Goal: Transaction & Acquisition: Purchase product/service

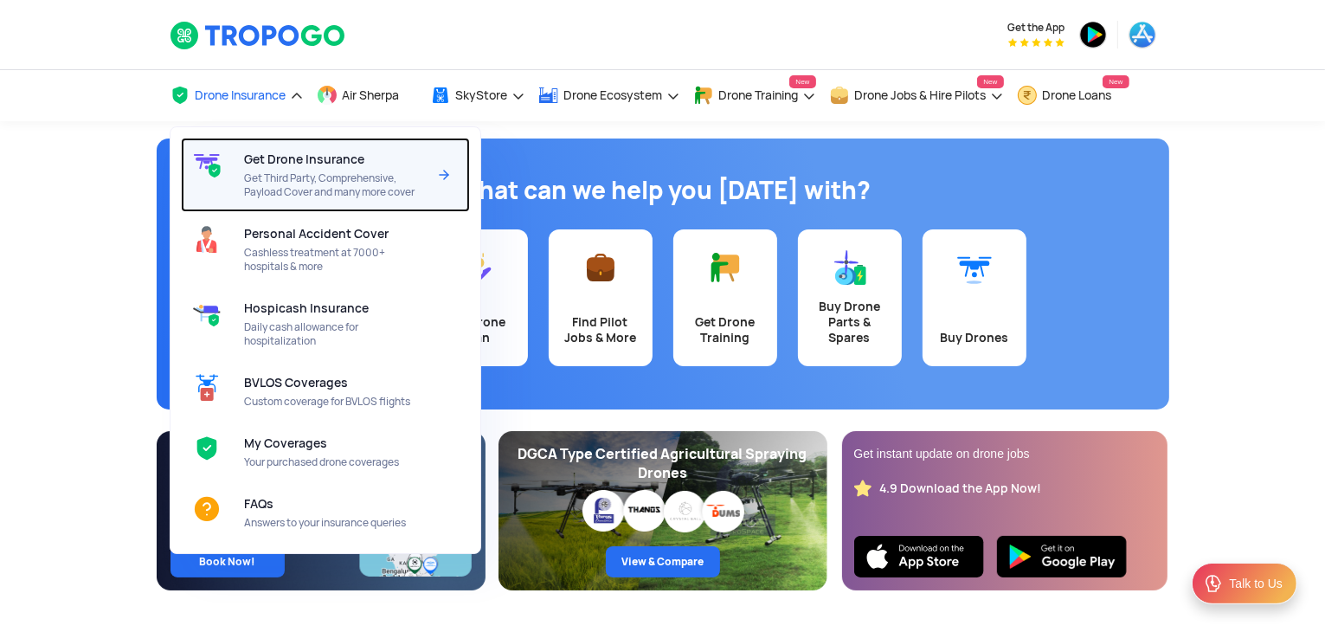
click at [258, 173] on span "Get Third Party, Comprehensive, Payload Cover and many more cover" at bounding box center [335, 185] width 183 height 28
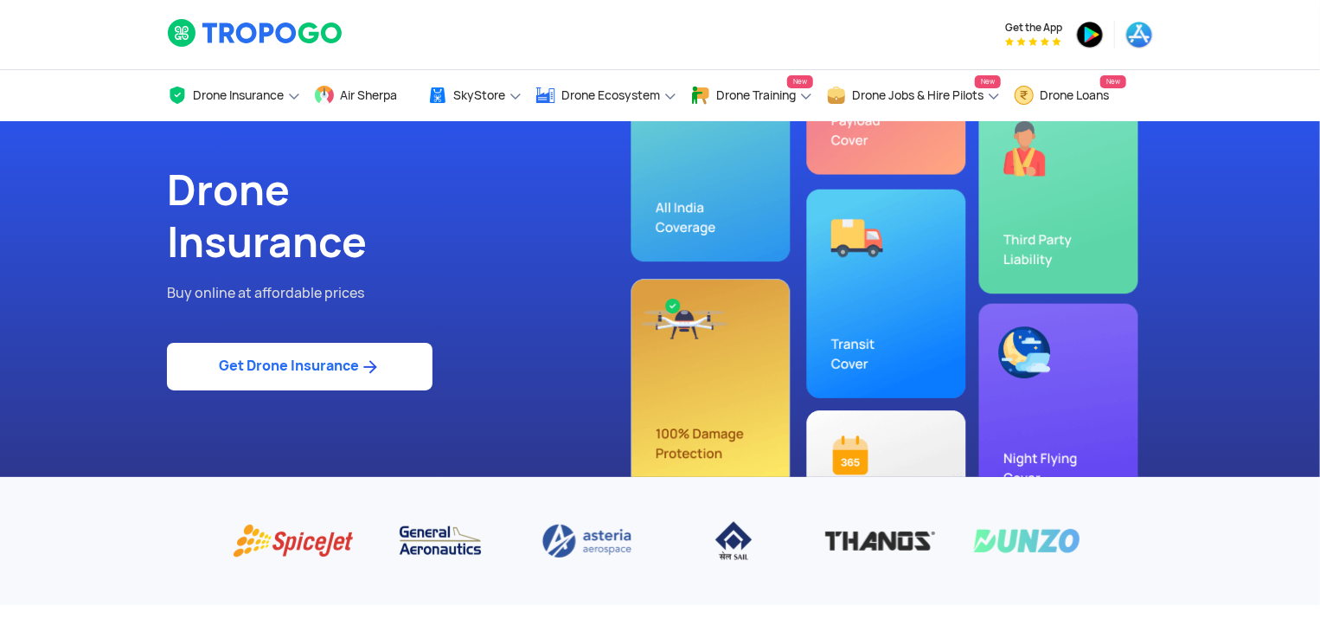
click at [357, 360] on link "Get Drone Insurance" at bounding box center [300, 367] width 266 height 48
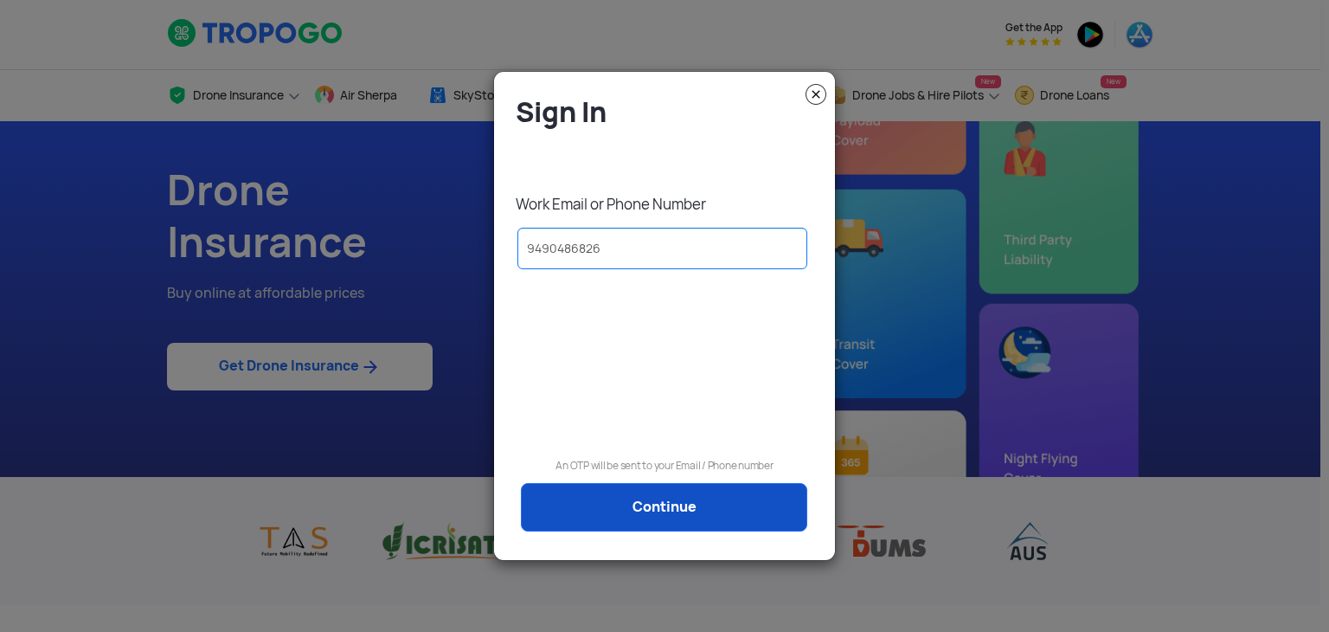
type input "9490486826"
click at [627, 492] on link "Continue" at bounding box center [664, 507] width 286 height 48
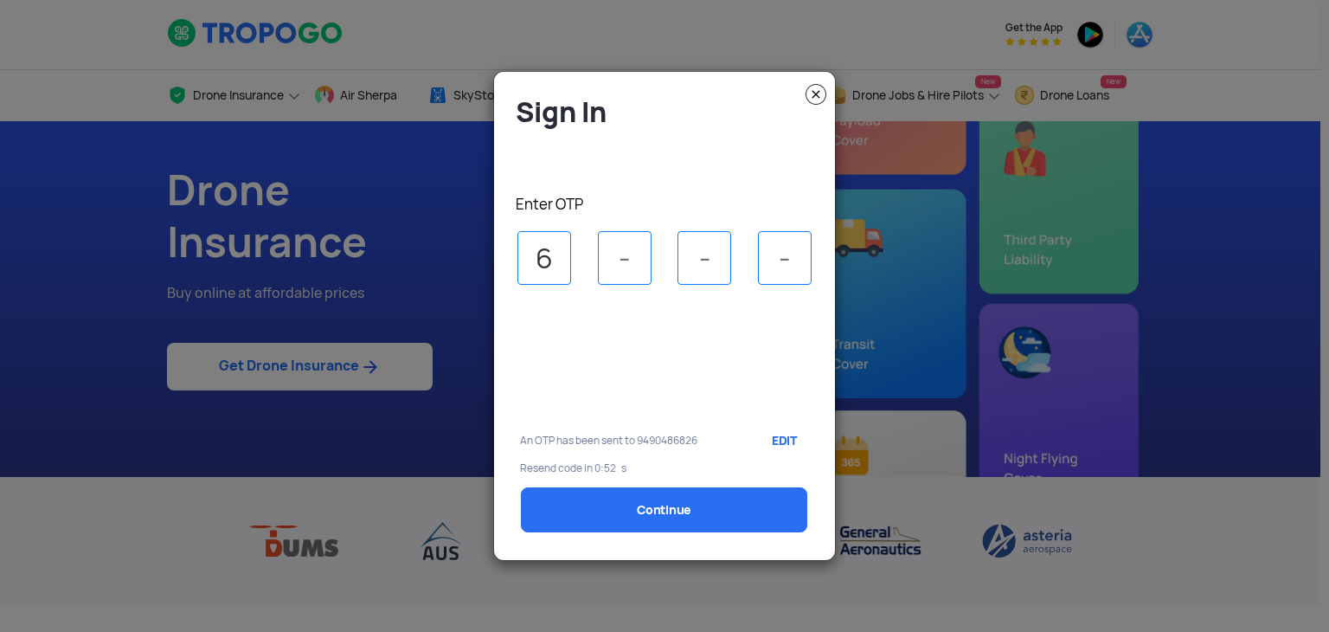
type input "6"
type input "3"
type input "6"
type input "5"
select select "1000000"
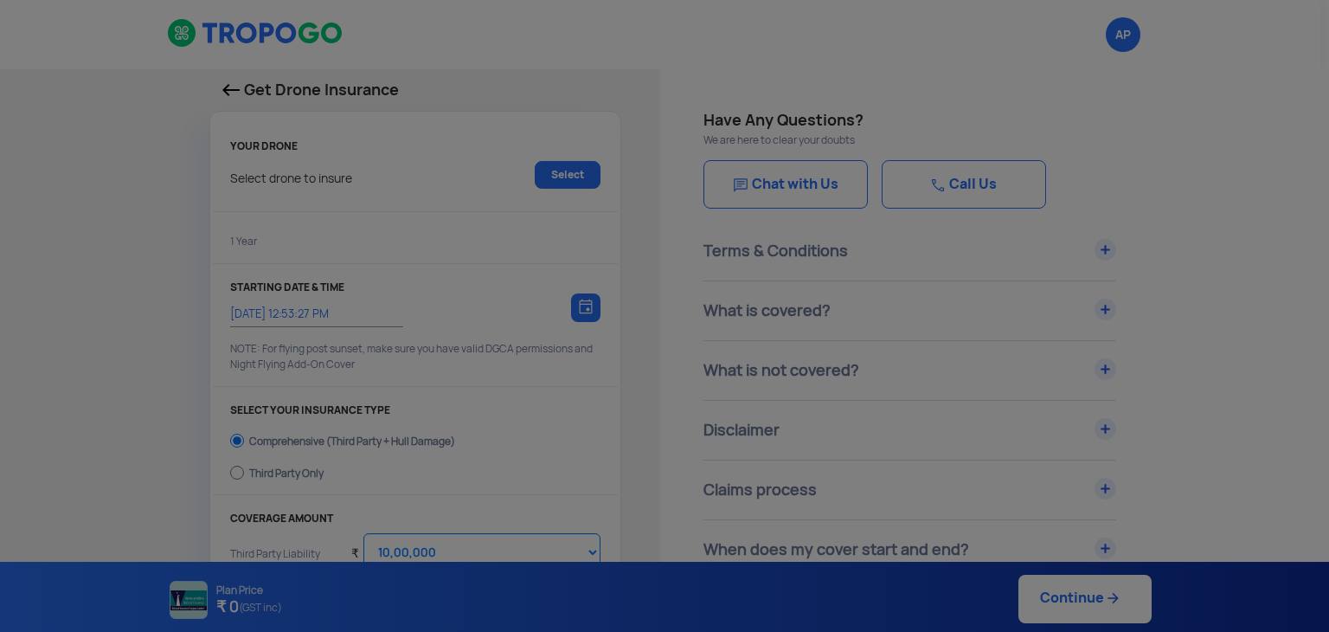
type input "[DATE] 1:03:00 PM"
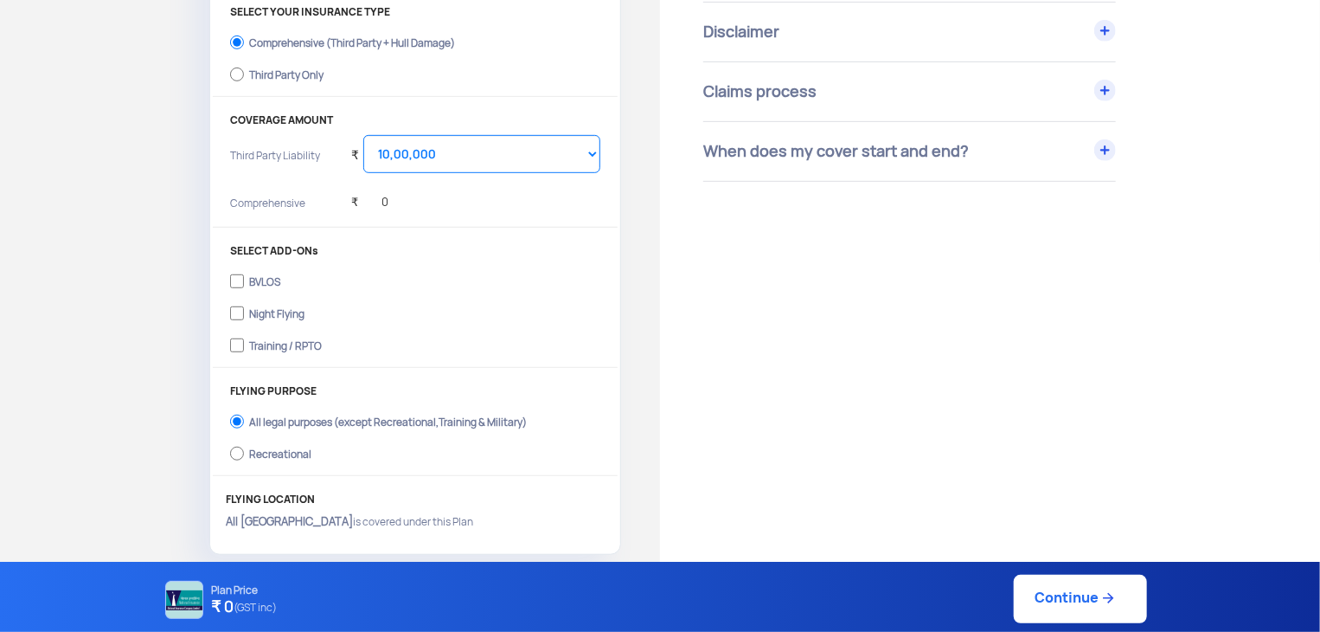
scroll to position [395, 0]
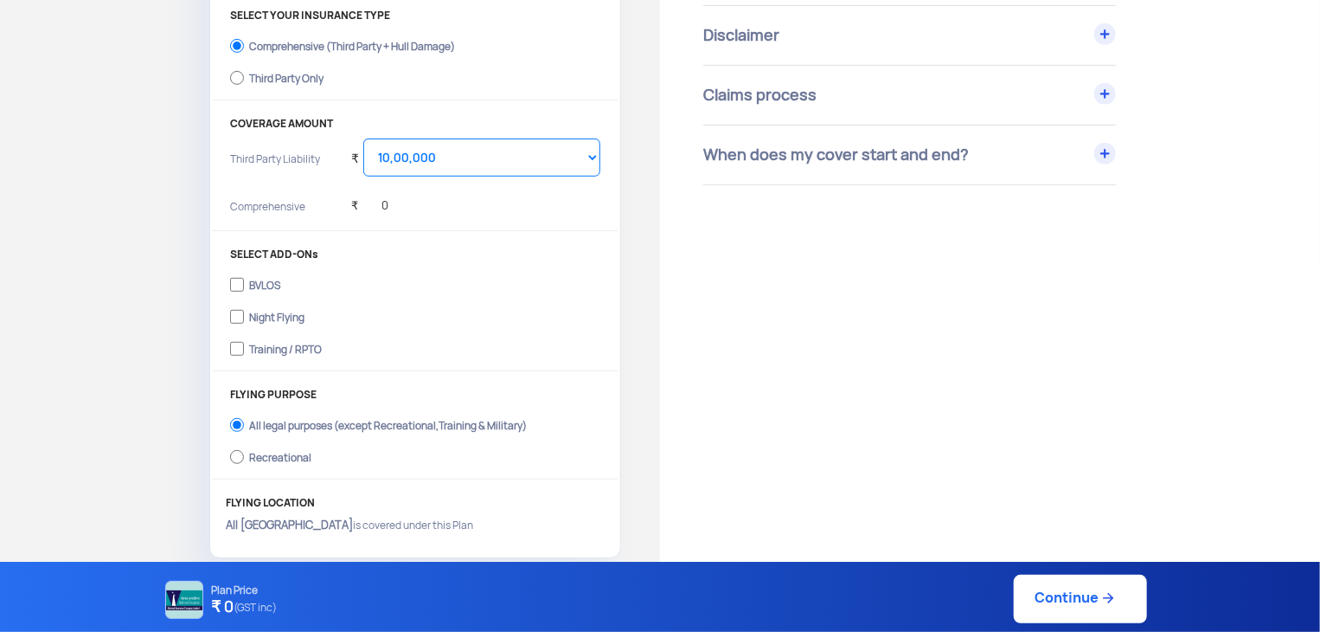
click at [310, 350] on div "Training / RPTO" at bounding box center [285, 346] width 73 height 7
click at [244, 350] on input "Training / RPTO" at bounding box center [237, 349] width 14 height 24
checkbox input "true"
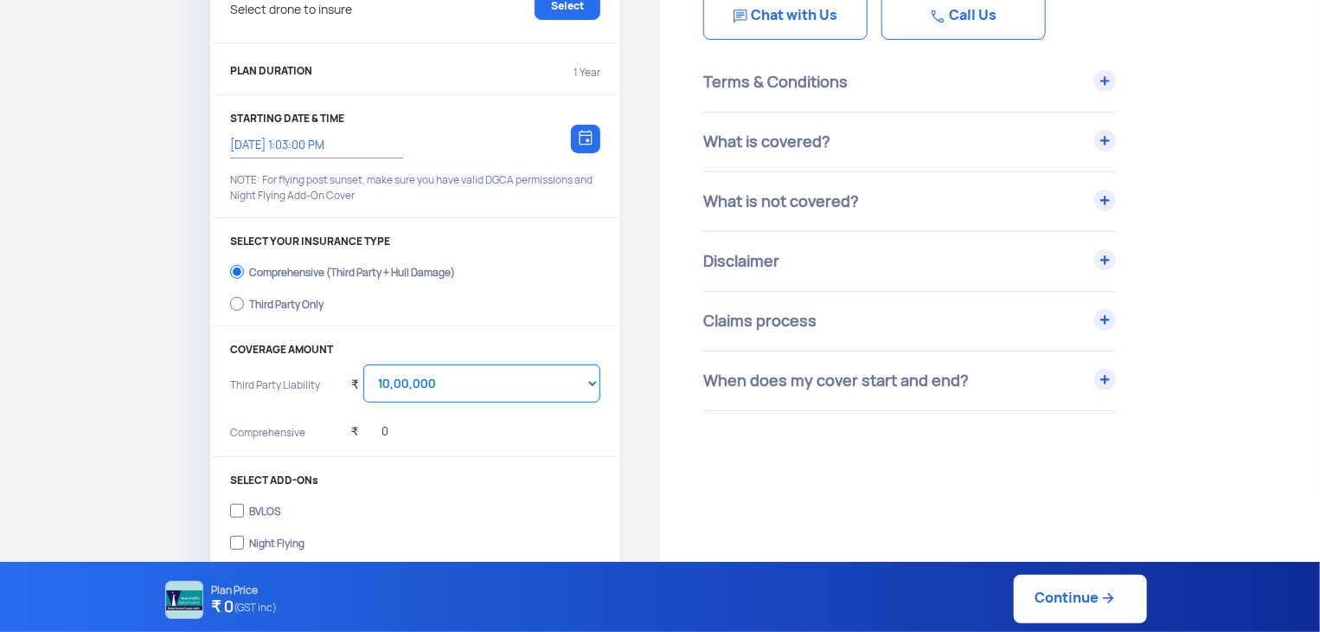
scroll to position [0, 0]
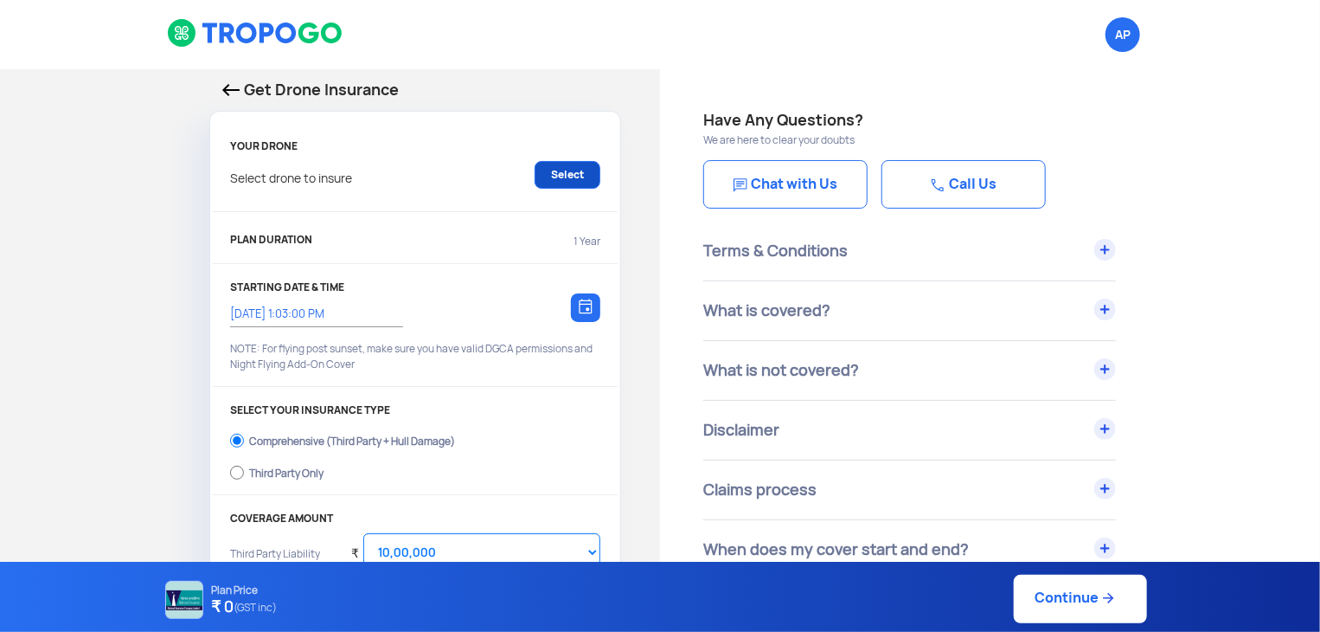
click at [579, 188] on link "Select" at bounding box center [568, 175] width 66 height 28
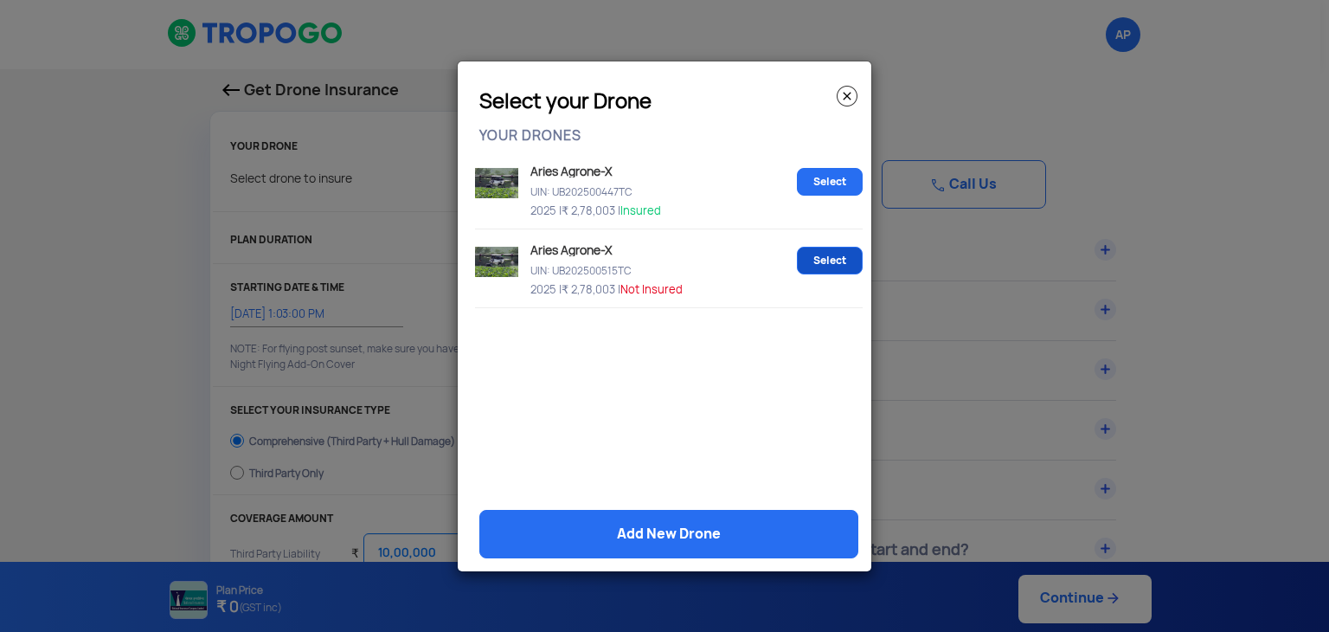
click at [837, 256] on link "Select" at bounding box center [830, 261] width 66 height 28
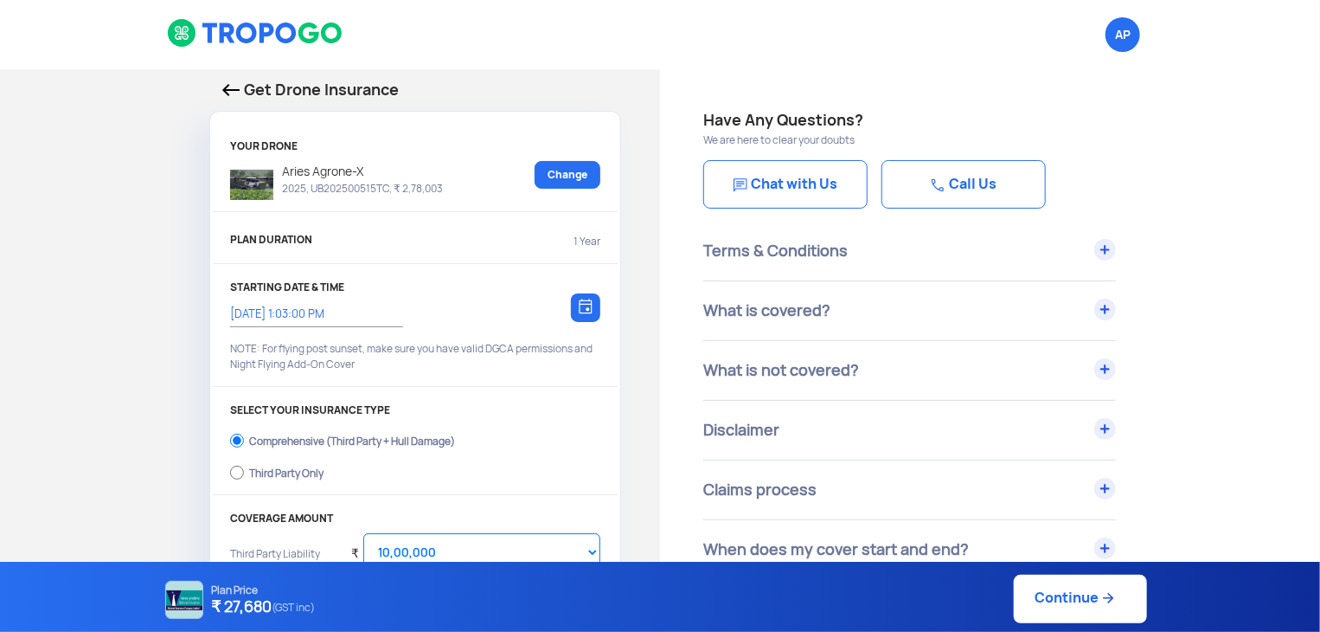
click at [882, 264] on div "Terms & Conditions" at bounding box center [909, 250] width 413 height 59
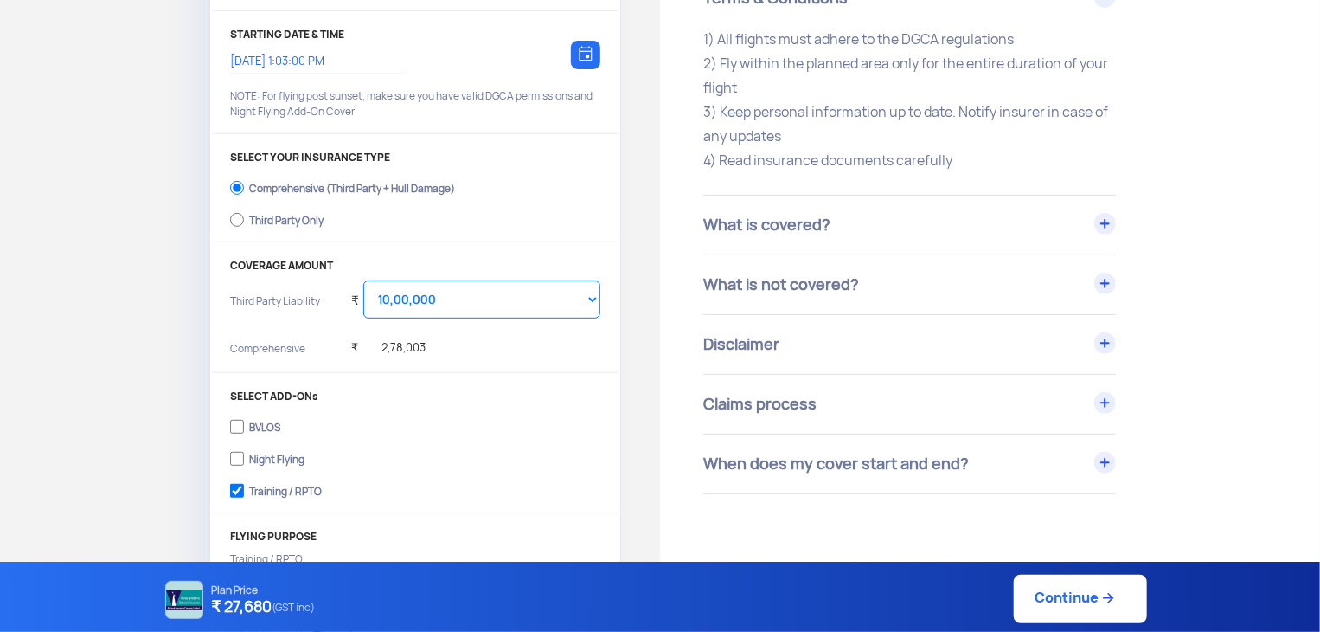
scroll to position [363, 0]
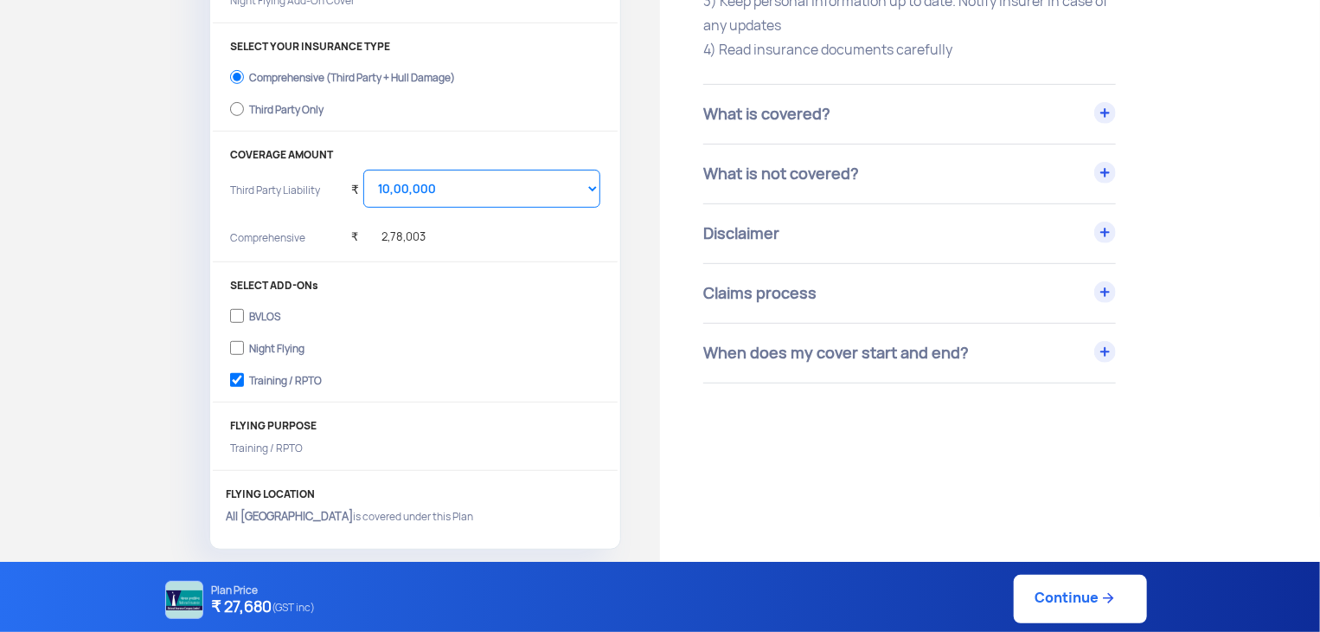
click at [913, 289] on div "Claims process" at bounding box center [909, 293] width 413 height 59
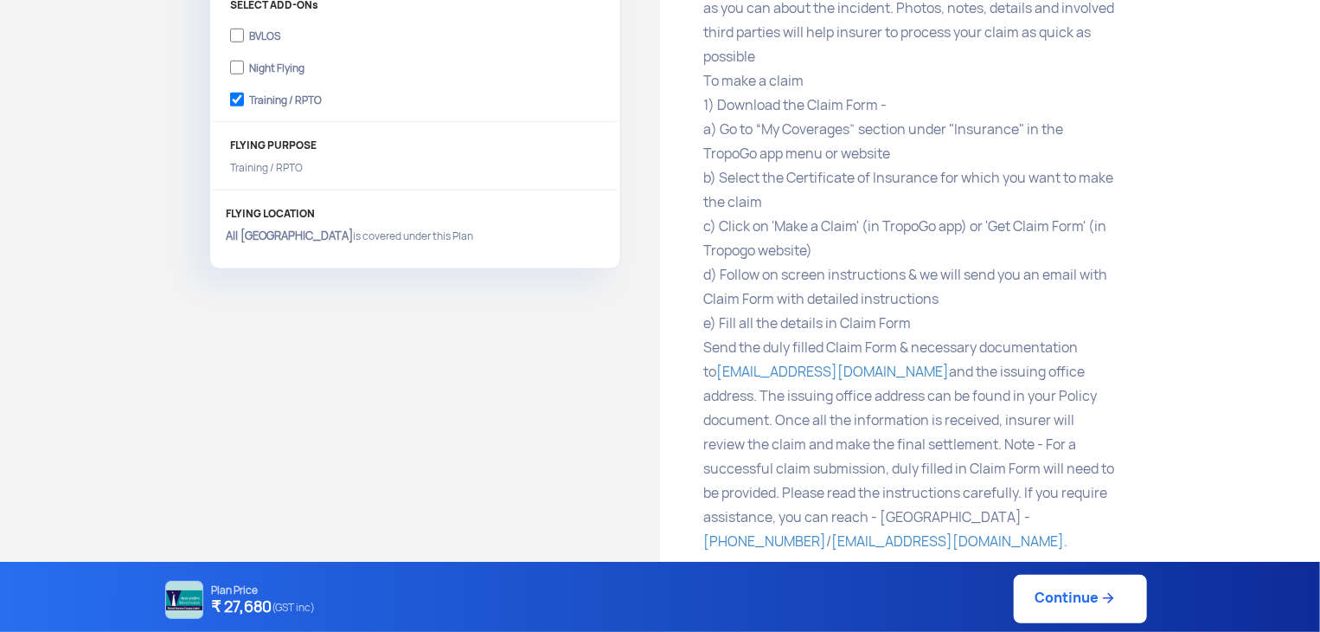
scroll to position [0, 0]
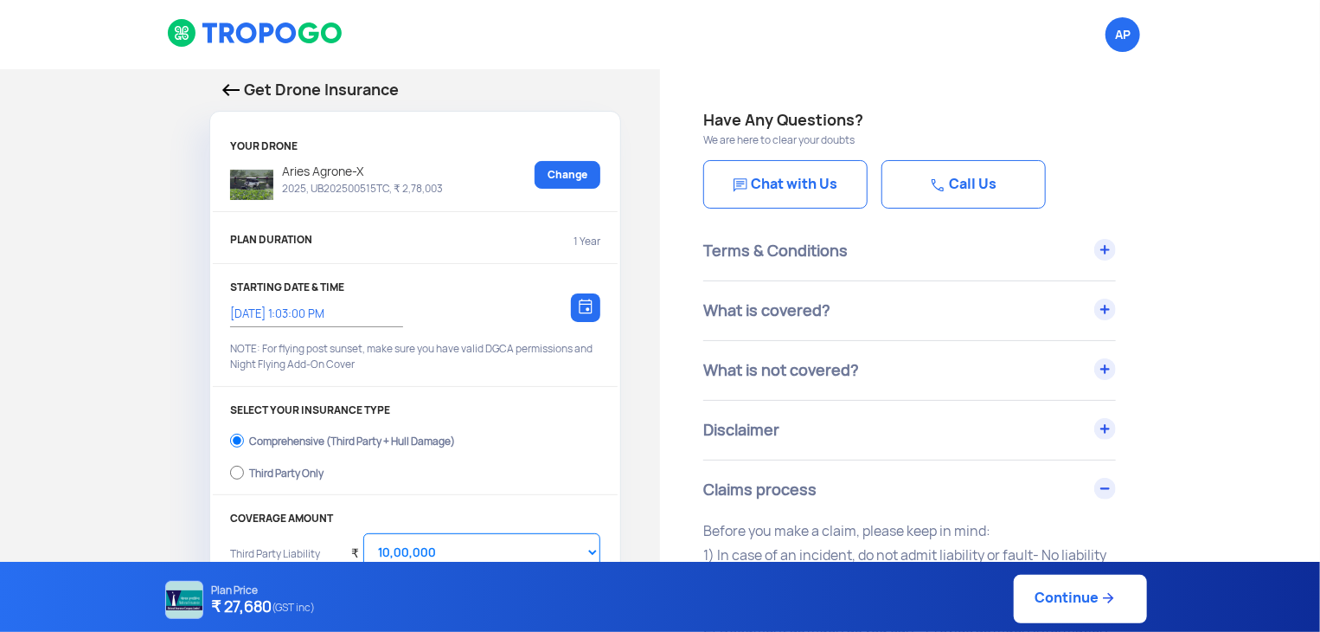
click at [231, 98] on p "Get Drone Insurance" at bounding box center [415, 90] width 386 height 24
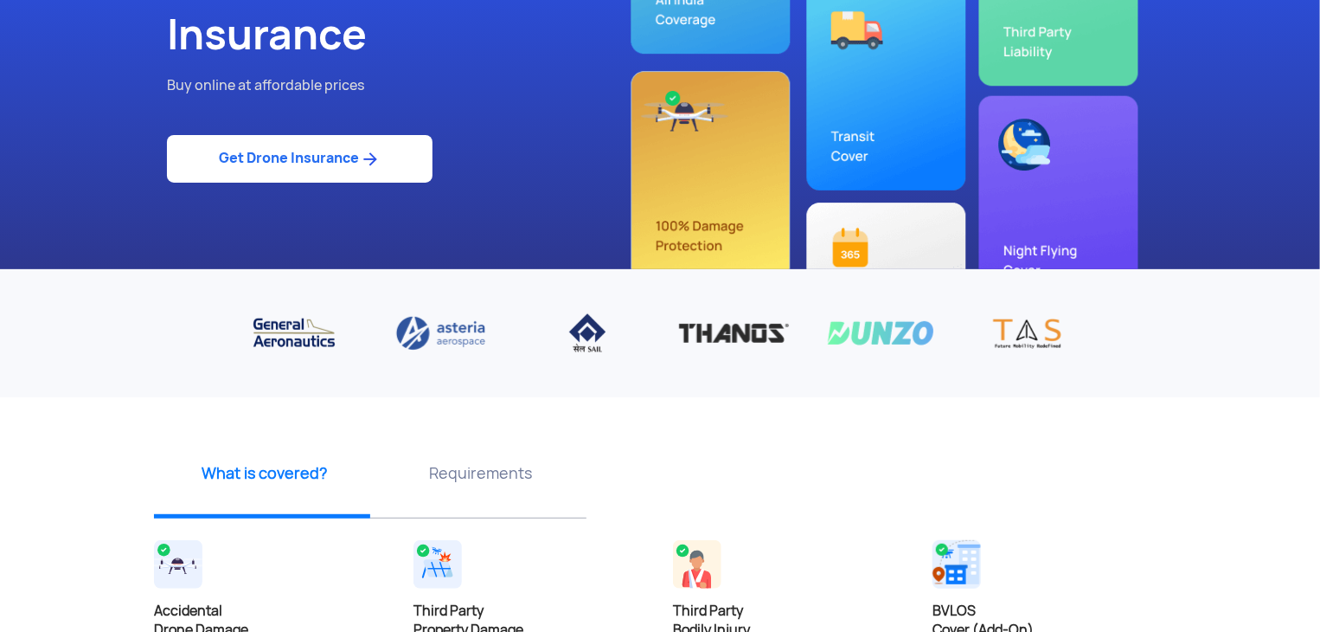
scroll to position [215, 0]
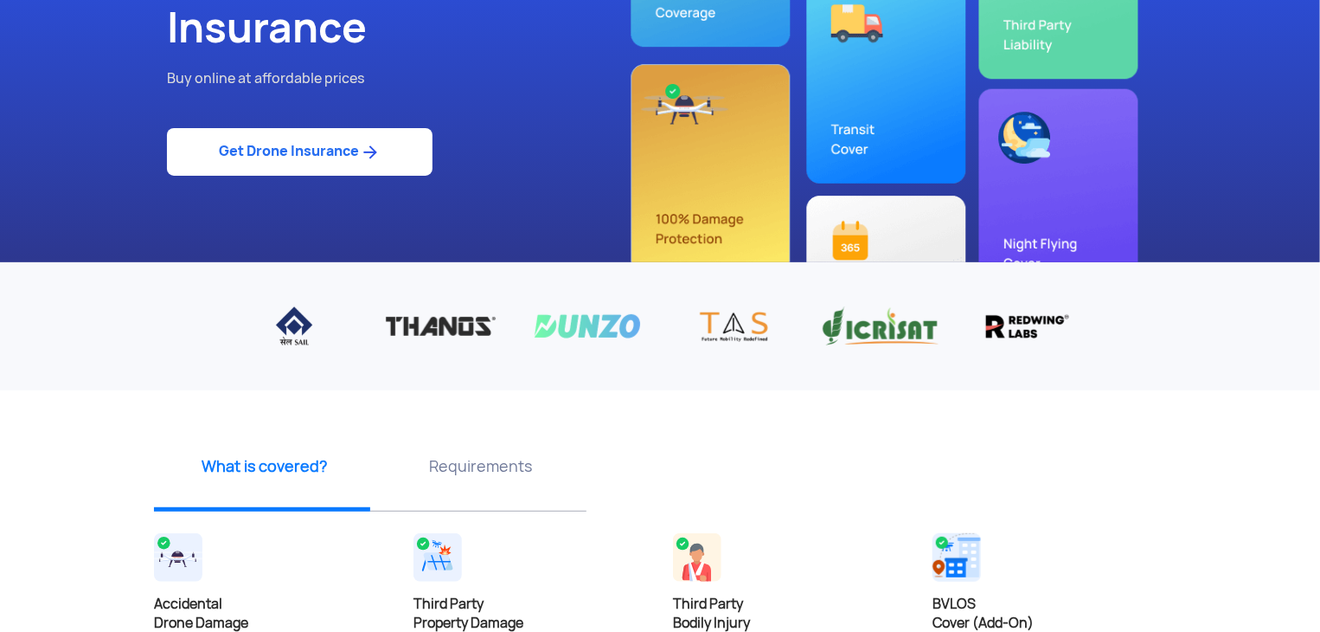
click at [333, 155] on link "Get Drone Insurance" at bounding box center [300, 152] width 266 height 48
select select "1000000"
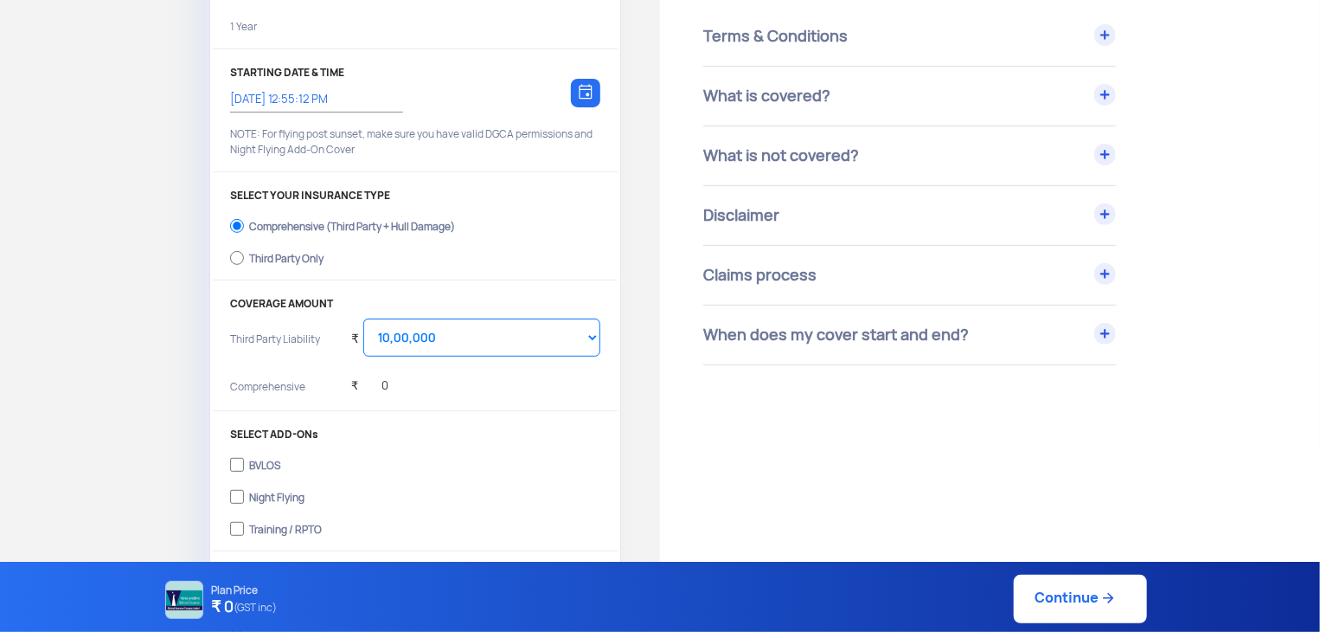
type input "[DATE] 1:05:00 PM"
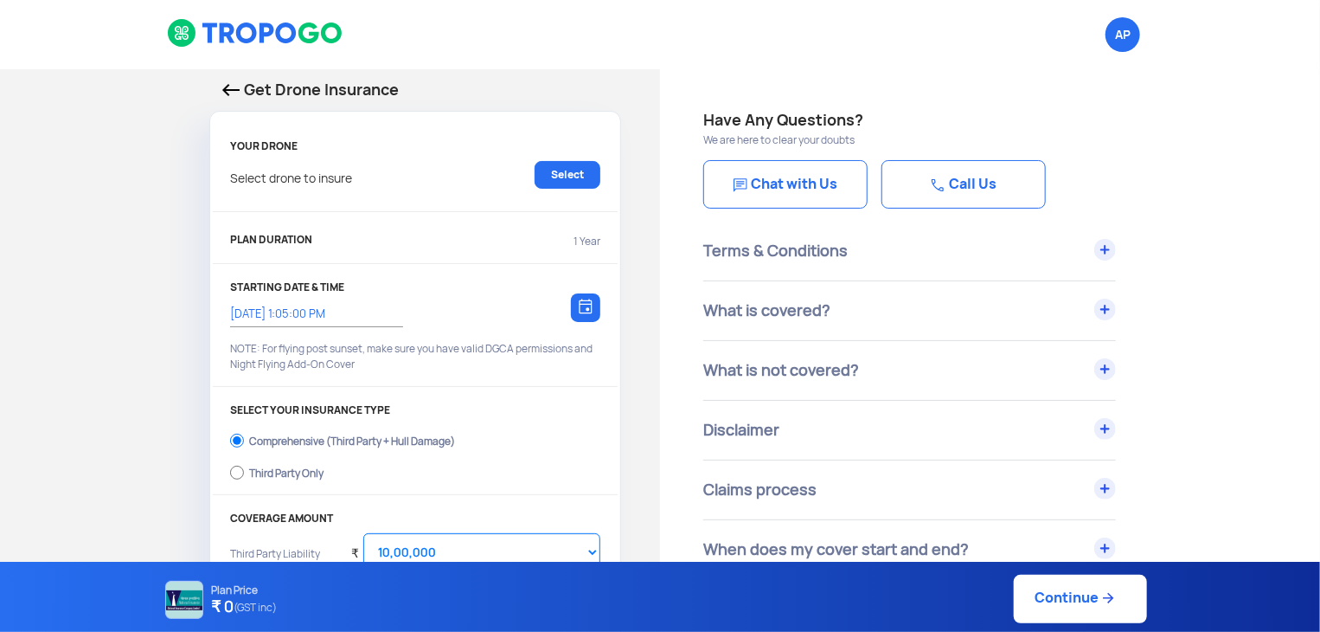
click at [230, 80] on p "Get Drone Insurance" at bounding box center [415, 90] width 386 height 24
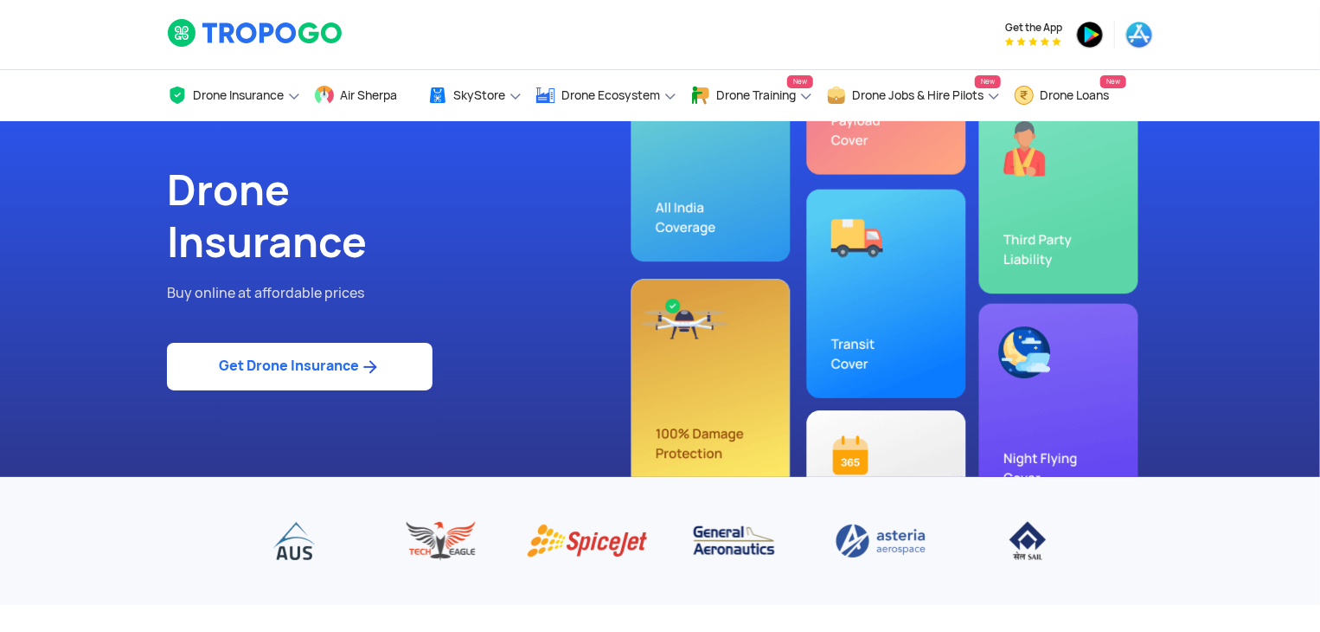
click at [278, 353] on link "Get Drone Insurance" at bounding box center [300, 367] width 266 height 48
select select "1000000"
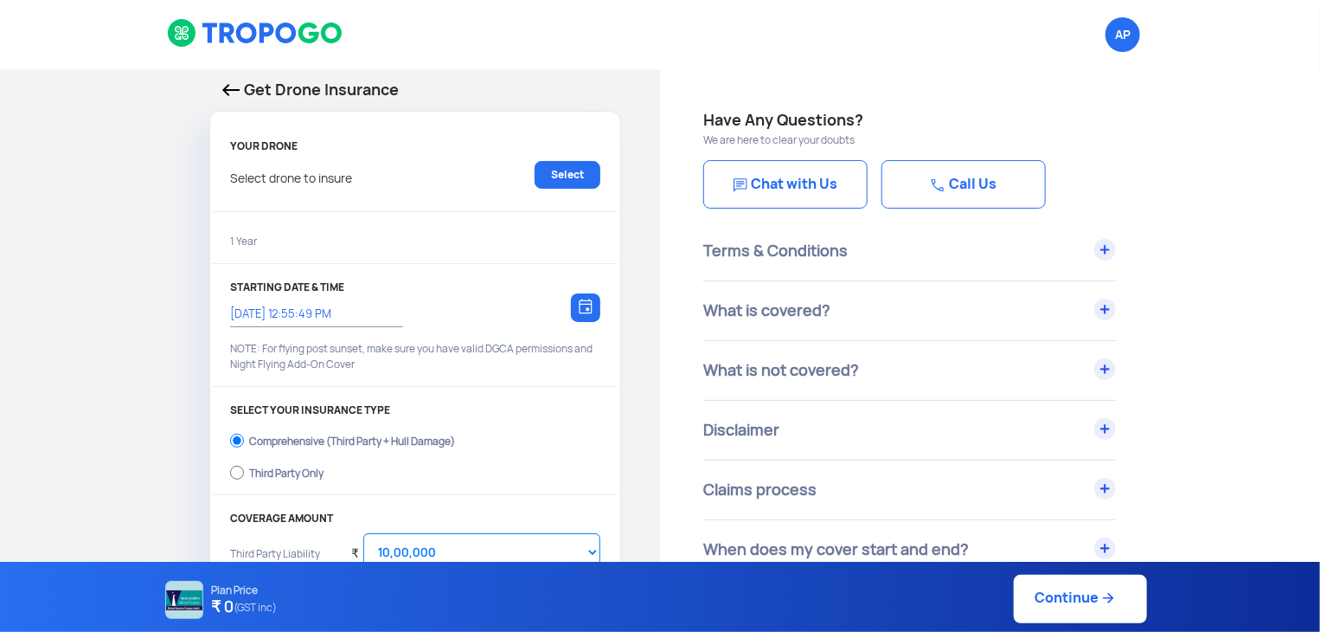
type input "[DATE] 1:05:00 PM"
click at [571, 180] on link "Select" at bounding box center [568, 175] width 66 height 28
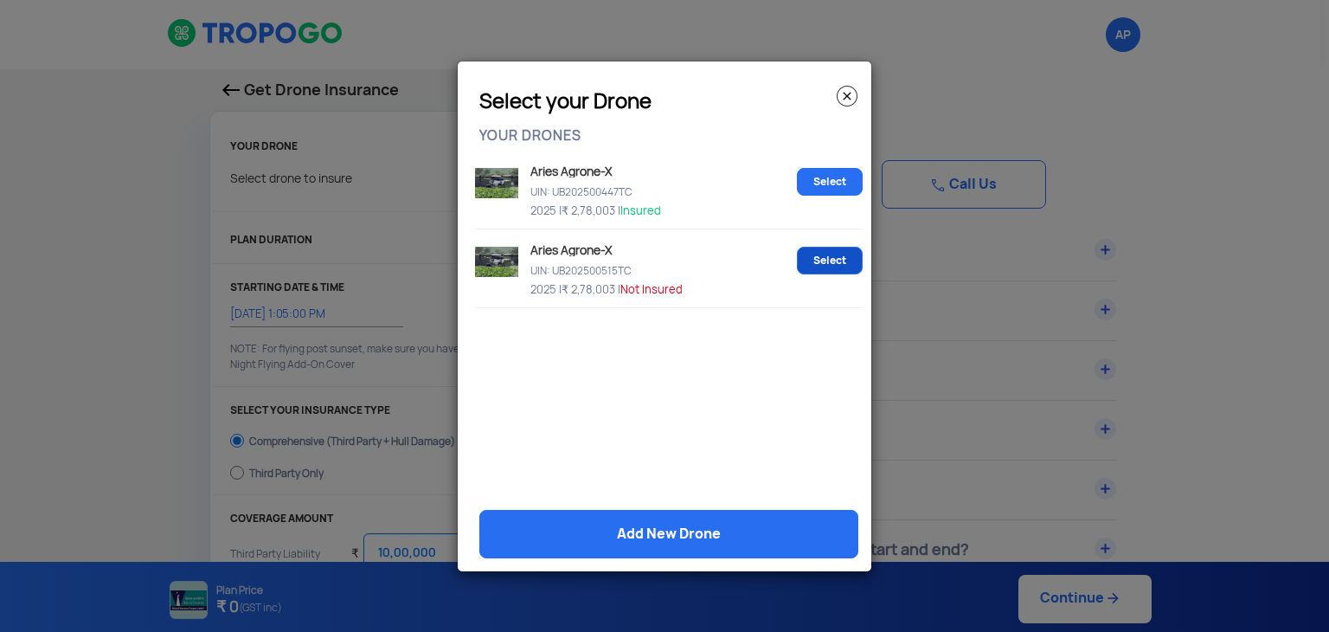
click at [811, 260] on link "Select" at bounding box center [830, 261] width 66 height 28
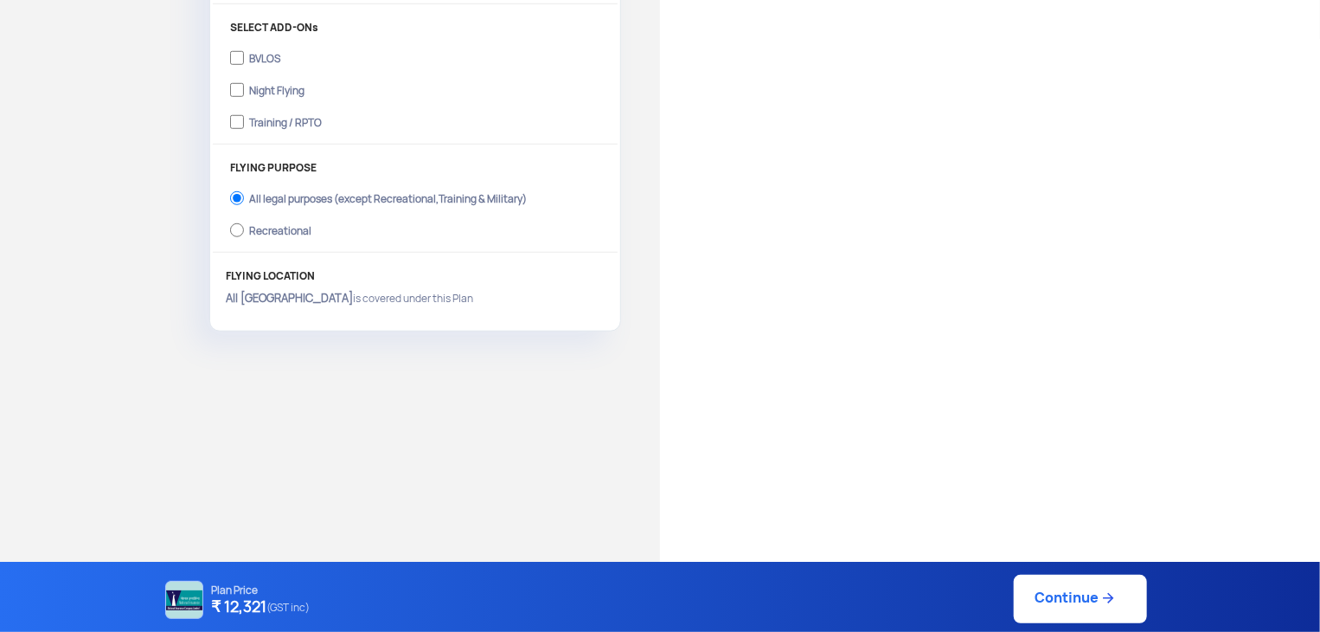
scroll to position [632, 0]
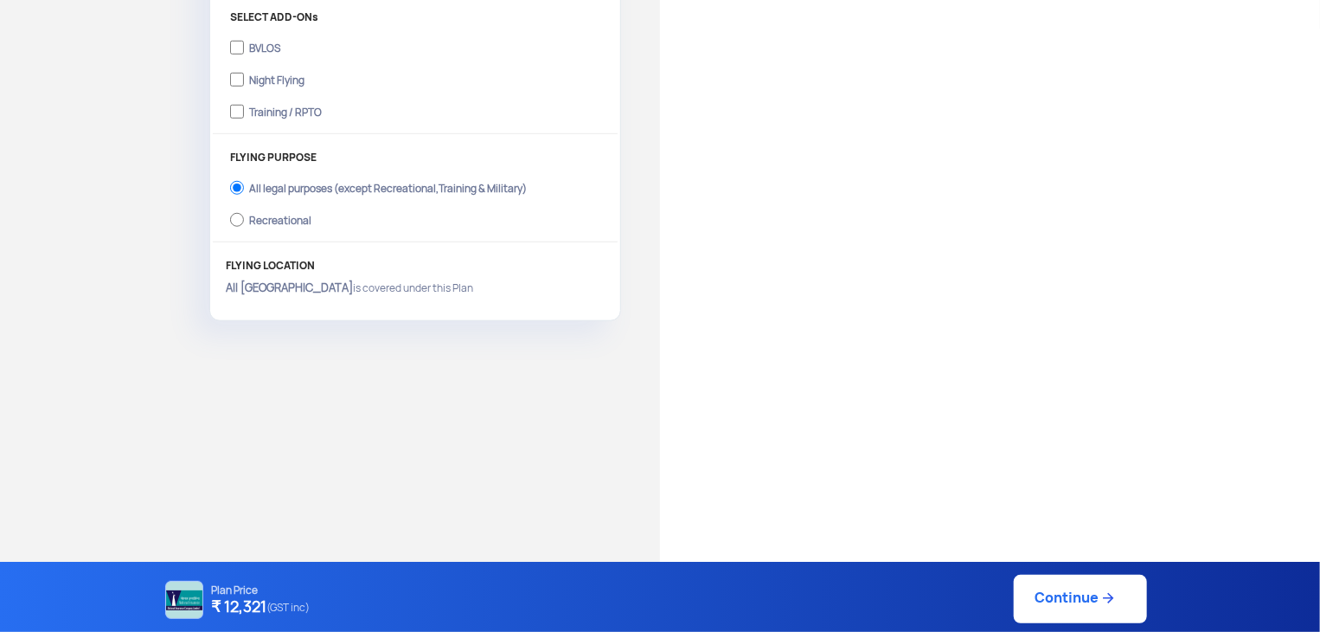
click at [315, 107] on div "Training / RPTO" at bounding box center [285, 109] width 73 height 7
click at [244, 107] on input "Training / RPTO" at bounding box center [237, 111] width 14 height 24
checkbox input "true"
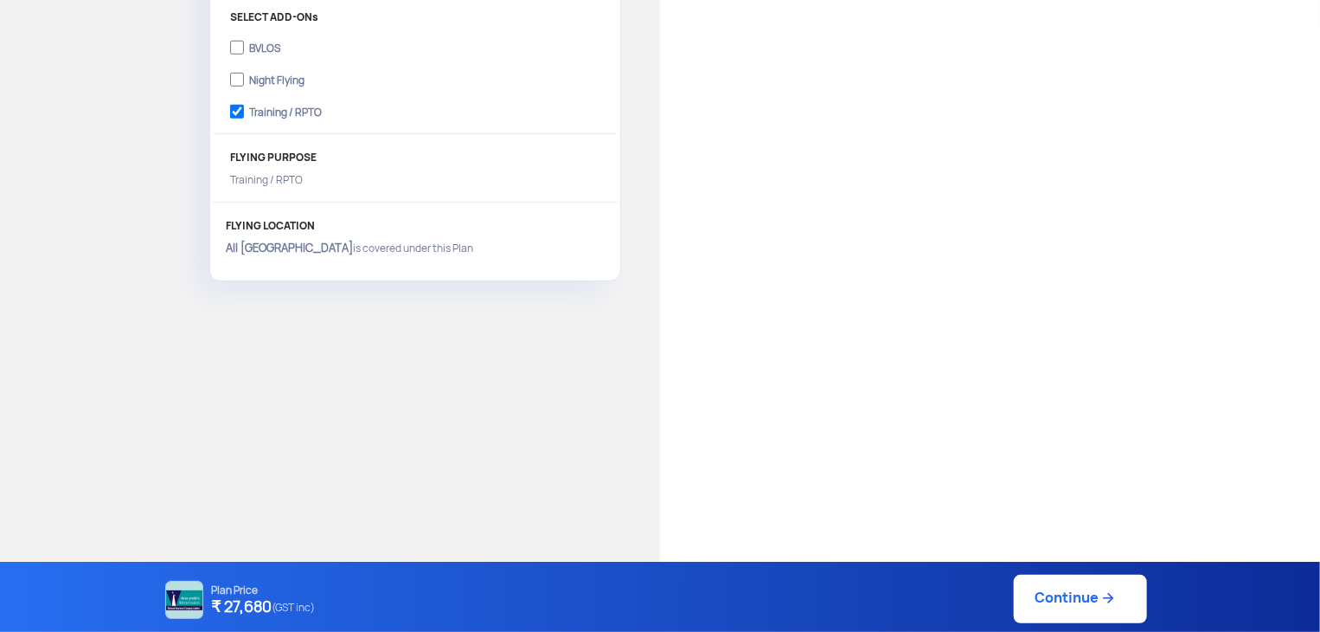
click at [1044, 606] on link "Continue" at bounding box center [1080, 598] width 133 height 48
type input "[DATE] 1:06:00 PM"
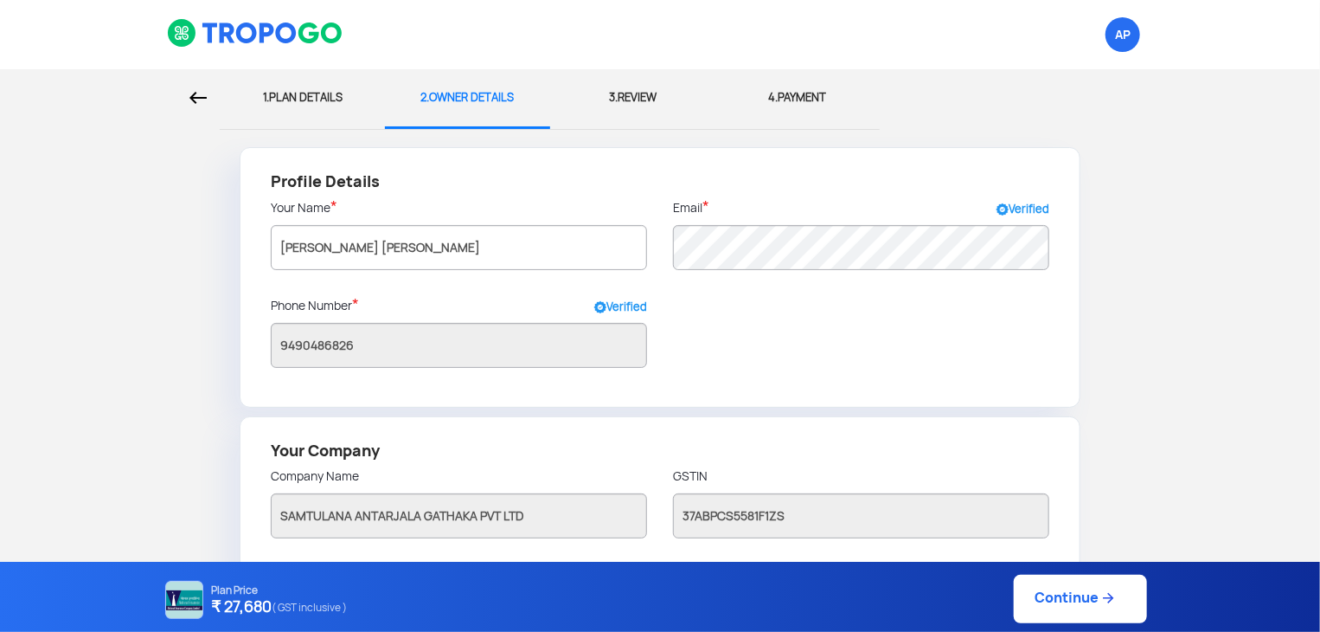
click at [1069, 586] on link "Continue" at bounding box center [1080, 598] width 133 height 48
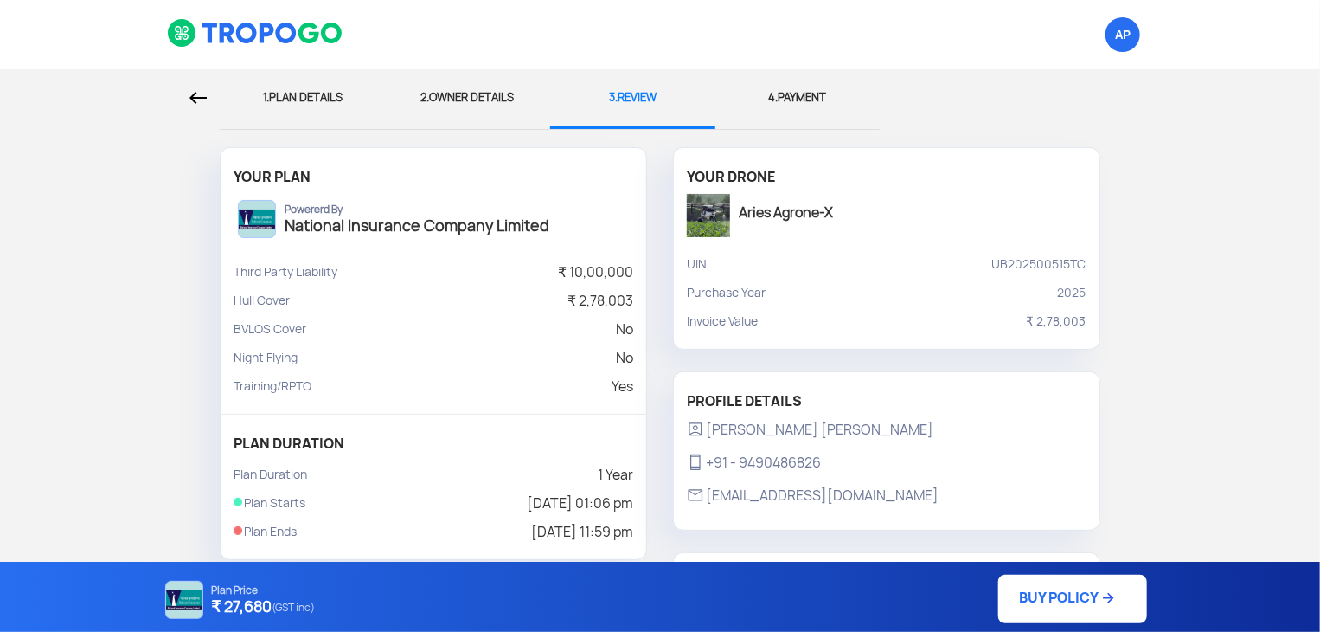
click at [1051, 608] on link "BUY POLICY" at bounding box center [1072, 598] width 149 height 48
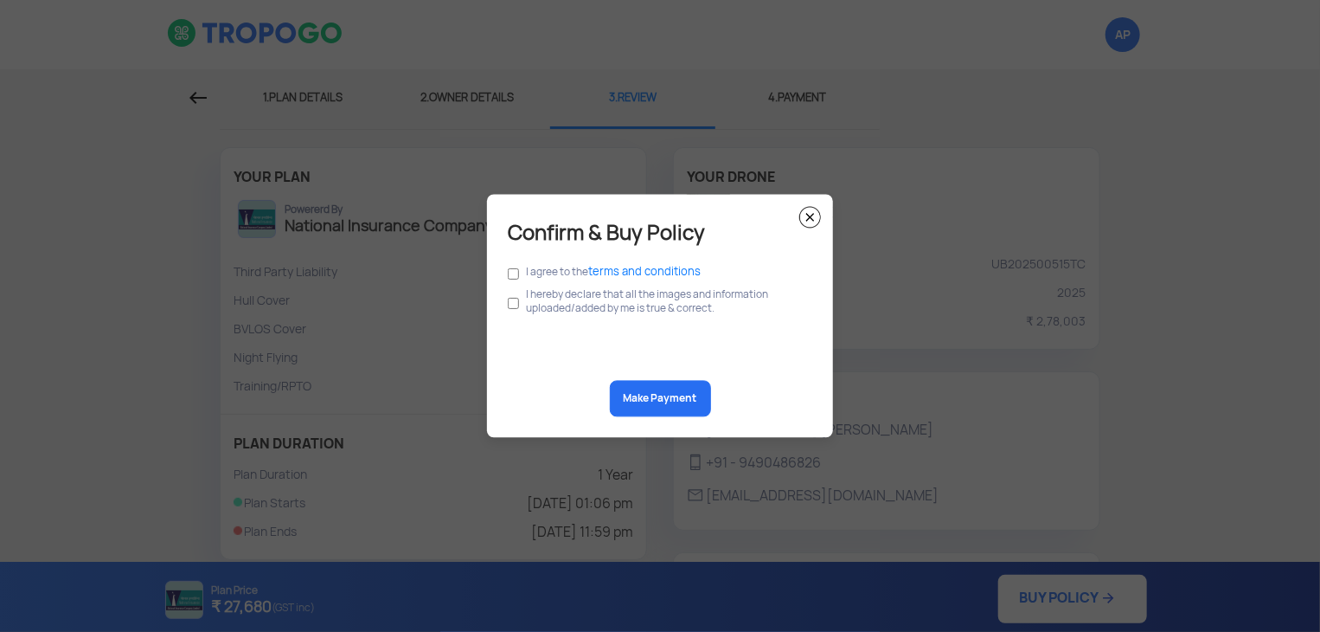
click at [541, 269] on label "I agree to the terms and conditions" at bounding box center [613, 273] width 175 height 14
click at [516, 274] on input "checkbox" at bounding box center [513, 274] width 11 height 19
checkbox input "true"
click at [509, 305] on input "checkbox" at bounding box center [513, 303] width 11 height 33
checkbox input "true"
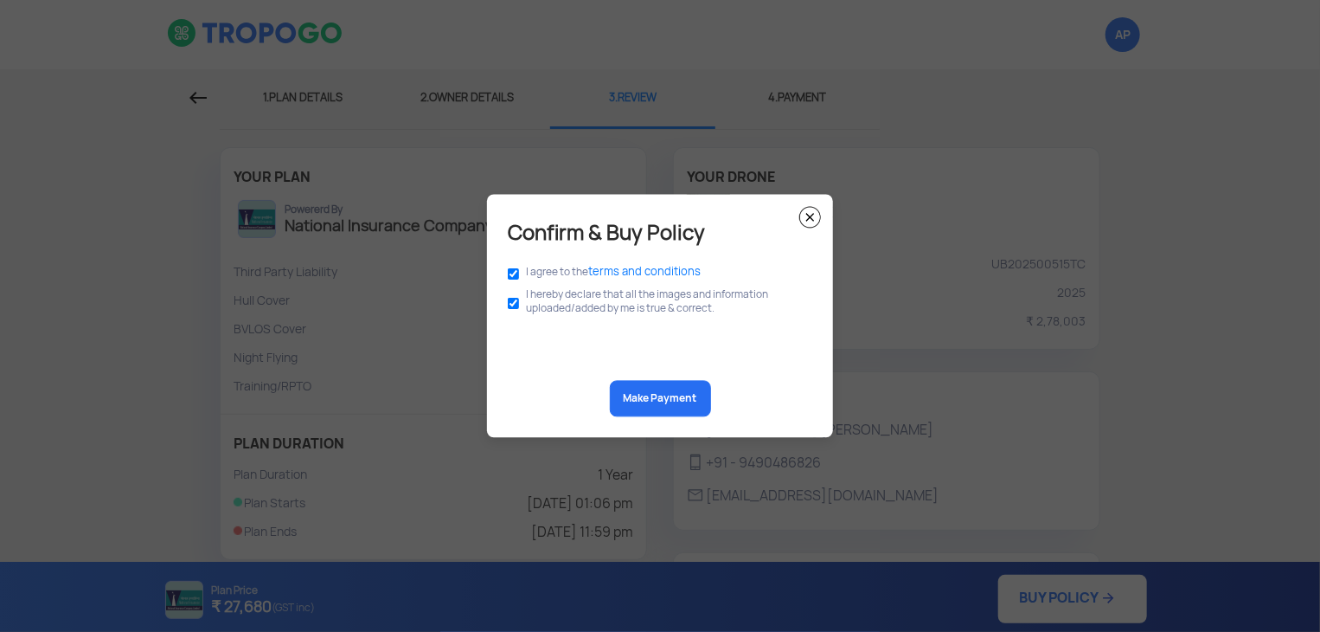
click at [637, 399] on button "Make Payment" at bounding box center [660, 399] width 101 height 36
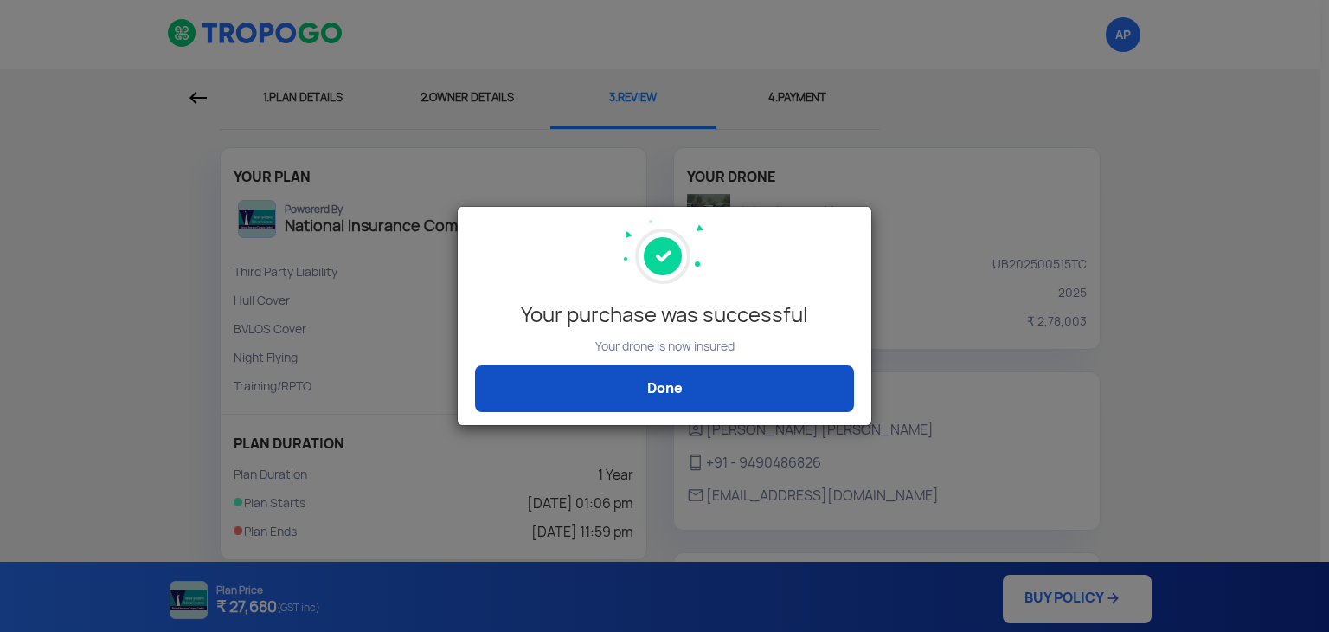
click at [802, 385] on link "Done" at bounding box center [664, 388] width 379 height 47
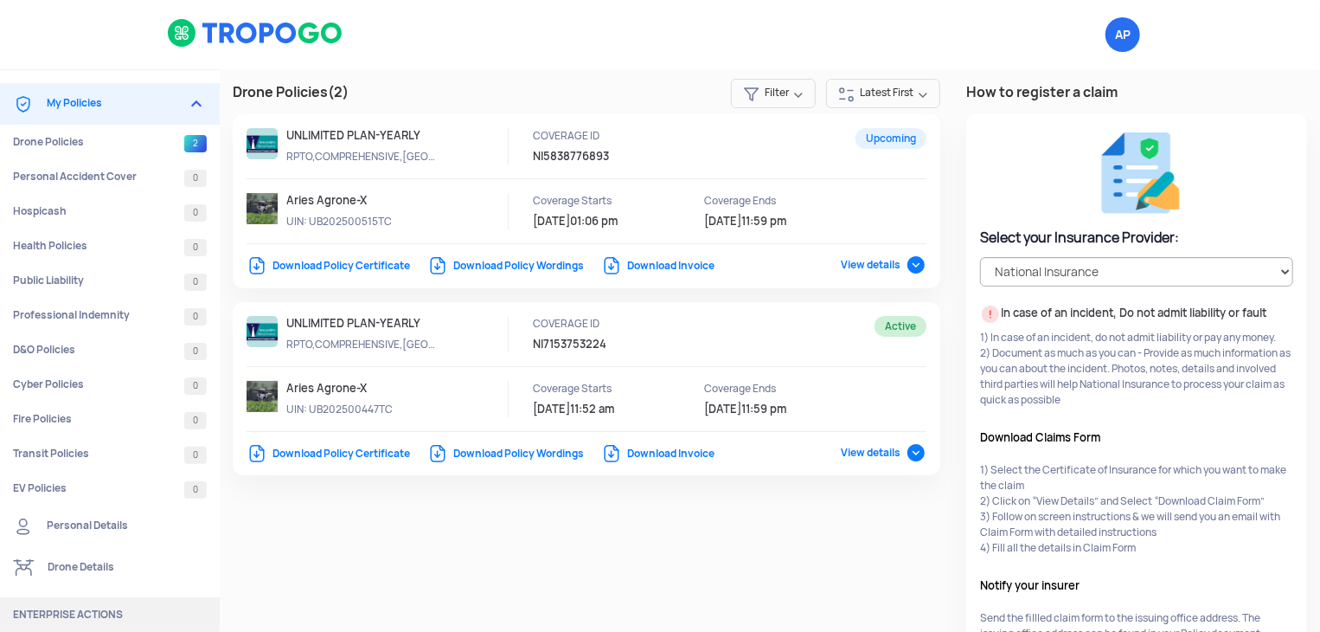
click at [684, 457] on link "Download Invoice" at bounding box center [657, 453] width 113 height 14
click at [1075, 273] on select "Select your Insurance Provider HDFC ERGO TATA AIG ICICI Lombard National Insura…" at bounding box center [1136, 271] width 313 height 29
select select "ICICI Lombard"
click at [980, 257] on select "Select your Insurance Provider HDFC ERGO TATA AIG ICICI Lombard National Insura…" at bounding box center [1136, 271] width 313 height 29
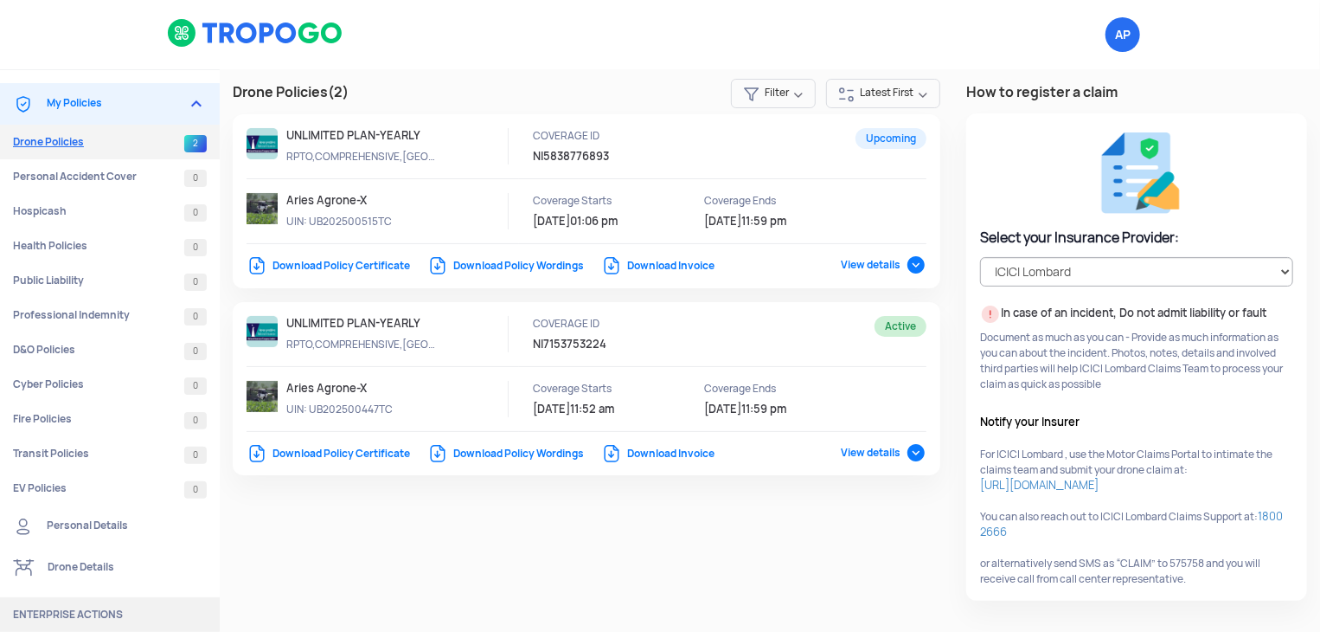
click at [123, 155] on link "Drone Policies 2" at bounding box center [110, 142] width 220 height 35
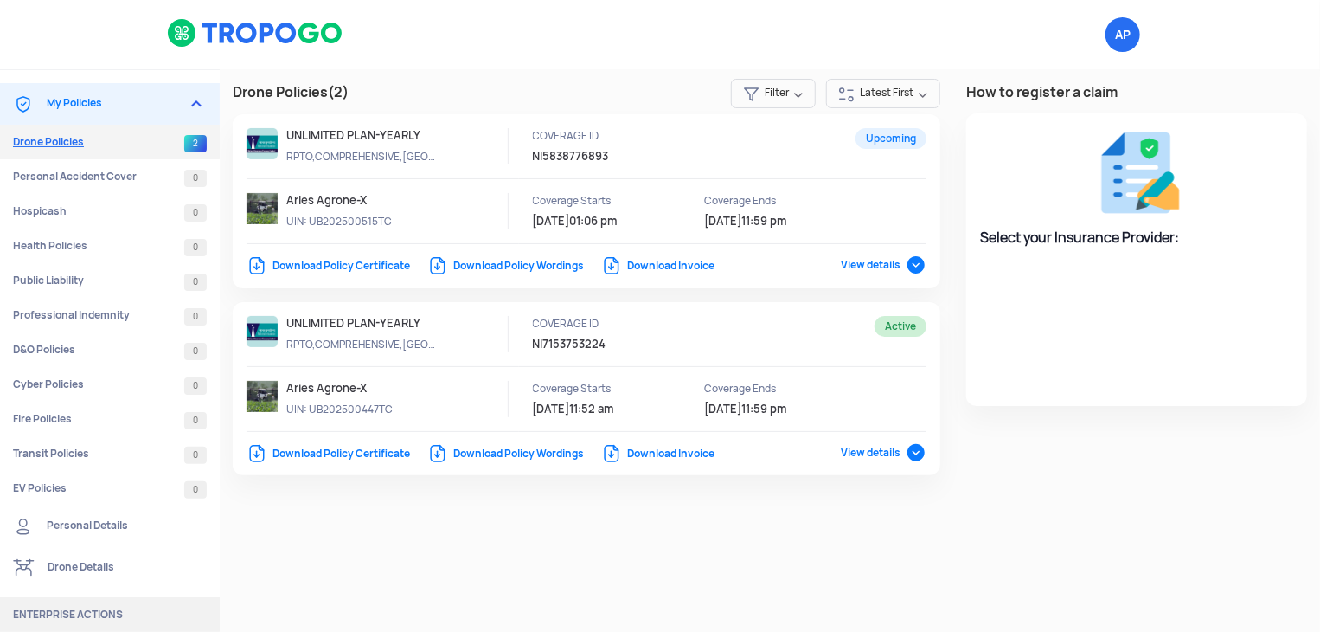
select select "National Insurance"
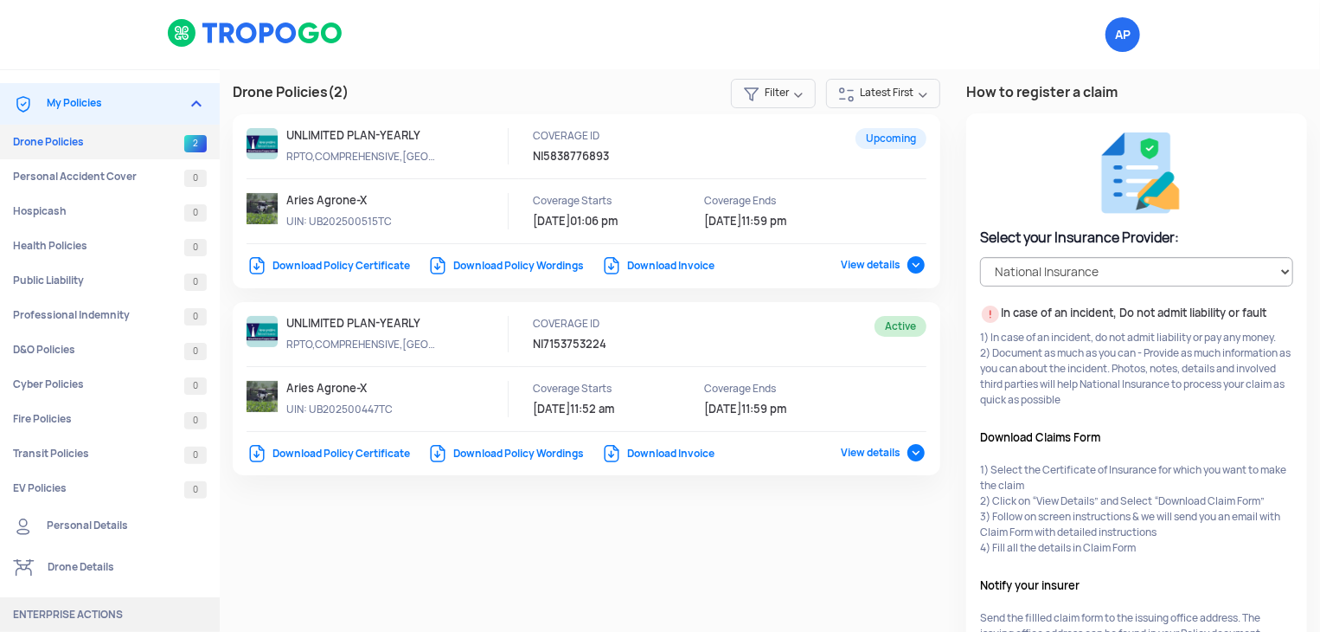
click at [170, 108] on link "My Policies" at bounding box center [110, 104] width 220 height 42
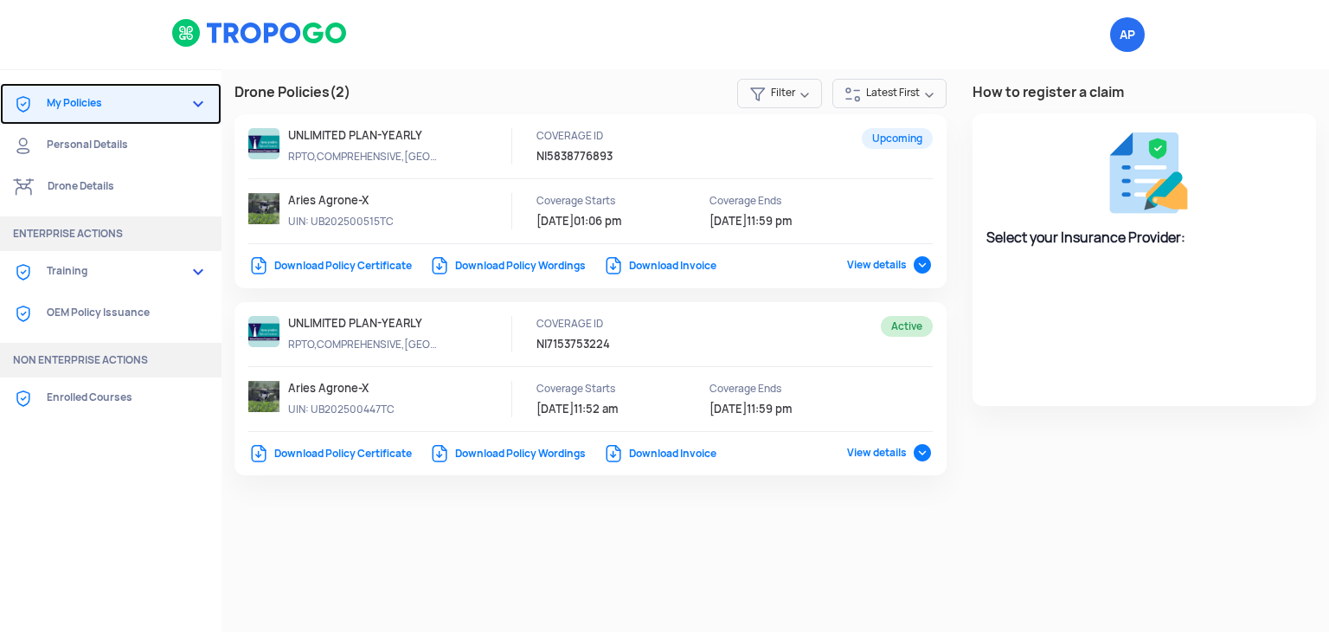
select select "National Insurance"
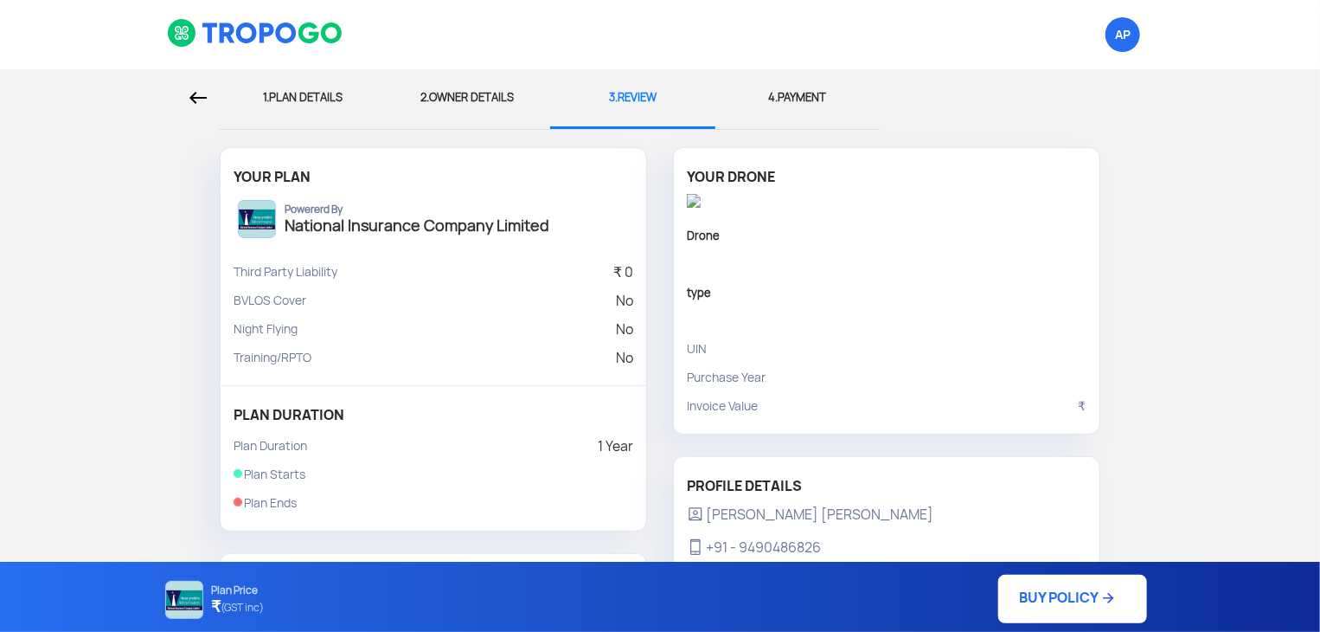
click at [338, 102] on div "1. PLAN DETAILS" at bounding box center [302, 97] width 139 height 57
select select "1000000"
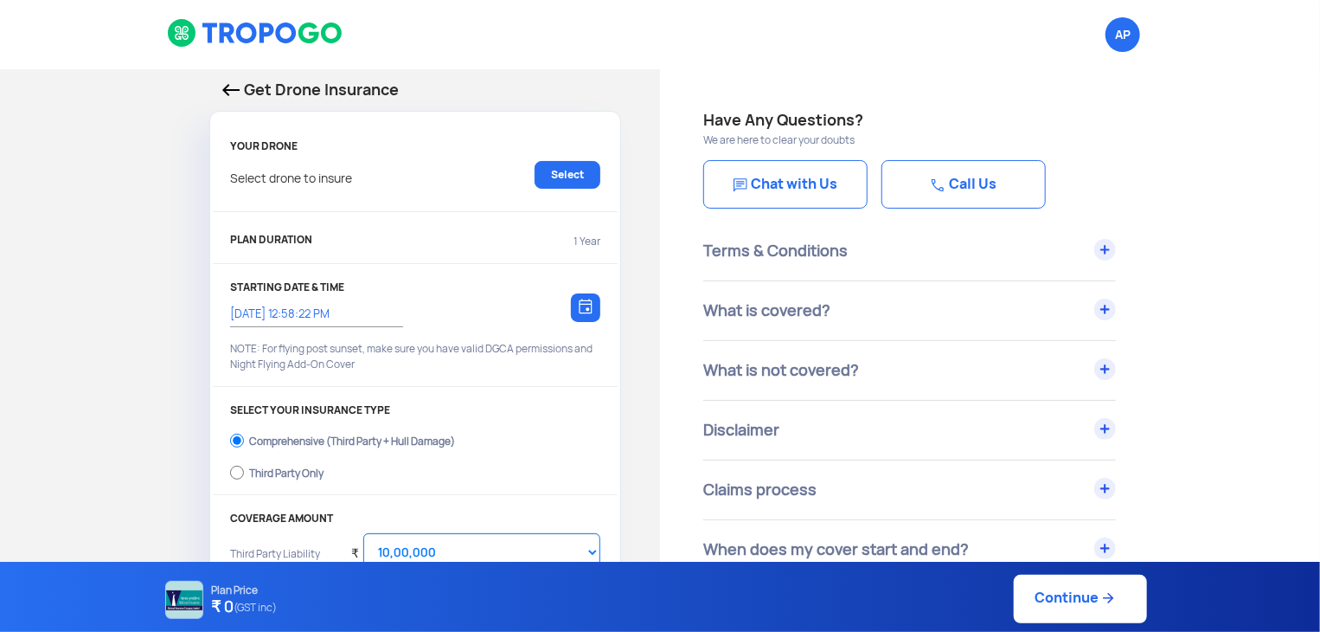
click at [839, 188] on link "Chat with Us" at bounding box center [785, 184] width 164 height 48
click at [968, 198] on link "Call Us" at bounding box center [964, 184] width 164 height 48
click at [580, 176] on link "Select" at bounding box center [568, 175] width 66 height 28
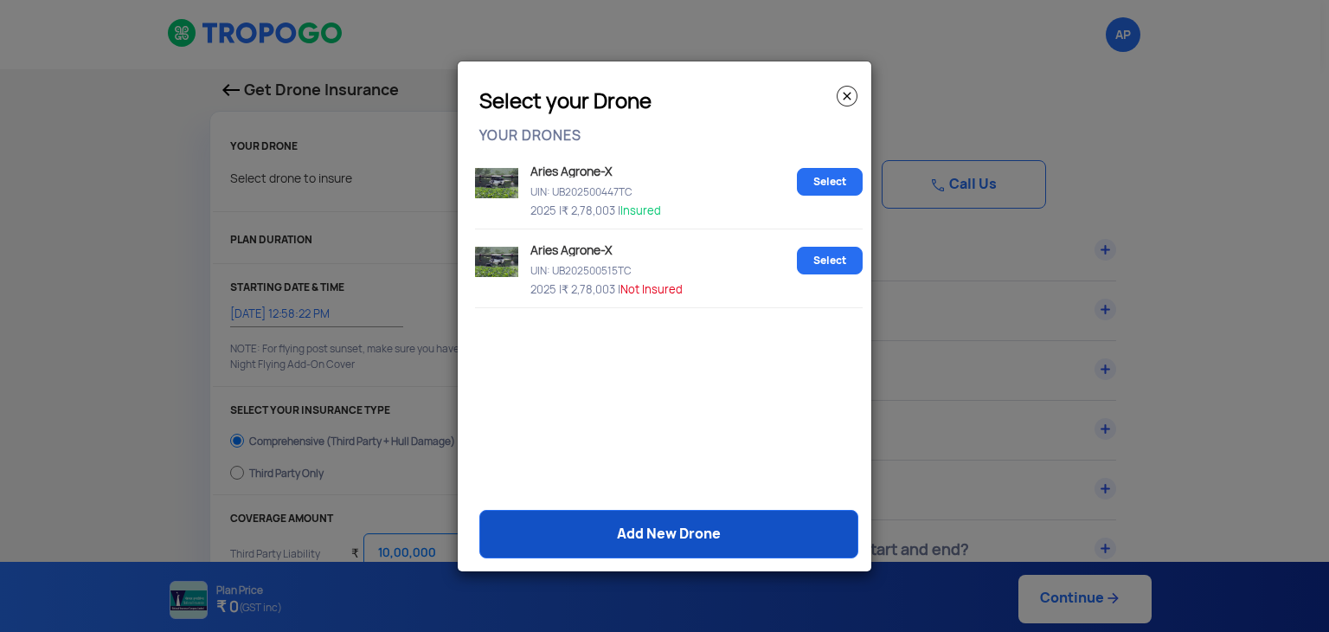
click at [666, 534] on link "Add New Drone" at bounding box center [668, 534] width 379 height 48
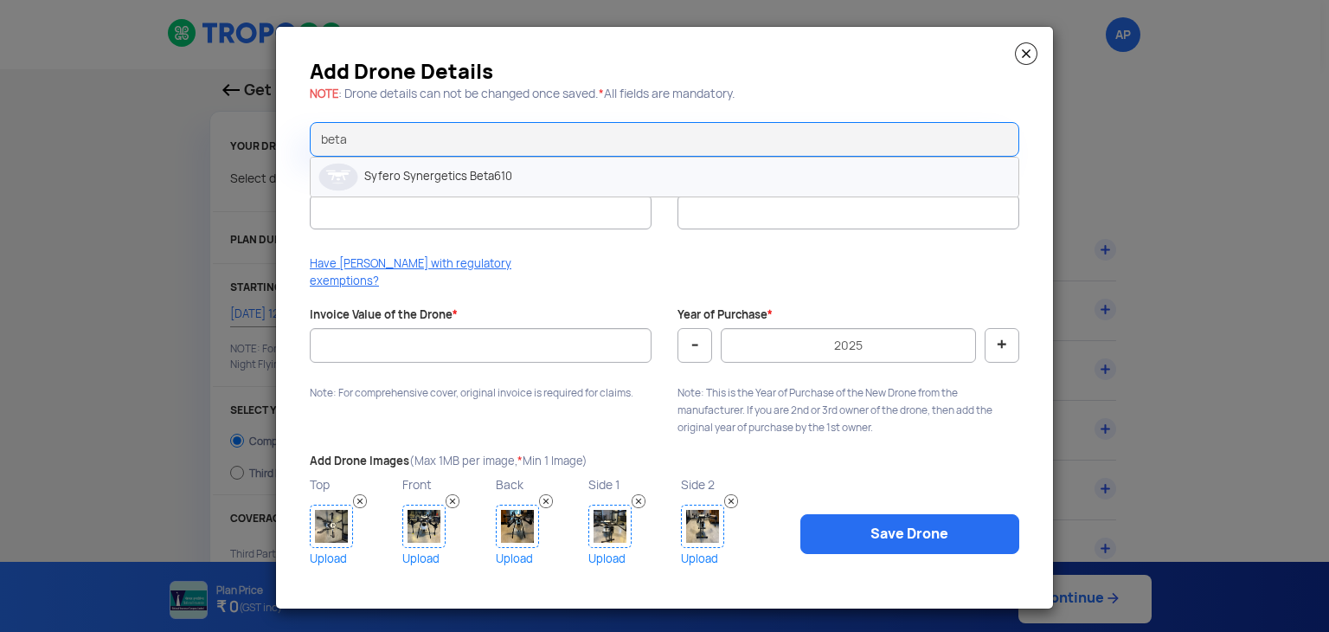
click at [484, 181] on li "Syfero Synergetics Beta610" at bounding box center [665, 176] width 708 height 39
type input "Syfero Synergetics Beta610"
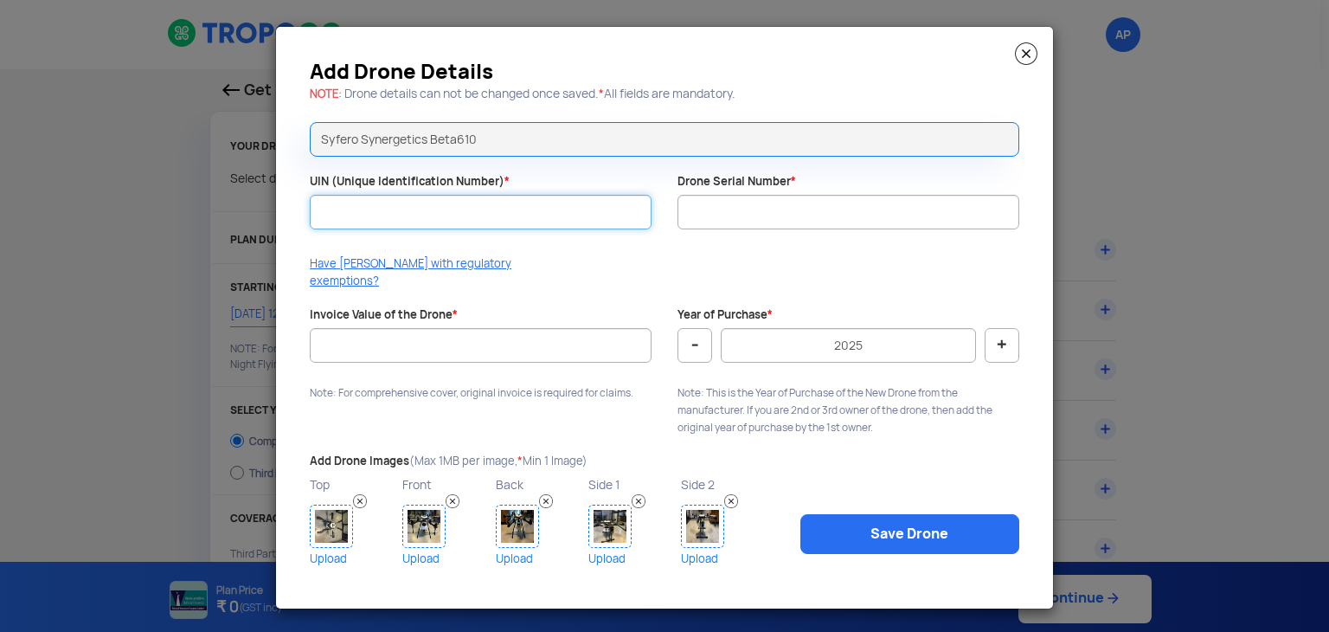
click at [488, 219] on input "UIN (Unique Identification Number) *" at bounding box center [481, 212] width 342 height 35
click at [360, 494] on img at bounding box center [360, 501] width 14 height 14
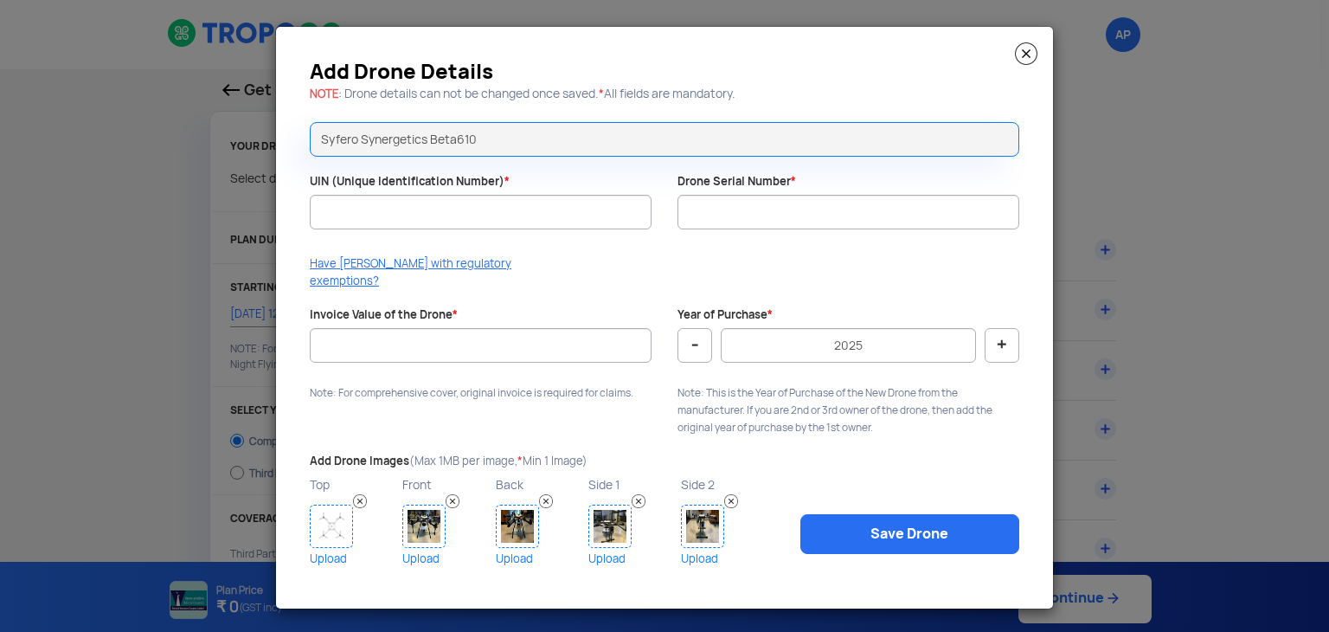
click at [453, 494] on img at bounding box center [453, 501] width 14 height 14
click at [545, 494] on img at bounding box center [546, 501] width 14 height 14
click at [638, 494] on img at bounding box center [639, 501] width 14 height 14
click at [736, 494] on img at bounding box center [731, 501] width 14 height 14
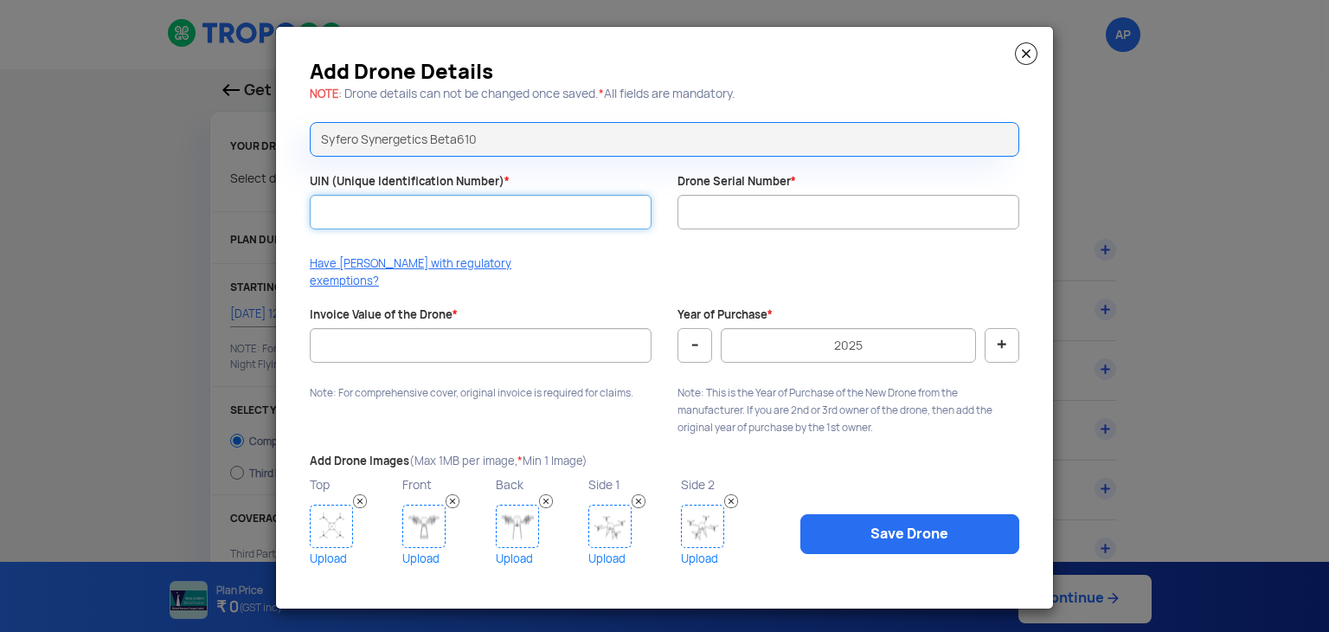
click at [437, 228] on input "UIN (Unique Identification Number) *" at bounding box center [481, 212] width 342 height 35
type input "UB202501161TC"
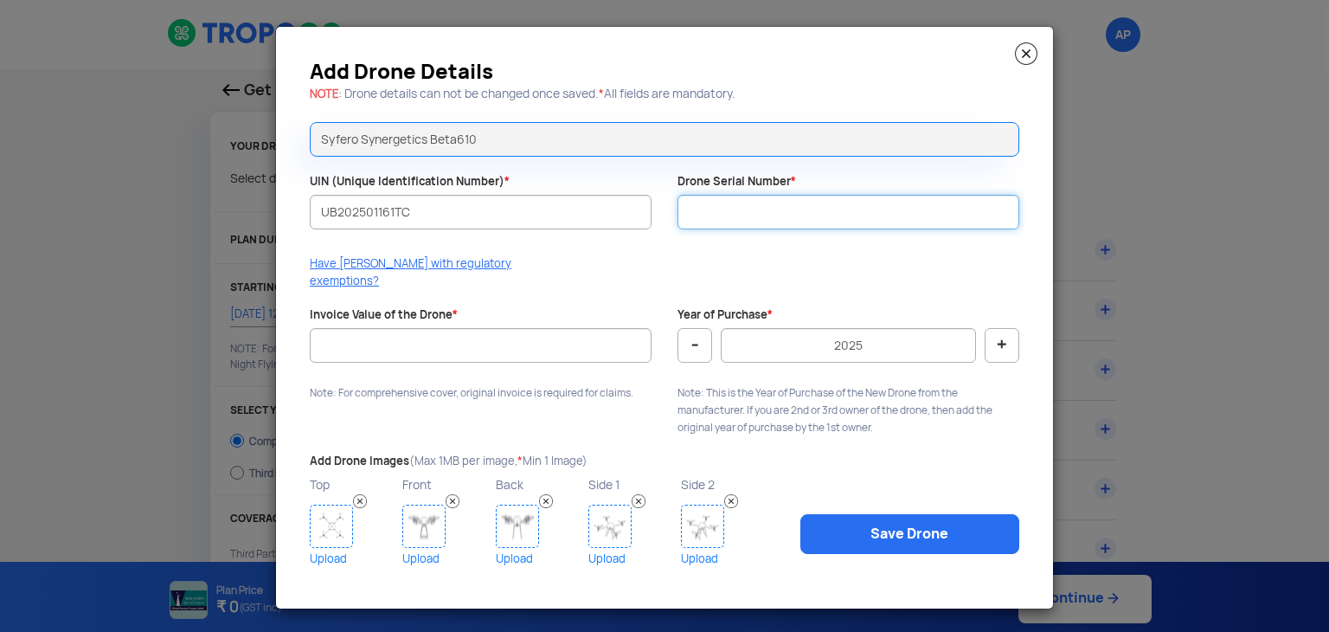
click at [713, 226] on input "Drone Serial Number *" at bounding box center [848, 212] width 342 height 35
type input "30AH610230012"
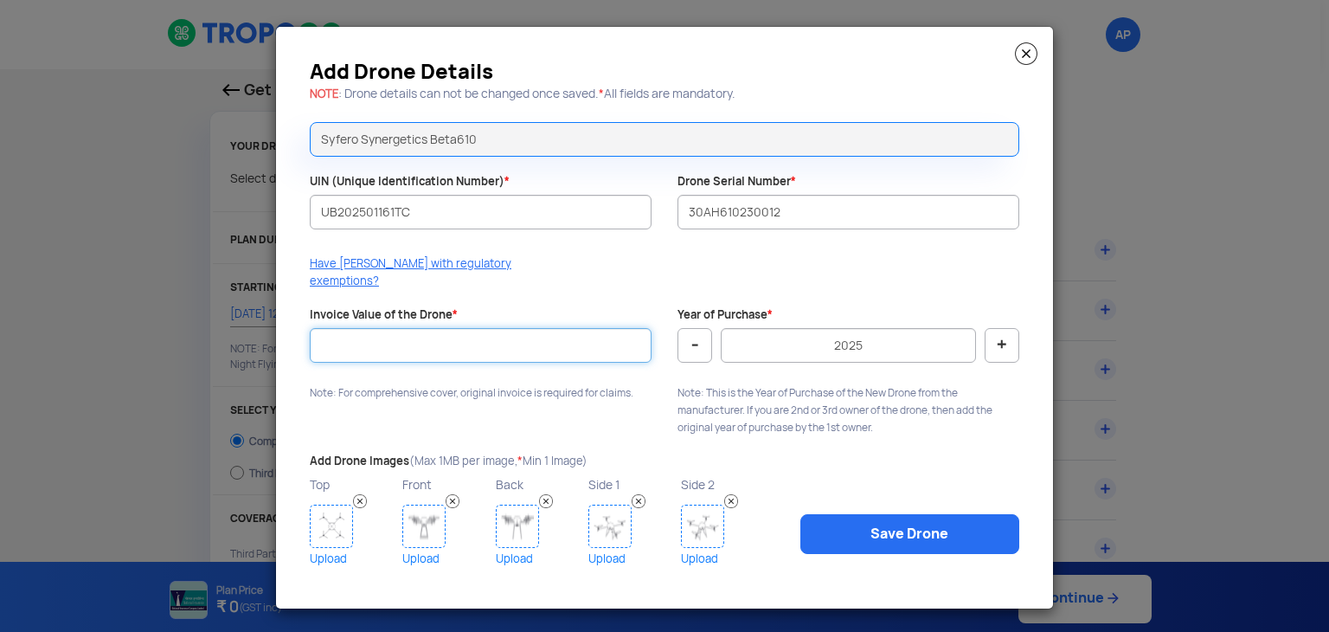
click at [554, 334] on input "Invoice Value of the Drone *" at bounding box center [481, 345] width 342 height 35
type input "380000"
click at [343, 512] on img at bounding box center [331, 525] width 43 height 43
click at [336, 520] on img at bounding box center [331, 525] width 43 height 43
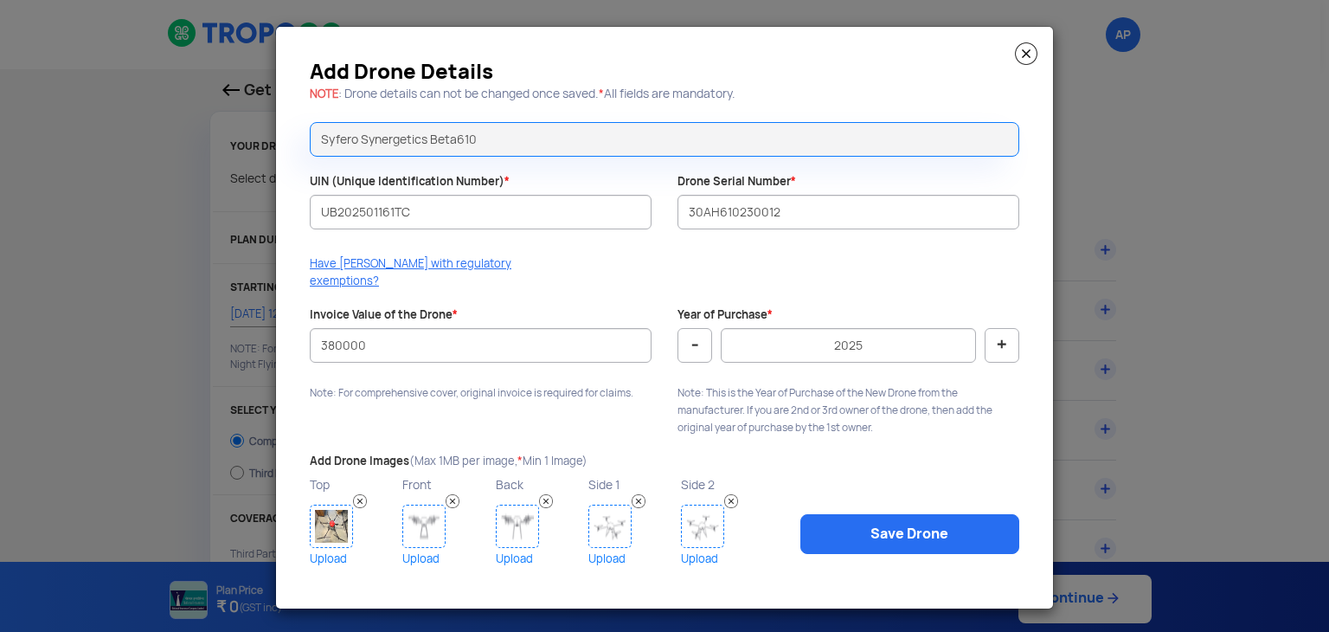
click at [420, 513] on img at bounding box center [423, 525] width 43 height 43
click at [518, 532] on img at bounding box center [517, 525] width 43 height 43
click at [609, 518] on img at bounding box center [609, 525] width 43 height 43
click at [697, 514] on img at bounding box center [702, 525] width 43 height 43
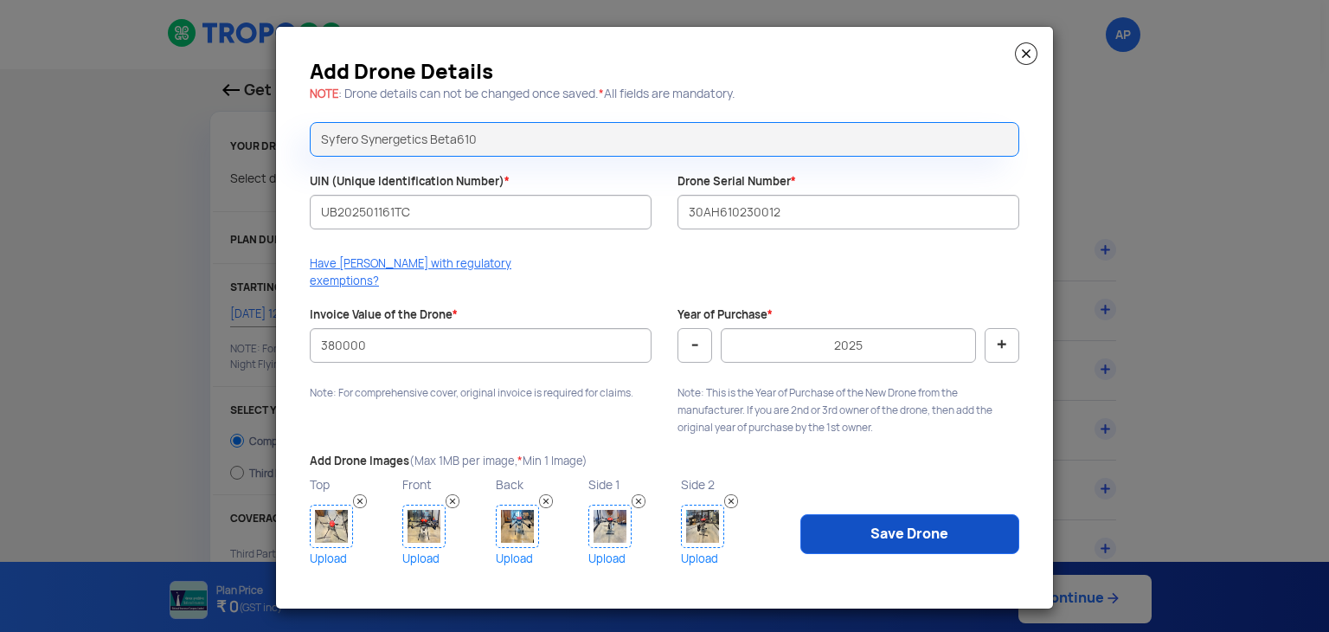
click at [943, 531] on link "Save Drone" at bounding box center [909, 534] width 219 height 40
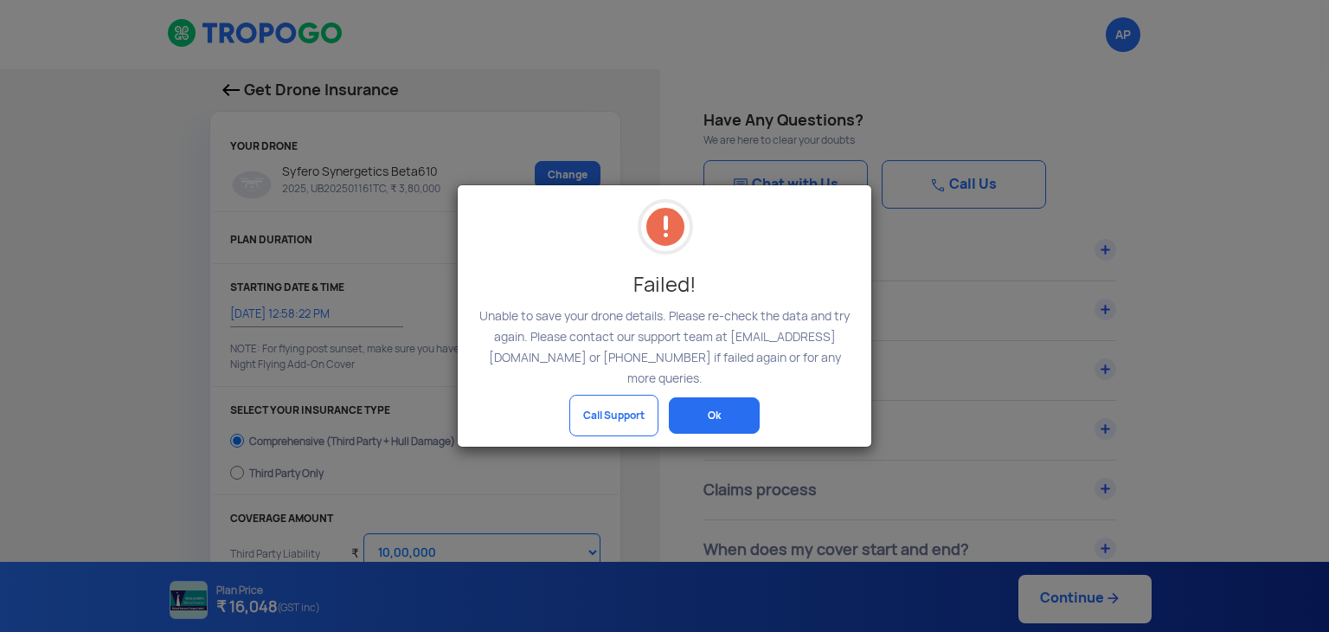
click at [716, 409] on button "Ok" at bounding box center [714, 415] width 91 height 36
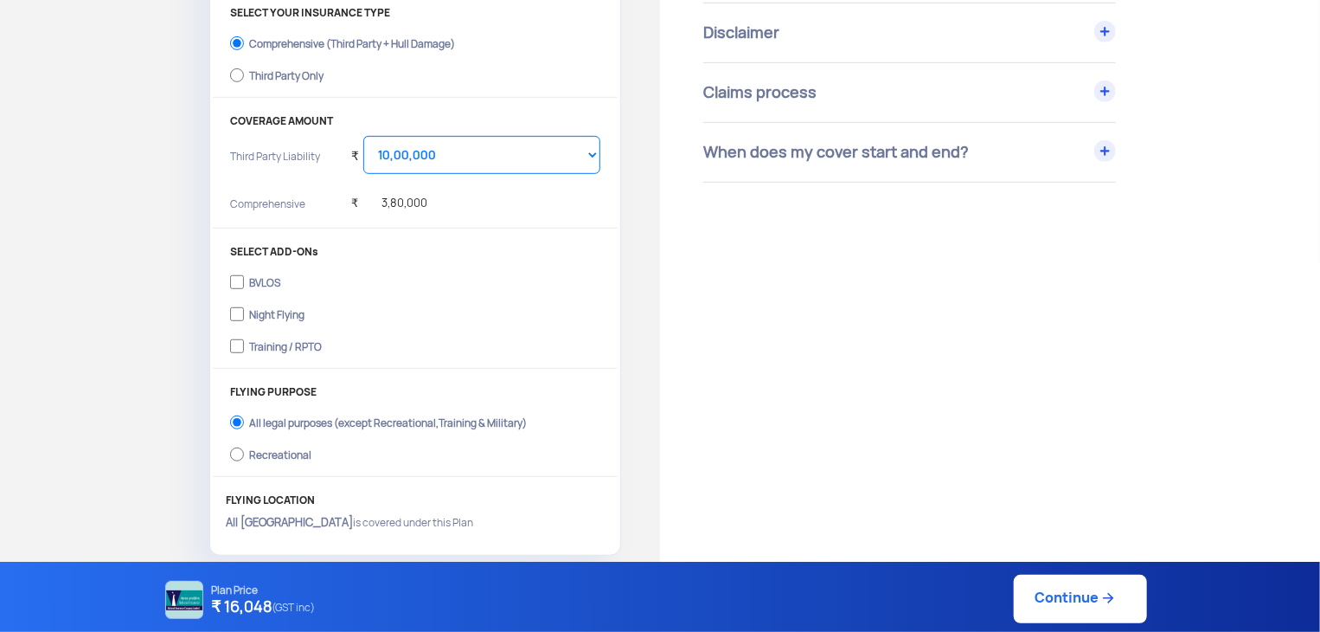
scroll to position [400, 0]
click at [311, 345] on div "Training / RPTO" at bounding box center [285, 341] width 73 height 7
click at [244, 349] on input "Training / RPTO" at bounding box center [237, 343] width 14 height 24
checkbox input "true"
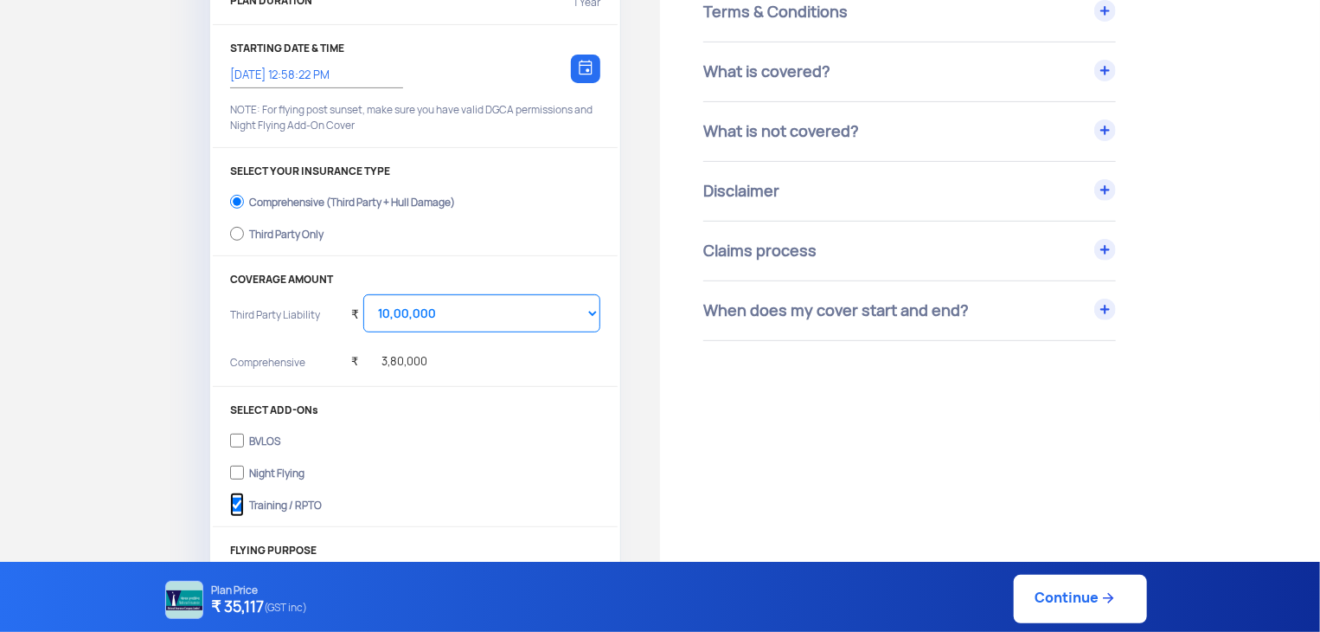
scroll to position [0, 0]
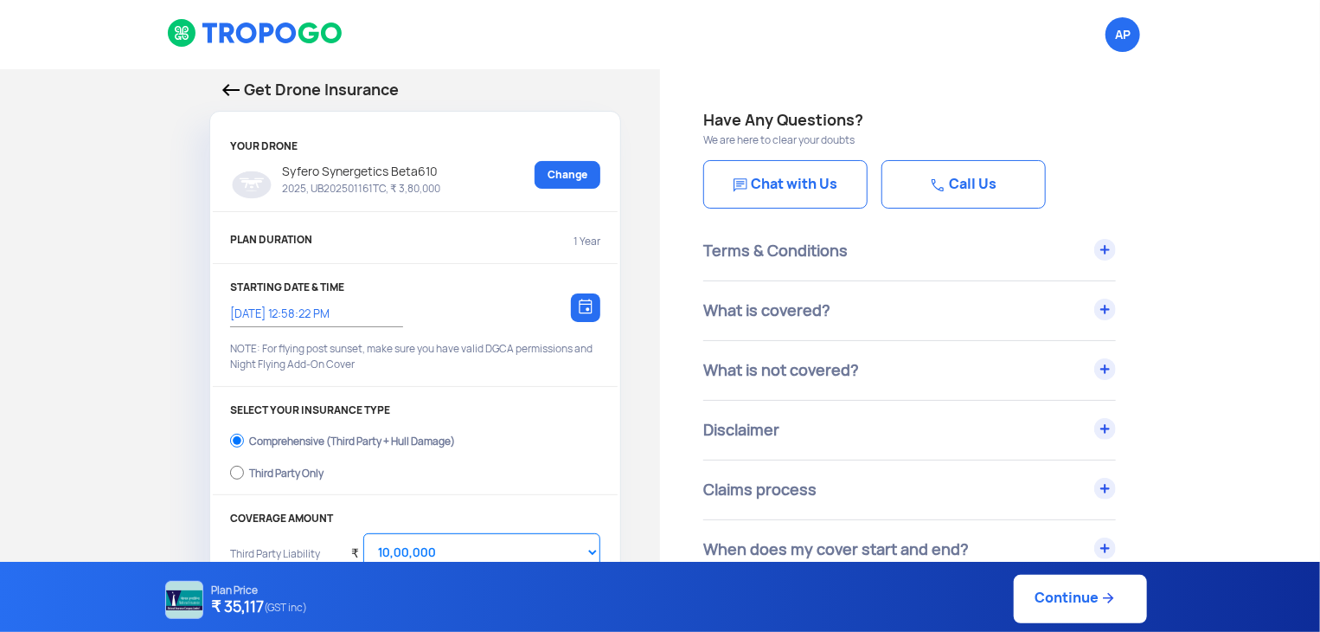
click at [235, 95] on img at bounding box center [230, 90] width 17 height 12
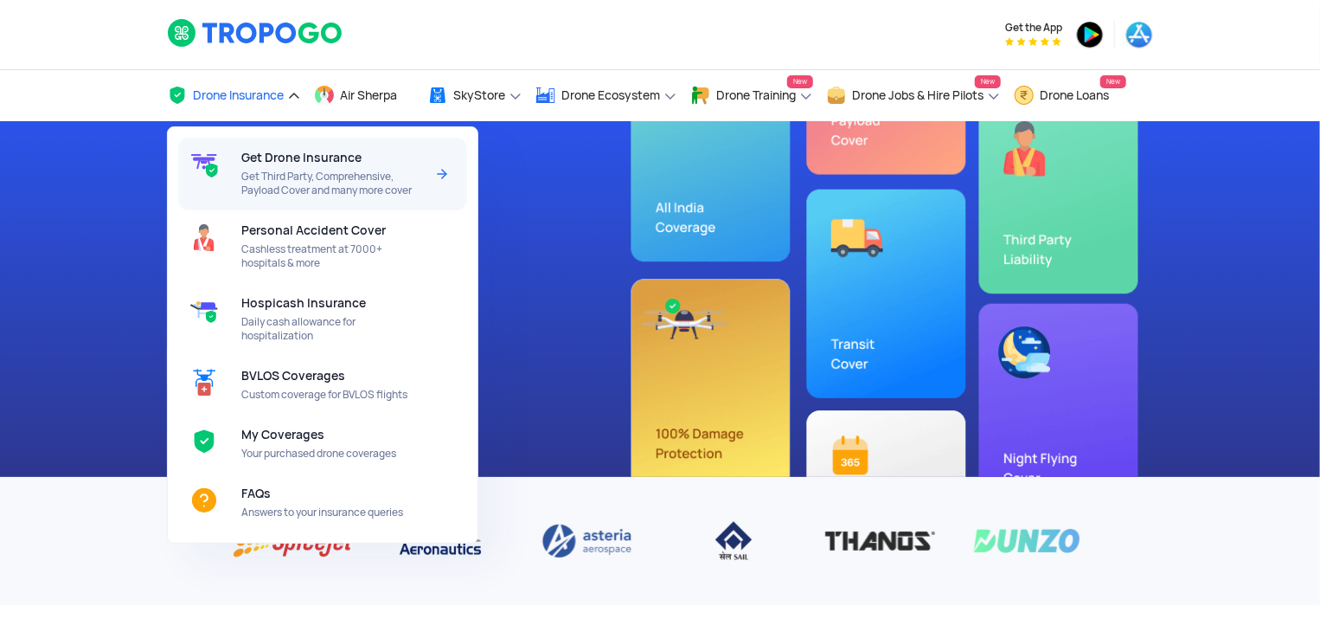
click at [275, 183] on span "Get Third Party, Comprehensive, Payload Cover and many more cover" at bounding box center [332, 184] width 183 height 28
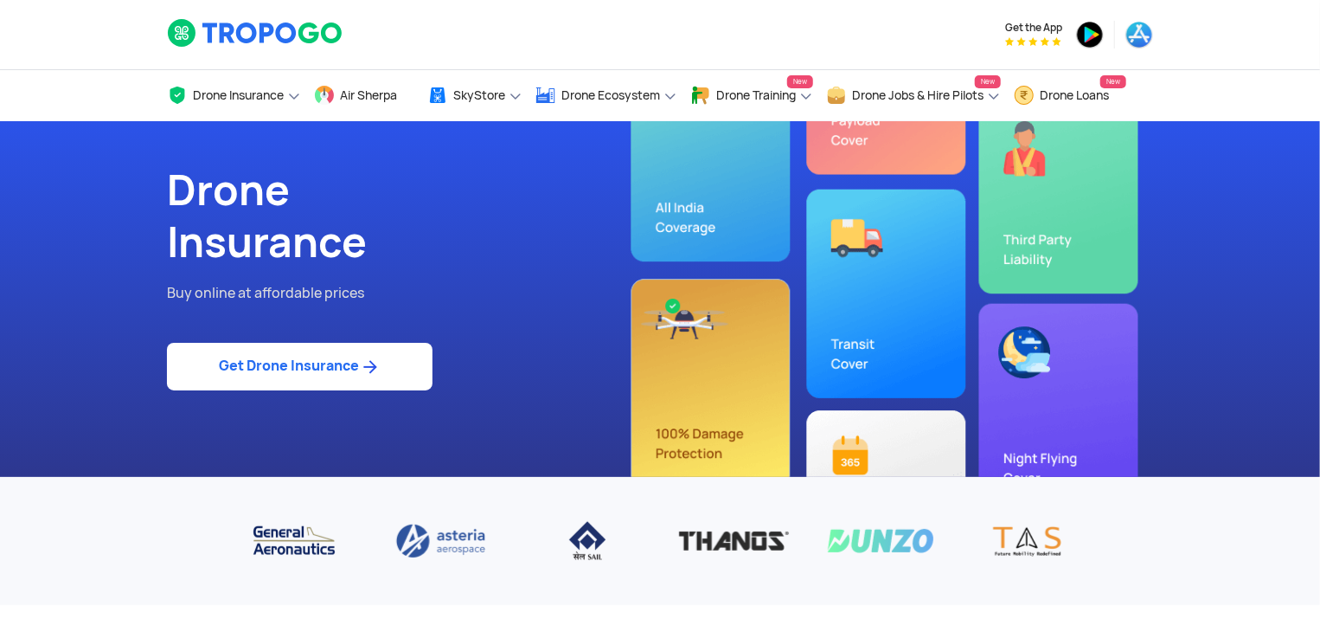
click at [374, 343] on link "Get Drone Insurance" at bounding box center [300, 367] width 266 height 48
select select "1000000"
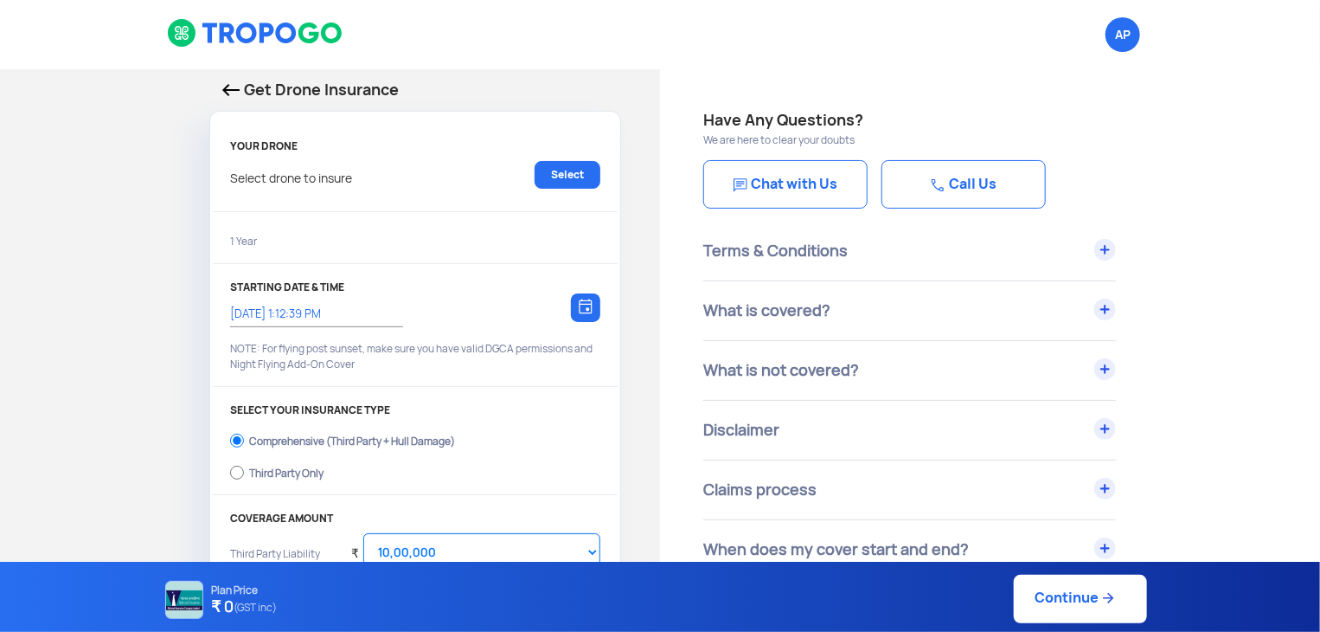
type input "25/9/2025, 1:22:00 PM"
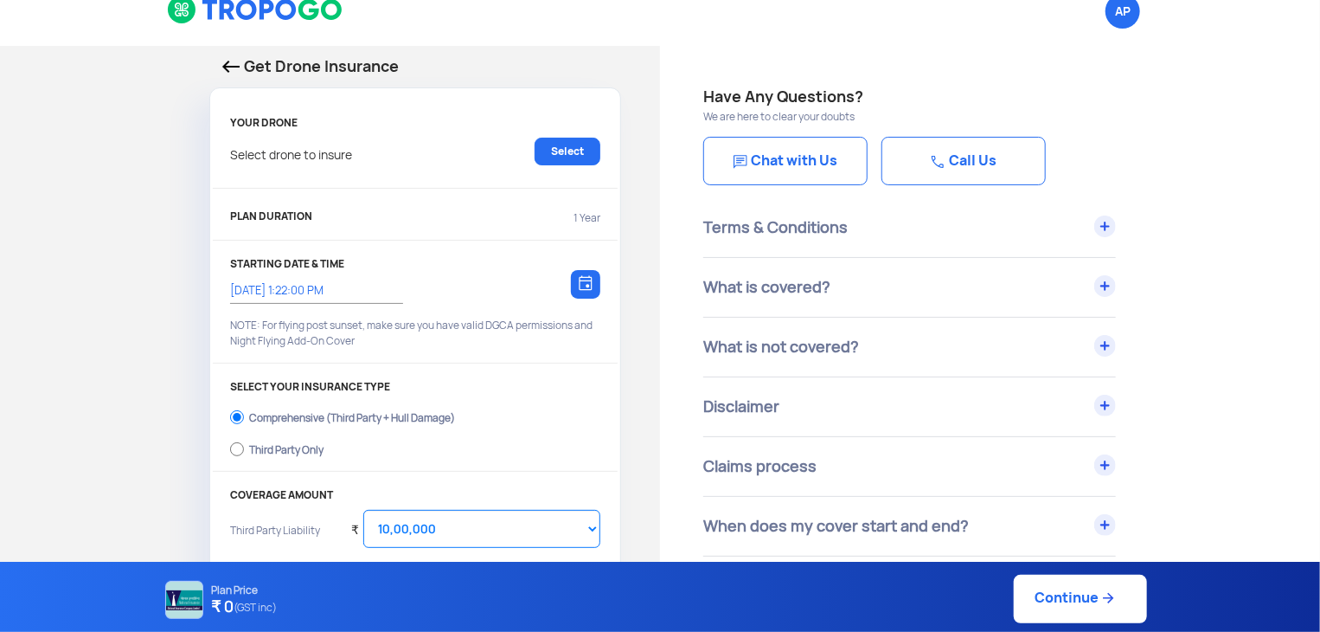
scroll to position [22, 0]
click at [580, 168] on div "Select drone to insure Select" at bounding box center [415, 160] width 370 height 45
click at [580, 157] on link "Select" at bounding box center [568, 152] width 66 height 28
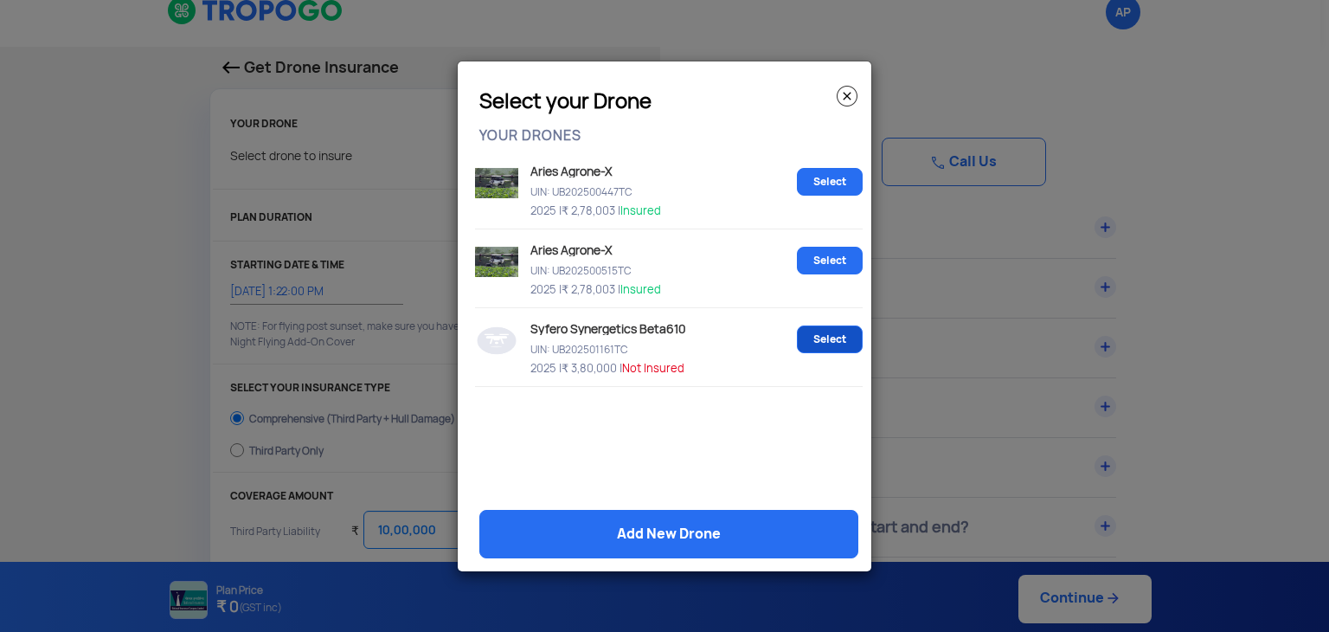
click at [806, 335] on link "Select" at bounding box center [830, 339] width 66 height 28
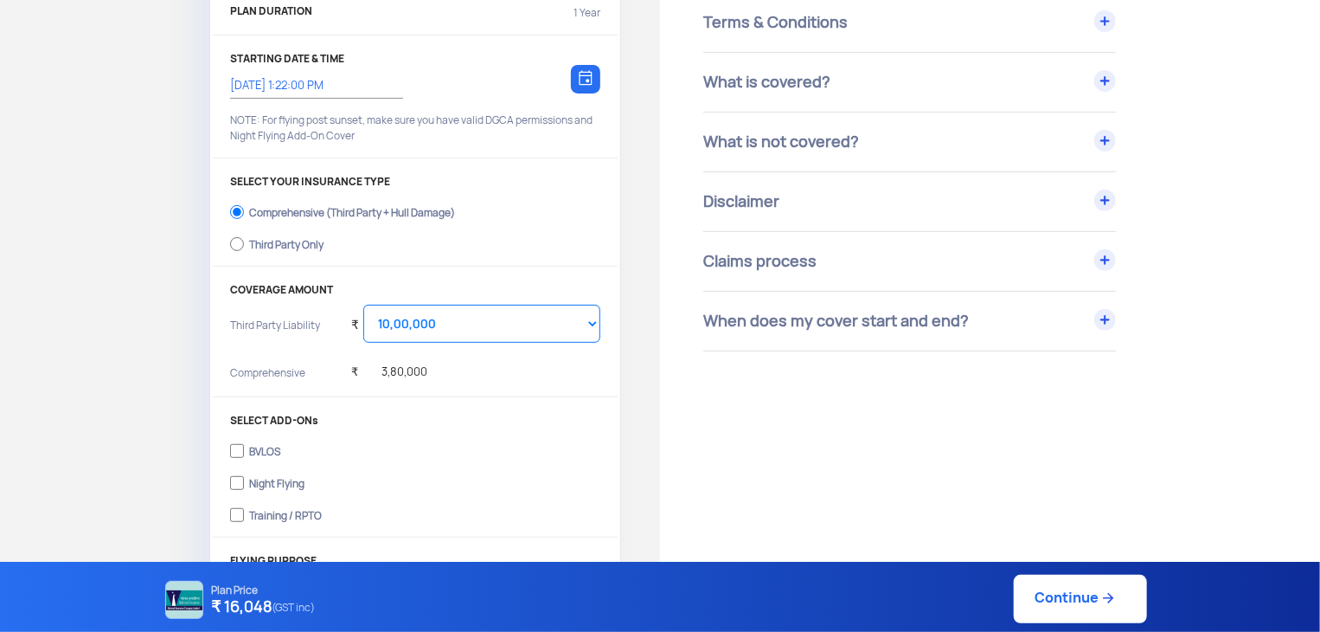
scroll to position [230, 0]
click at [446, 379] on div "₹ 3,80,000" at bounding box center [475, 372] width 249 height 35
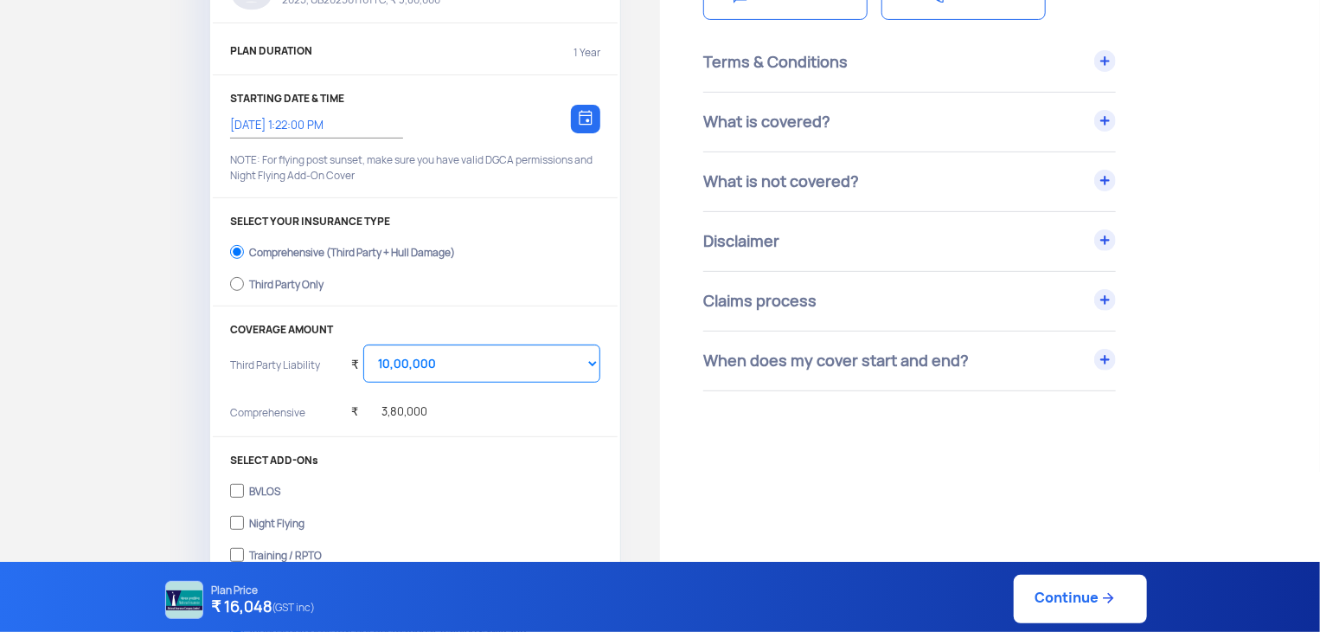
scroll to position [0, 0]
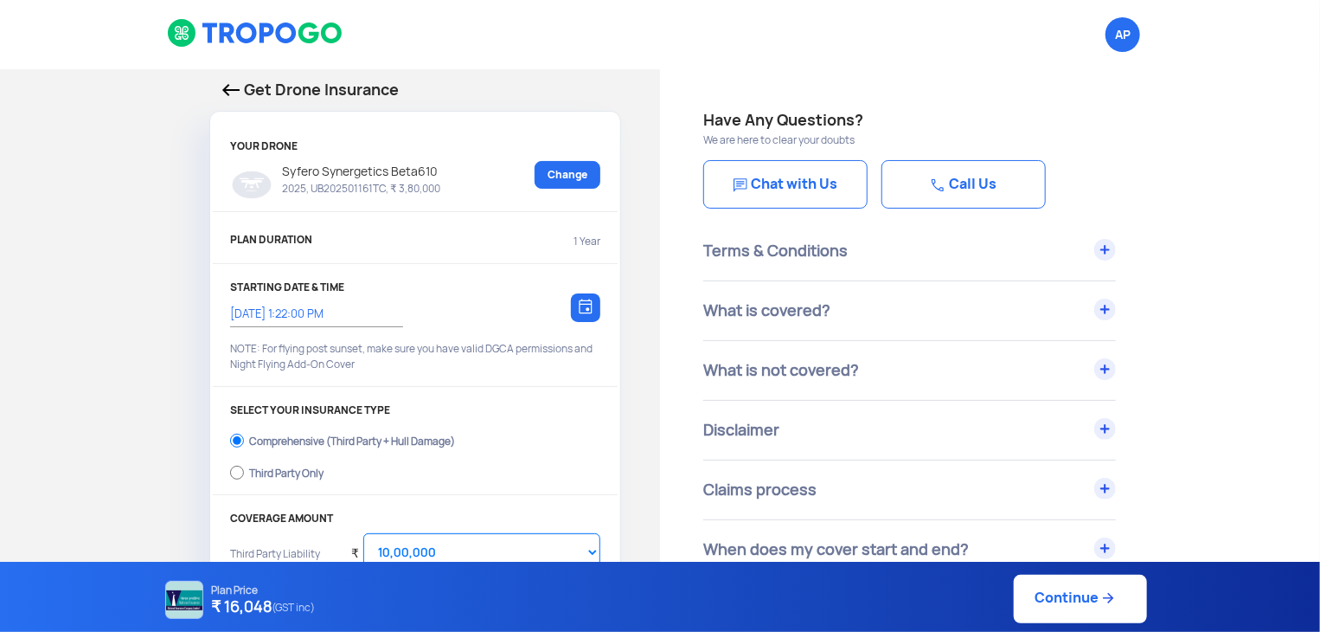
click at [229, 93] on img at bounding box center [230, 90] width 17 height 12
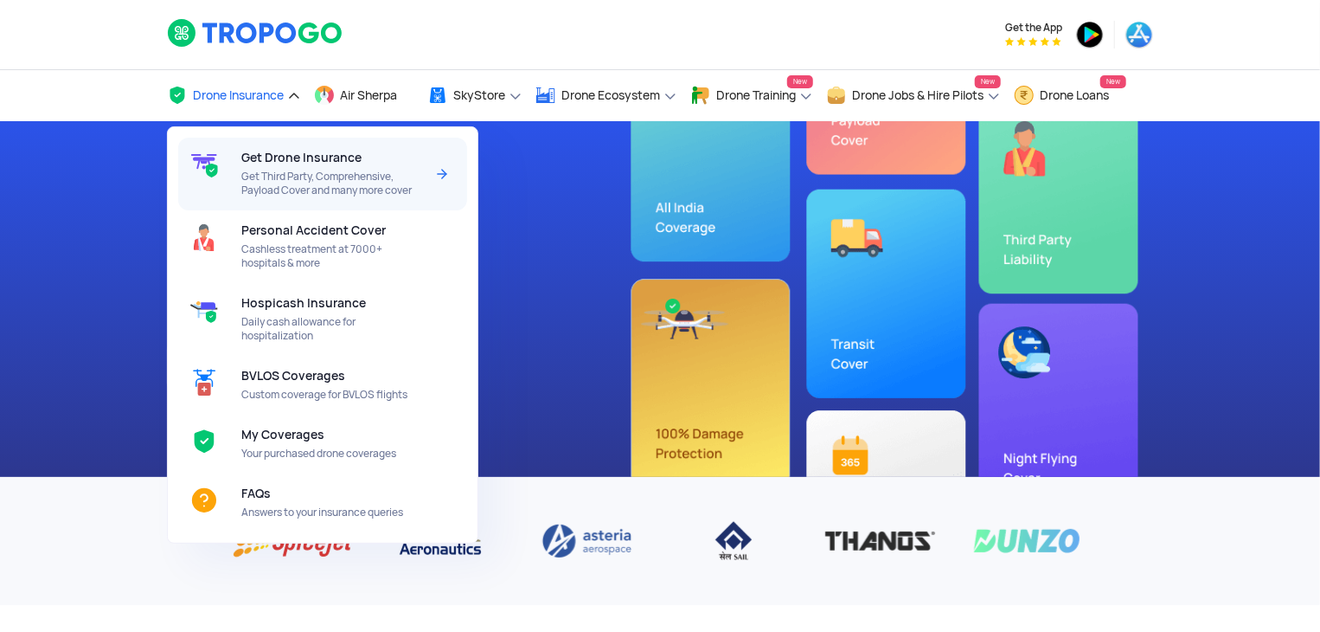
click at [311, 168] on div "Get Drone Insurance Get Third Party, Comprehensive, Payload Cover and many more…" at bounding box center [335, 174] width 189 height 73
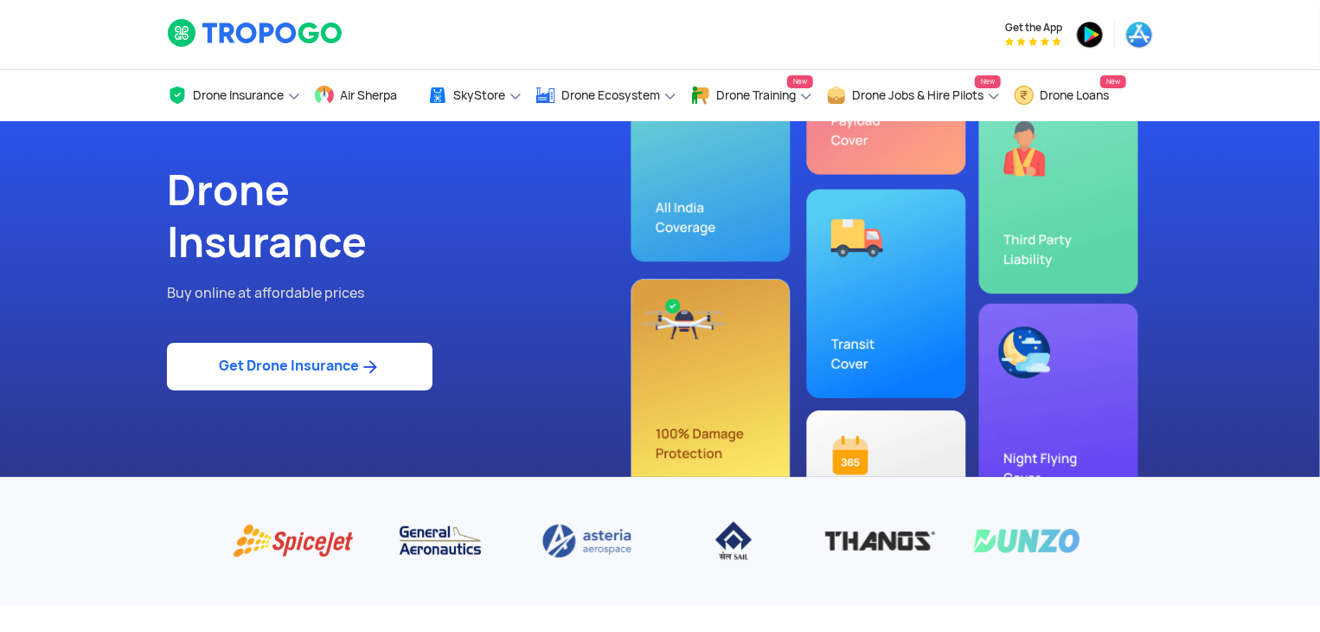
click at [363, 365] on img at bounding box center [370, 366] width 22 height 21
select select "1000000"
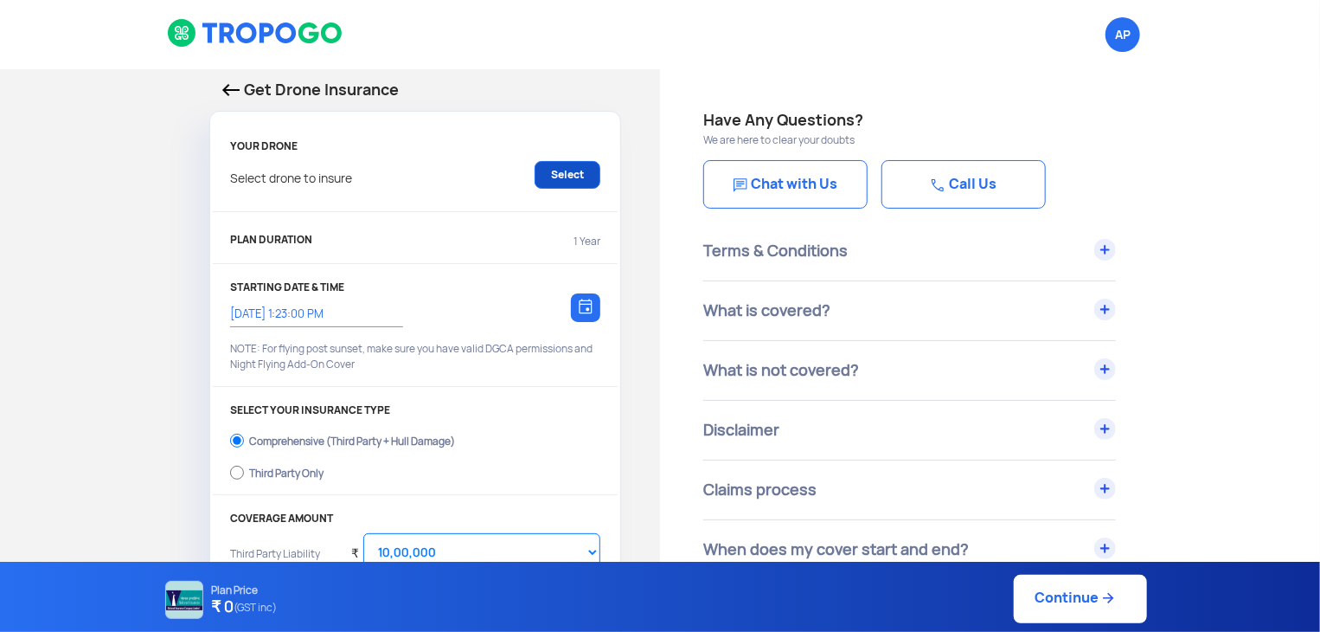
click at [574, 184] on link "Select" at bounding box center [568, 175] width 66 height 28
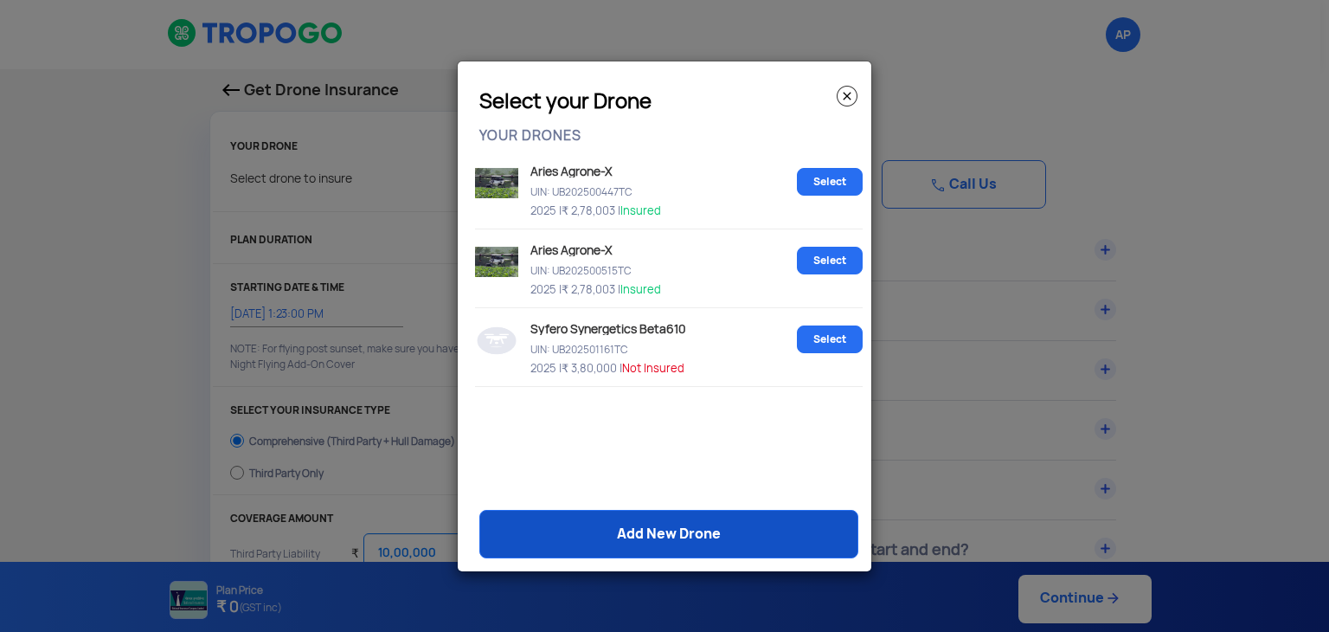
click at [646, 524] on link "Add New Drone" at bounding box center [668, 534] width 379 height 48
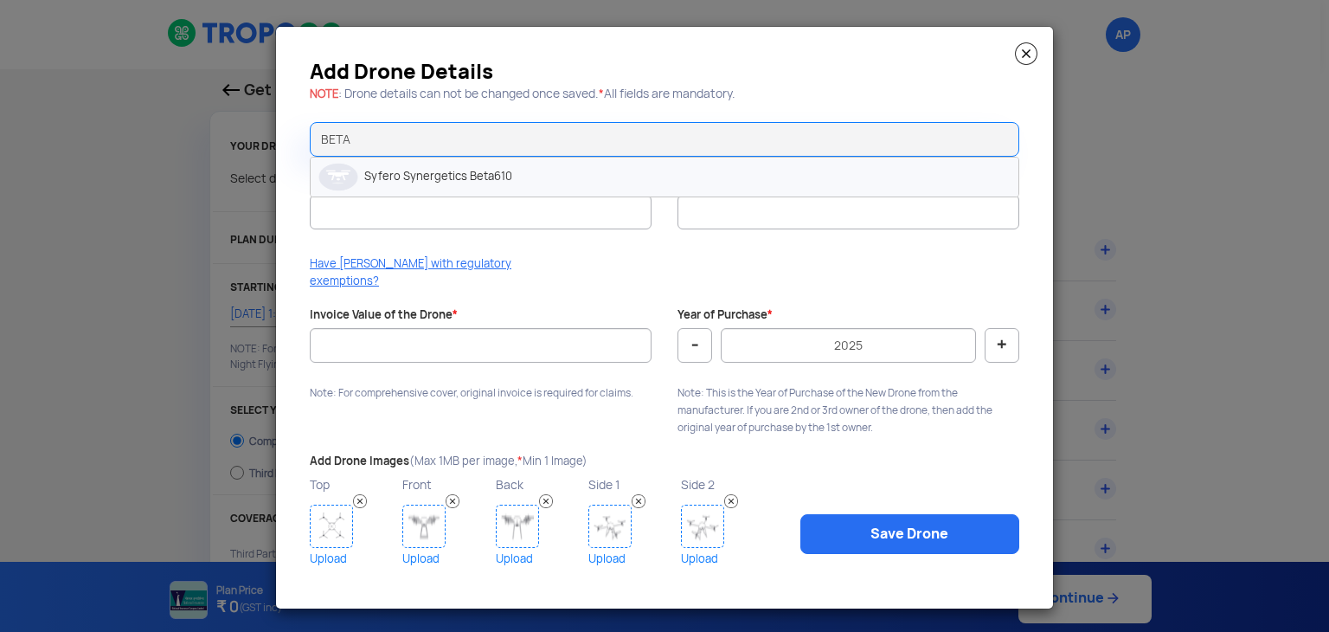
click at [457, 173] on li "Syfero Synergetics Beta610" at bounding box center [665, 176] width 708 height 39
type input "Syfero Synergetics Beta610"
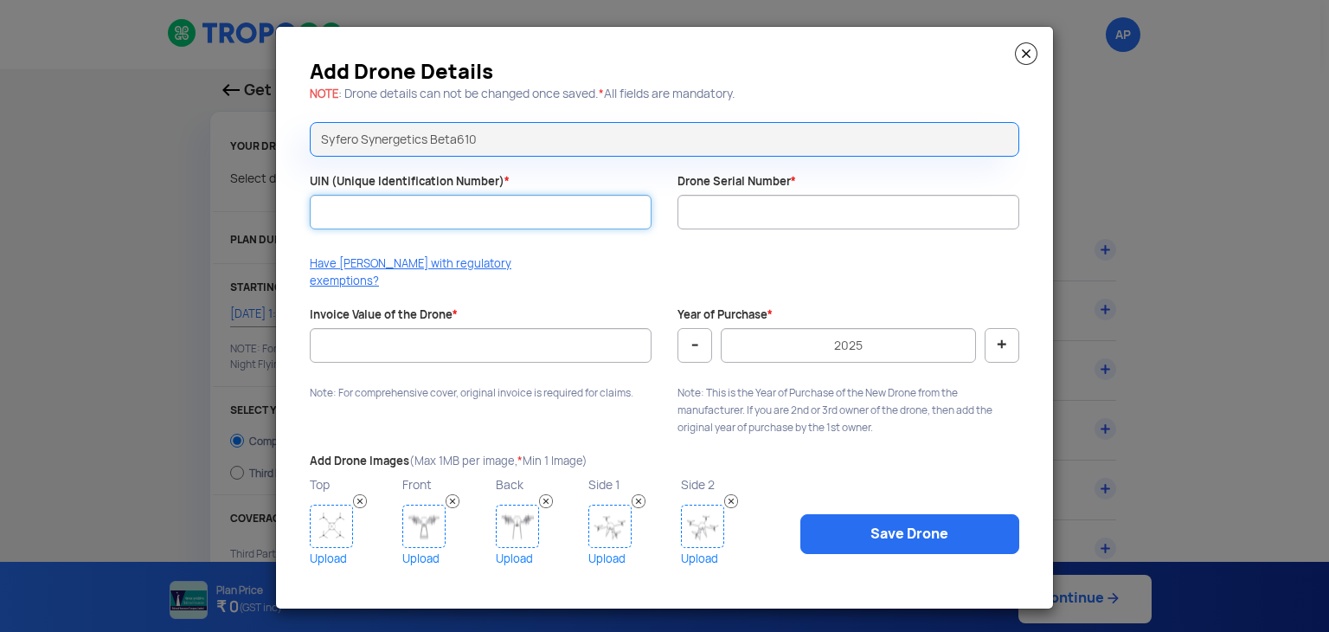
click at [460, 210] on input "UIN (Unique Identification Number) *" at bounding box center [481, 212] width 342 height 35
click at [1034, 62] on img at bounding box center [1026, 53] width 22 height 22
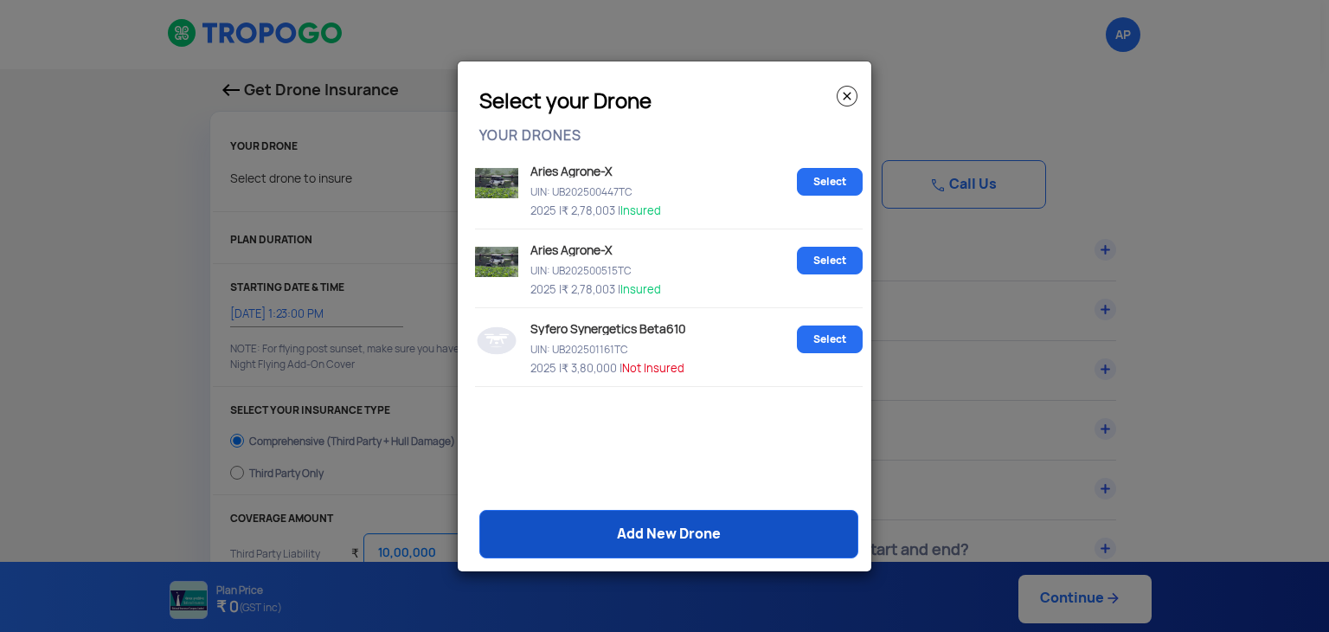
click at [680, 544] on link "Add New Drone" at bounding box center [668, 534] width 379 height 48
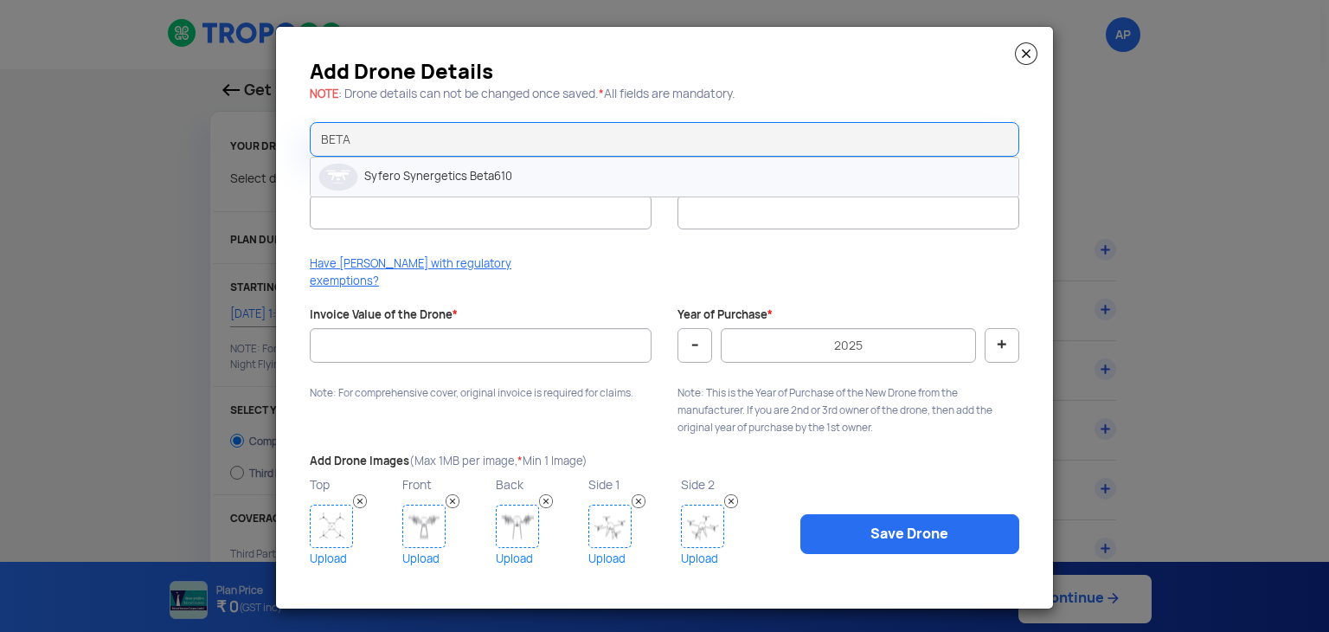
click at [556, 193] on li "Syfero Synergetics Beta610" at bounding box center [665, 176] width 708 height 39
type input "Syfero Synergetics Beta610"
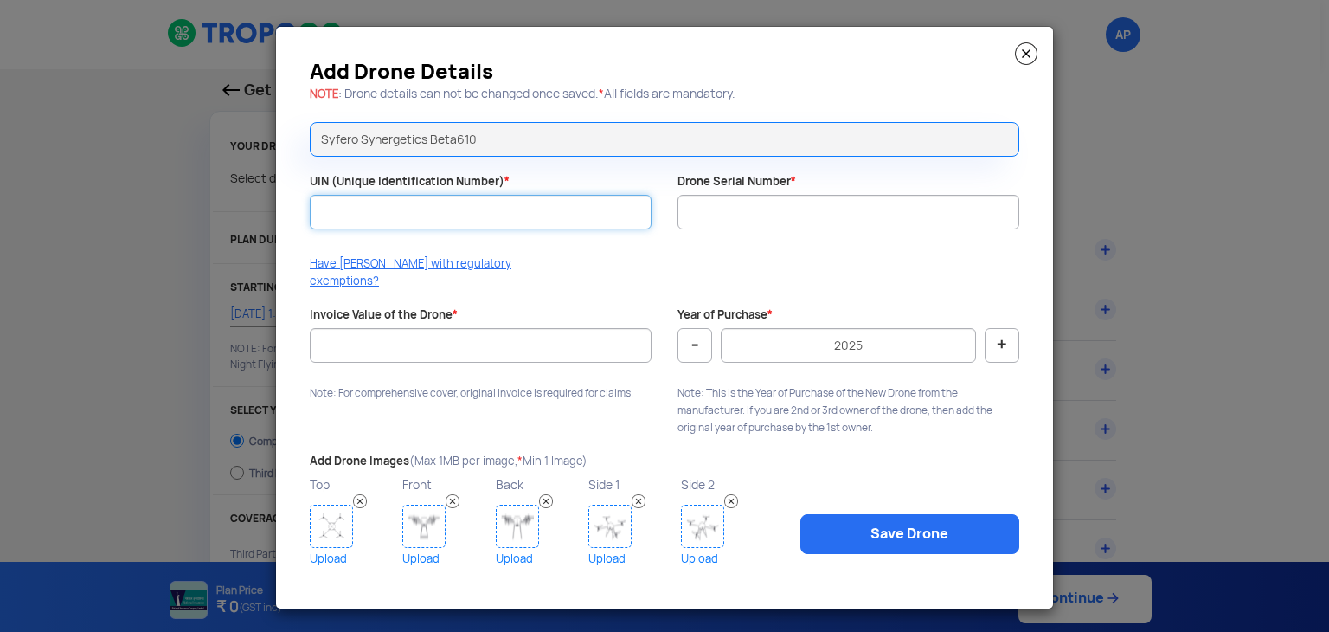
click at [541, 211] on input "UIN (Unique Identification Number) *" at bounding box center [481, 212] width 342 height 35
type input "UB202501162TC"
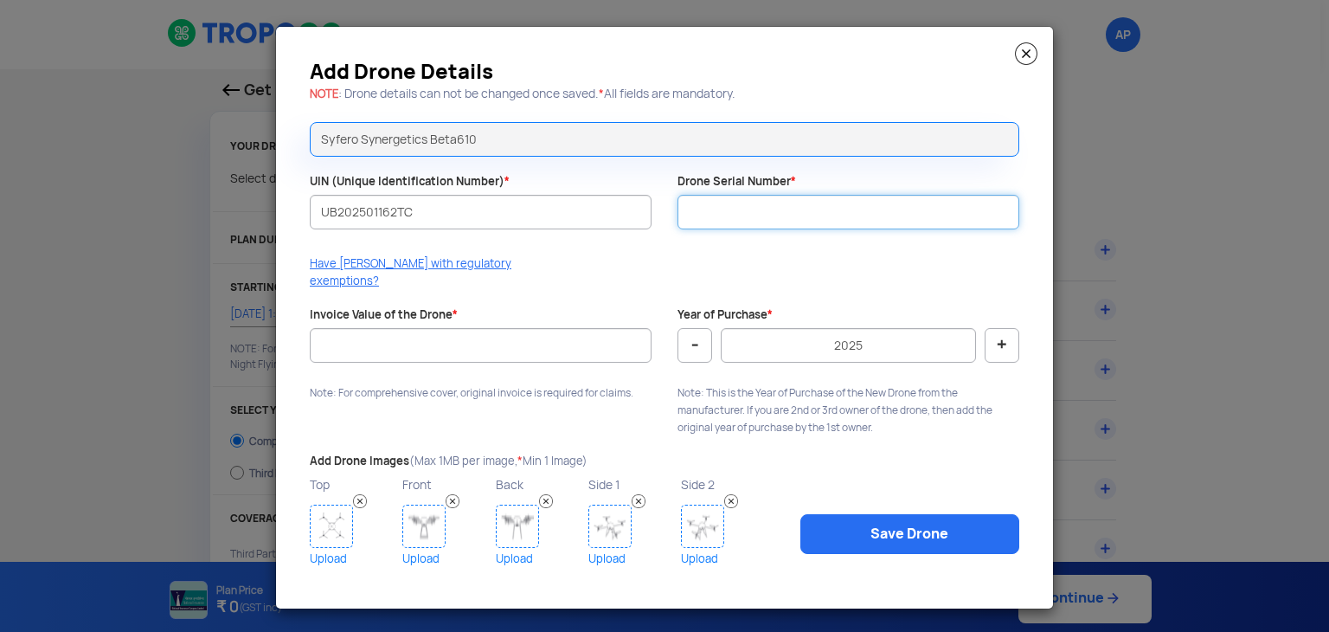
click at [748, 219] on input "Drone Serial Number *" at bounding box center [848, 212] width 342 height 35
type input "30AH610230013"
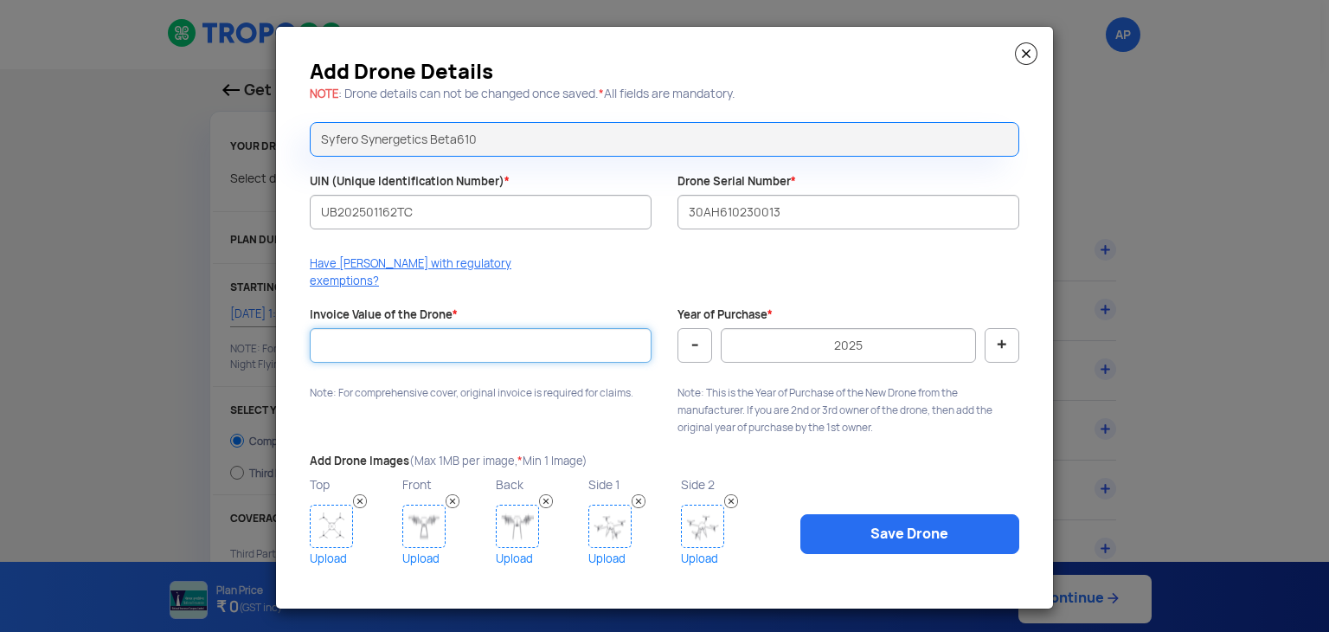
click at [598, 328] on input "Invoice Value of the Drone *" at bounding box center [481, 345] width 342 height 35
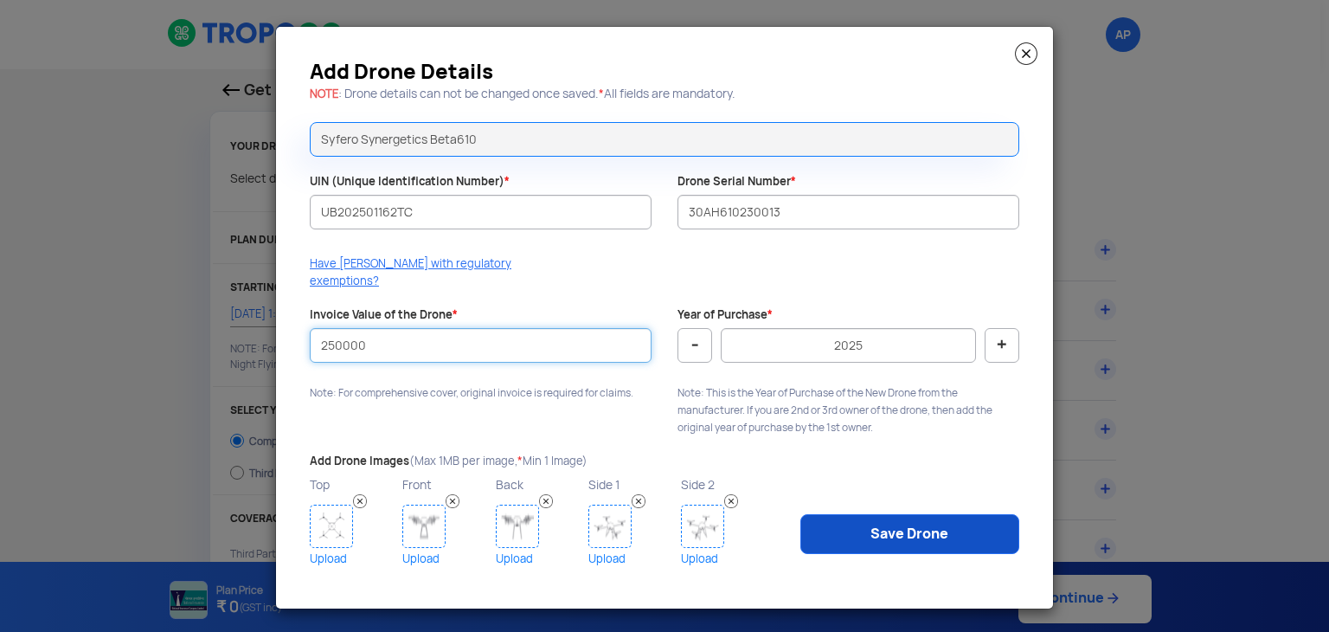
type input "250000"
click at [850, 527] on link "Save Drone" at bounding box center [909, 534] width 219 height 40
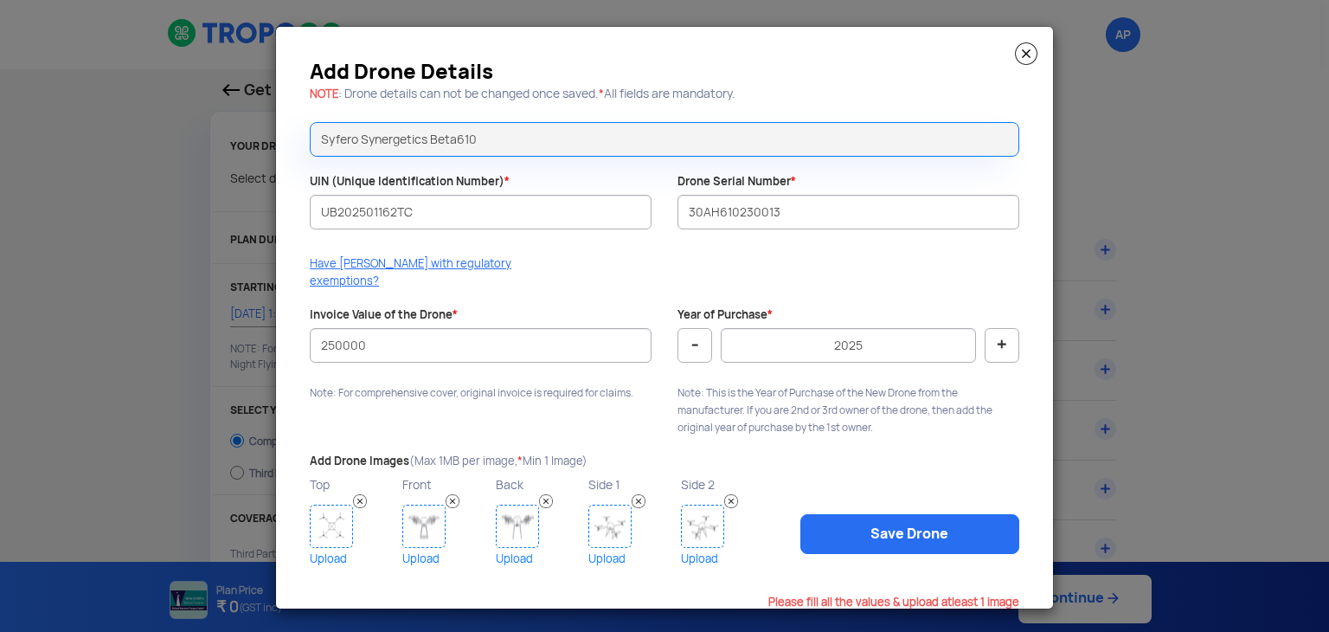
click at [343, 513] on img at bounding box center [331, 525] width 43 height 43
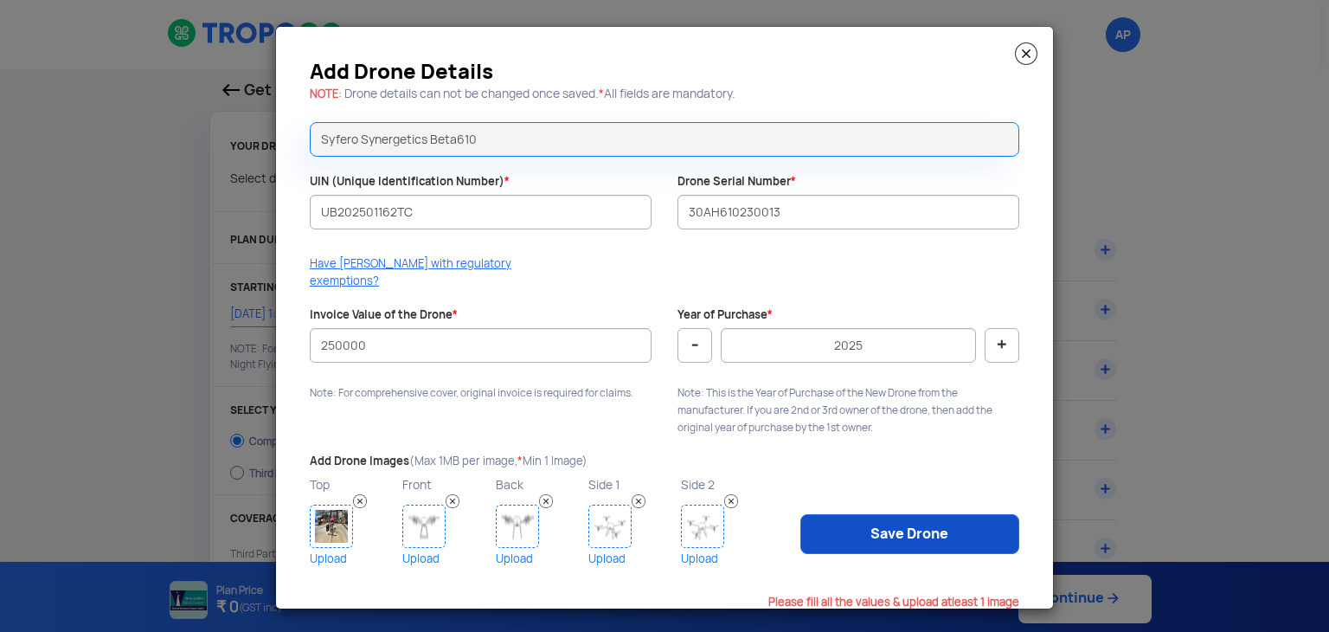
click at [864, 527] on link "Save Drone" at bounding box center [909, 534] width 219 height 40
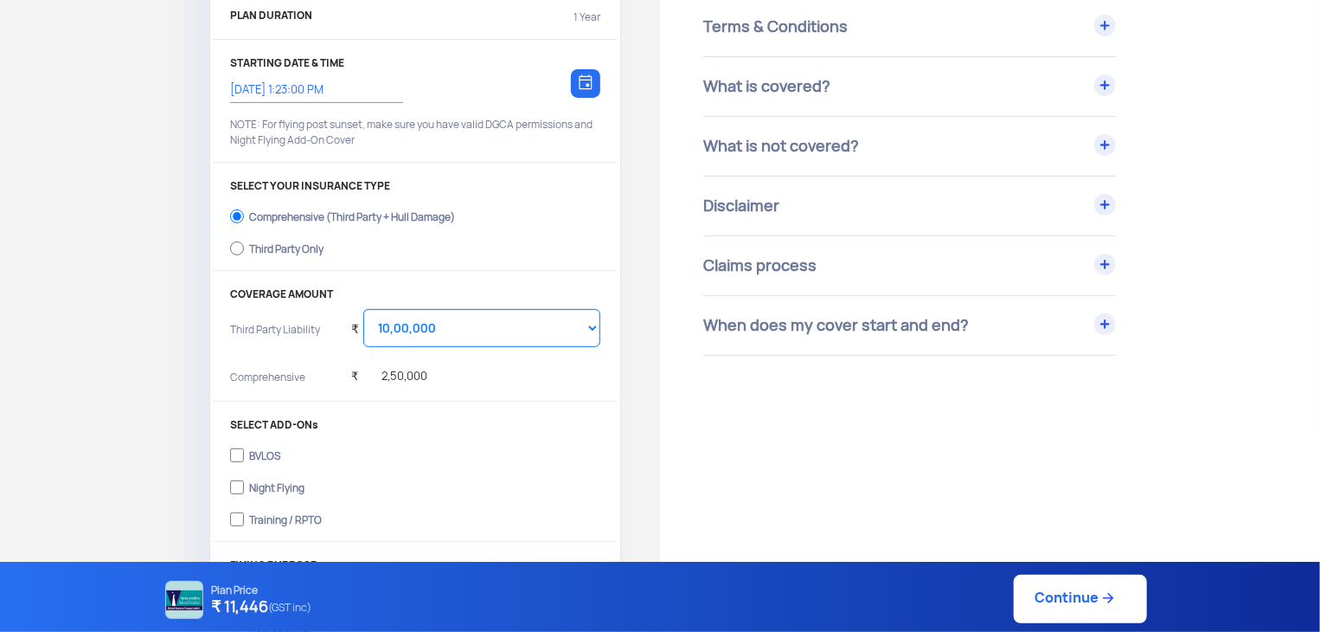
scroll to position [246, 0]
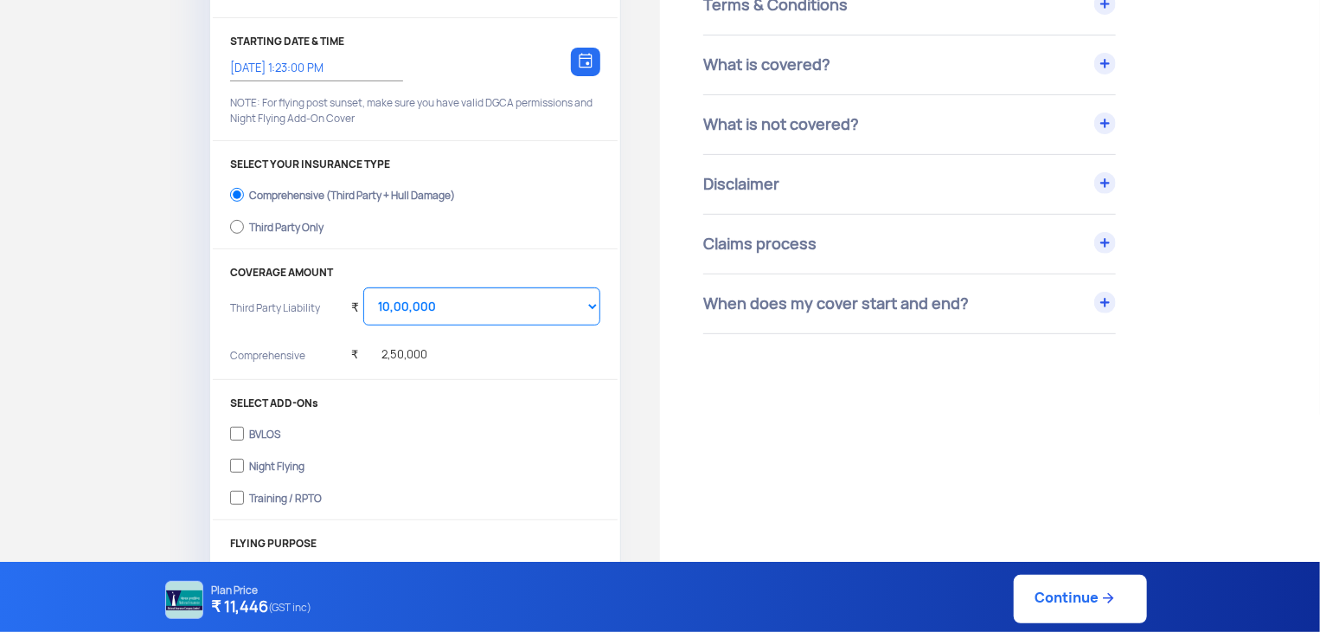
click at [289, 499] on div "Training / RPTO" at bounding box center [285, 495] width 73 height 7
click at [244, 500] on input "Training / RPTO" at bounding box center [237, 497] width 14 height 24
checkbox input "true"
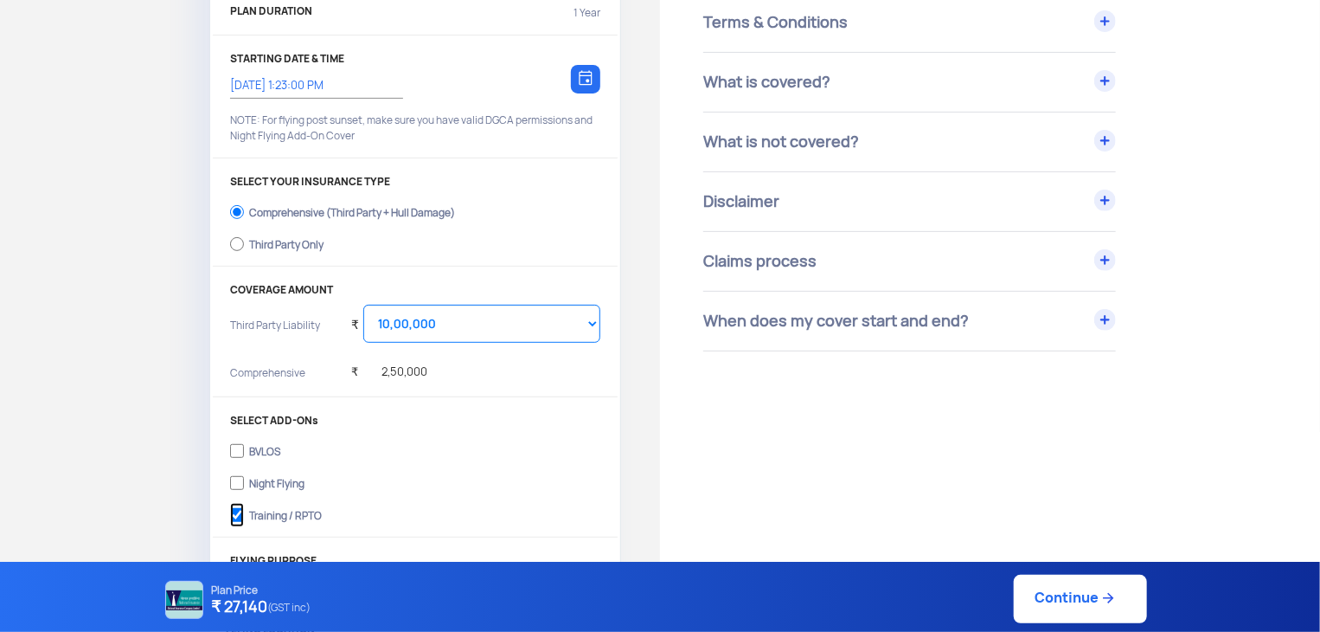
scroll to position [0, 0]
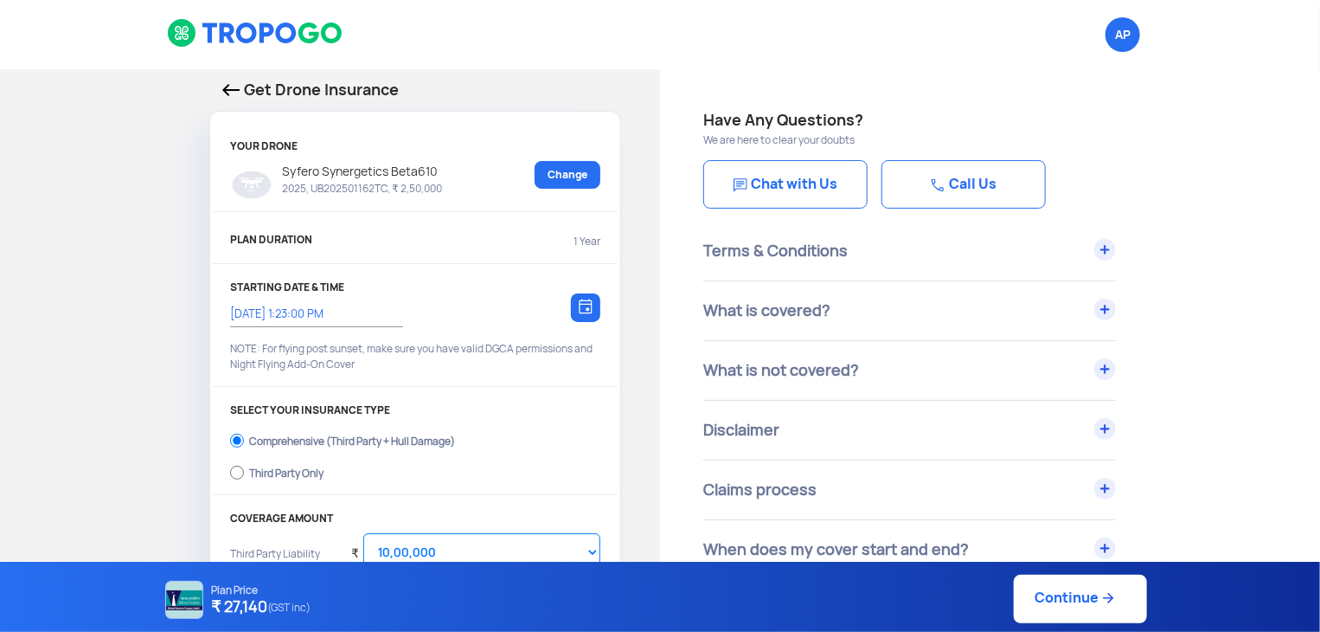
click at [231, 85] on img at bounding box center [230, 90] width 17 height 12
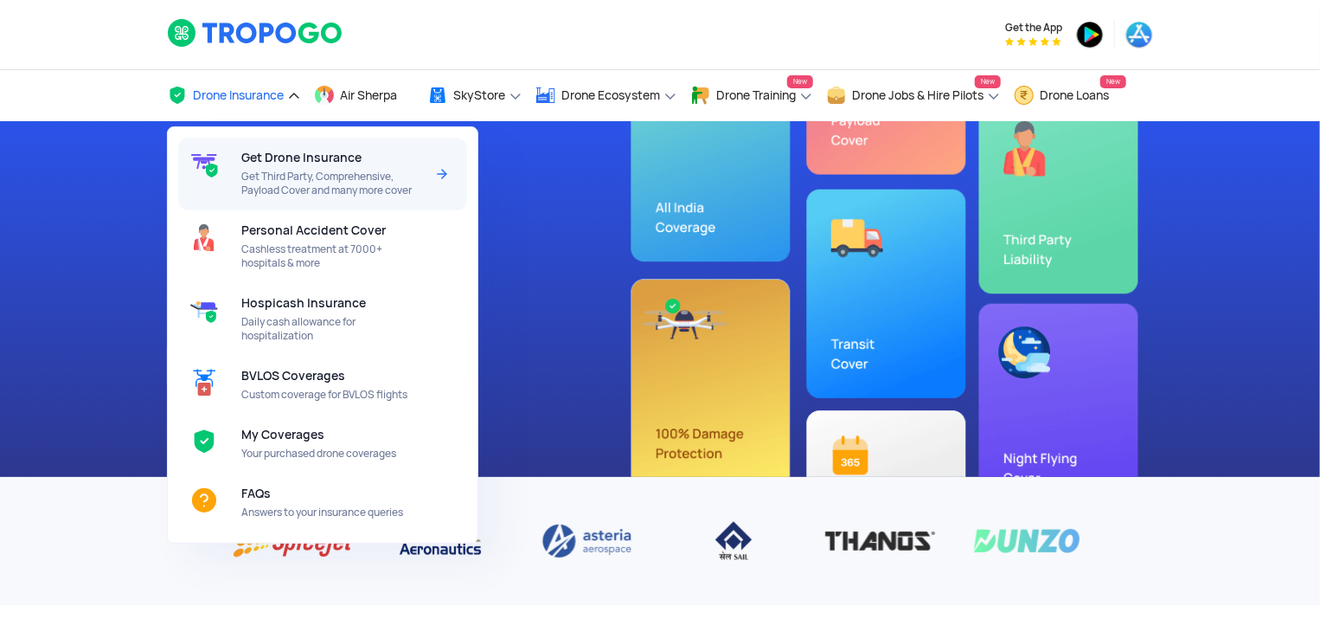
click at [285, 153] on span "Get Drone Insurance" at bounding box center [301, 158] width 120 height 14
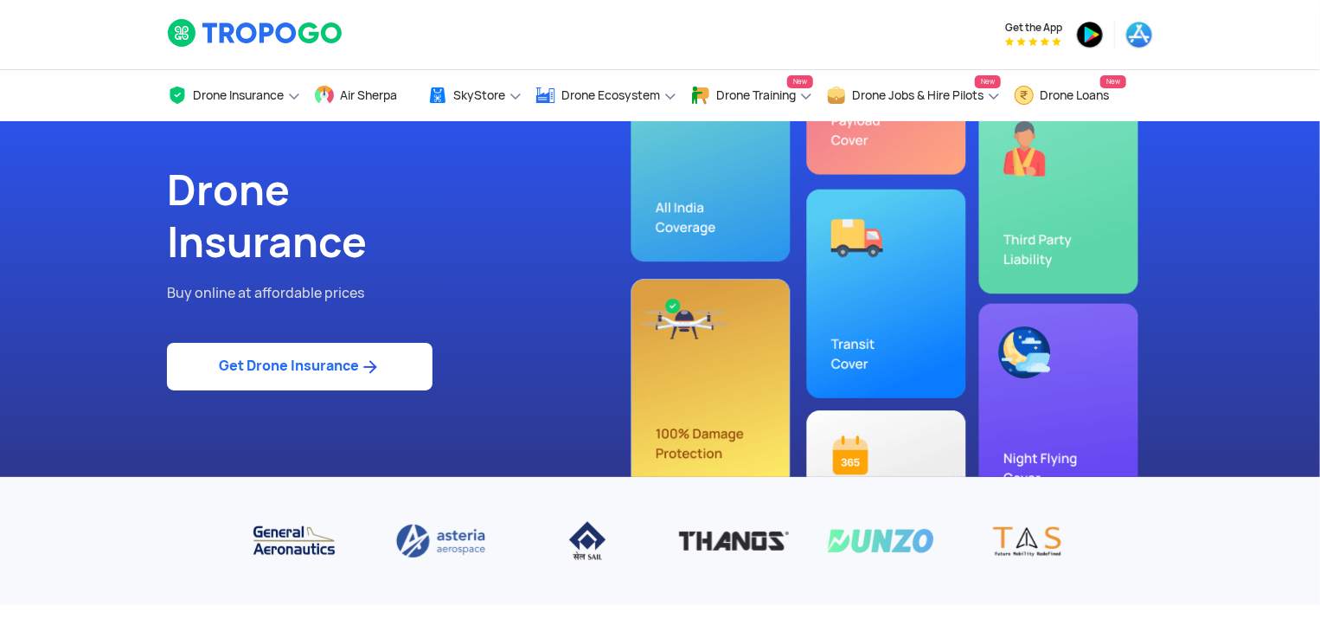
click at [353, 349] on link "Get Drone Insurance" at bounding box center [300, 367] width 266 height 48
select select "1000000"
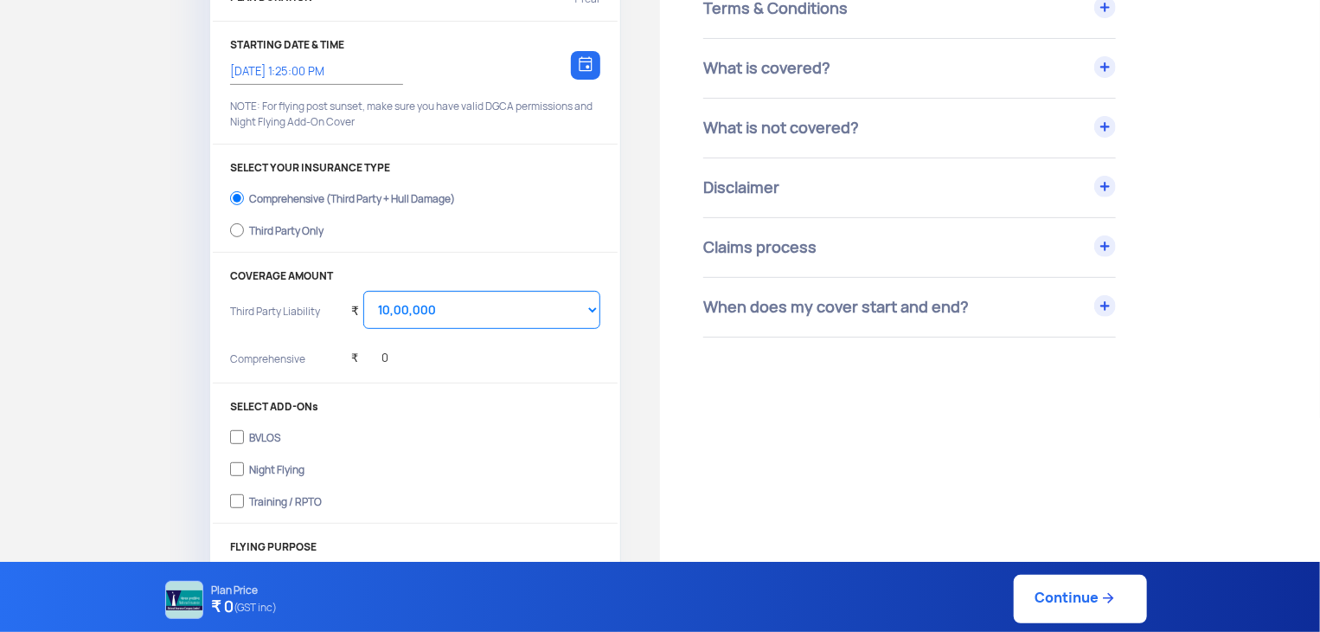
scroll to position [263, 0]
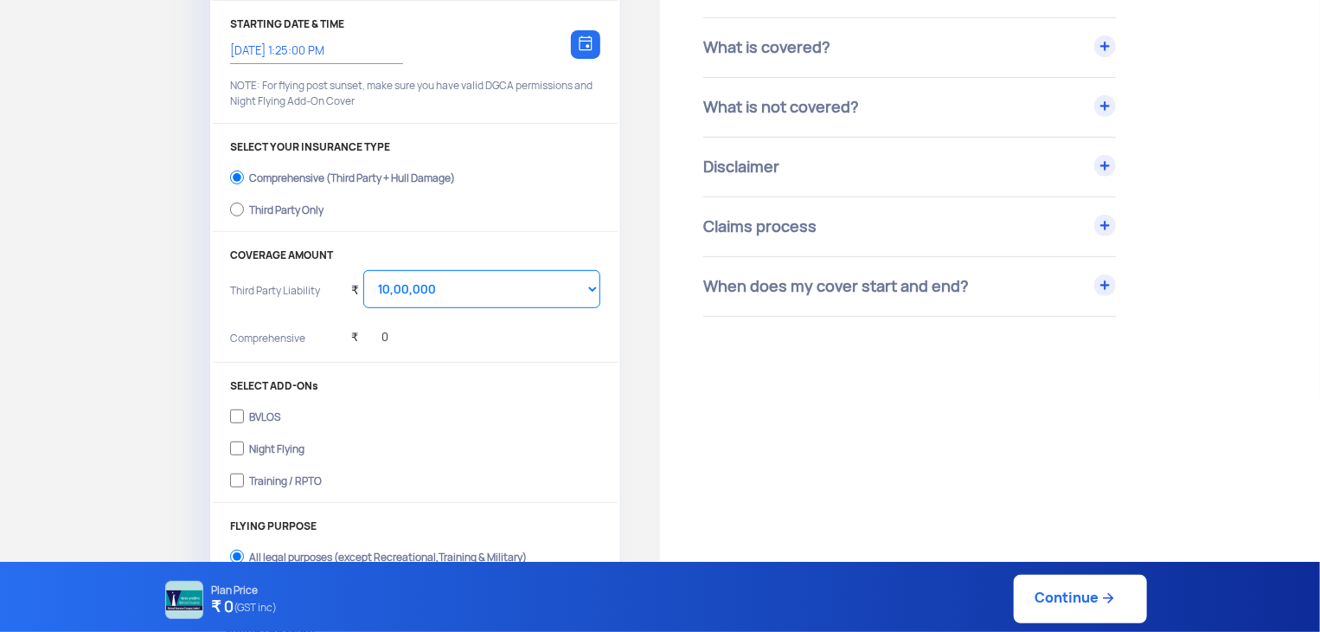
click at [286, 478] on div "Training / RPTO" at bounding box center [285, 478] width 73 height 7
click at [244, 478] on input "Training / RPTO" at bounding box center [237, 480] width 14 height 24
checkbox input "true"
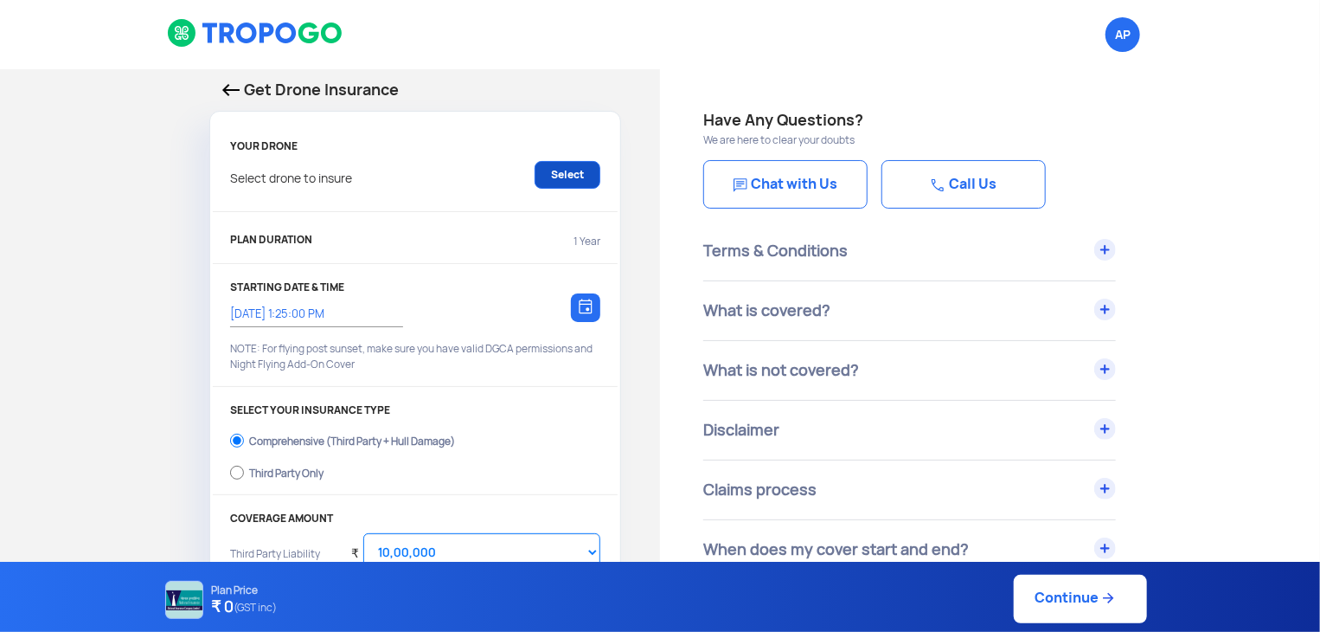
click at [581, 184] on link "Select" at bounding box center [568, 175] width 66 height 28
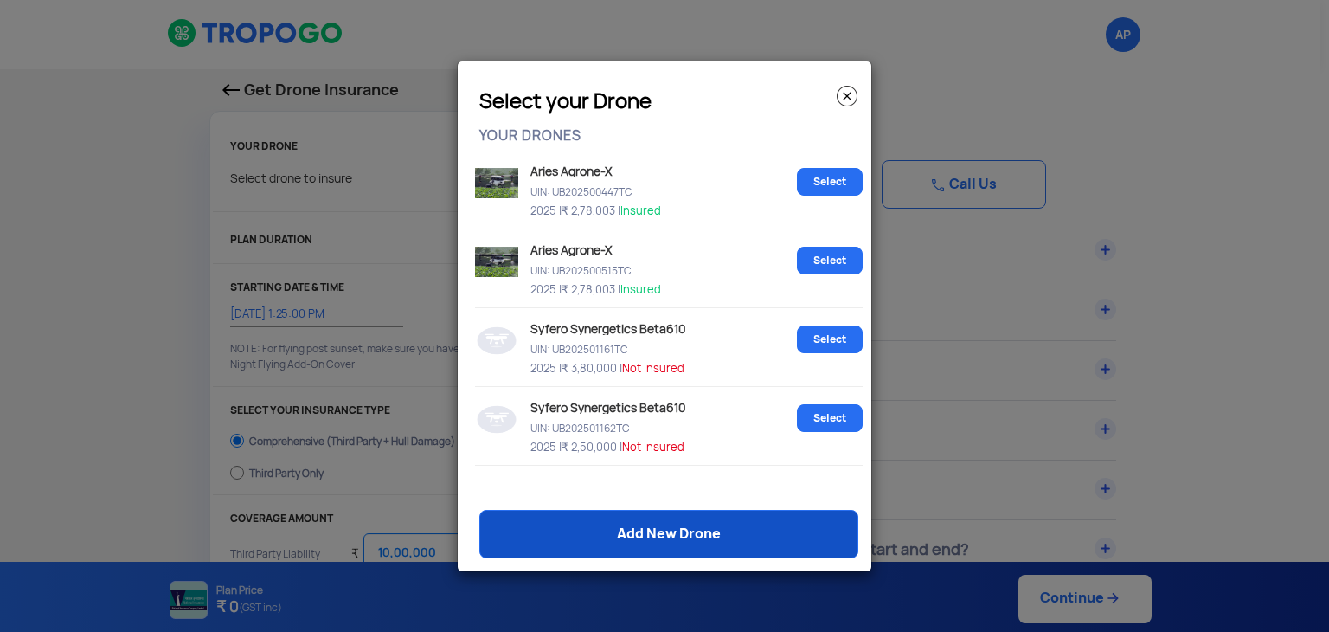
click at [672, 513] on link "Add New Drone" at bounding box center [668, 534] width 379 height 48
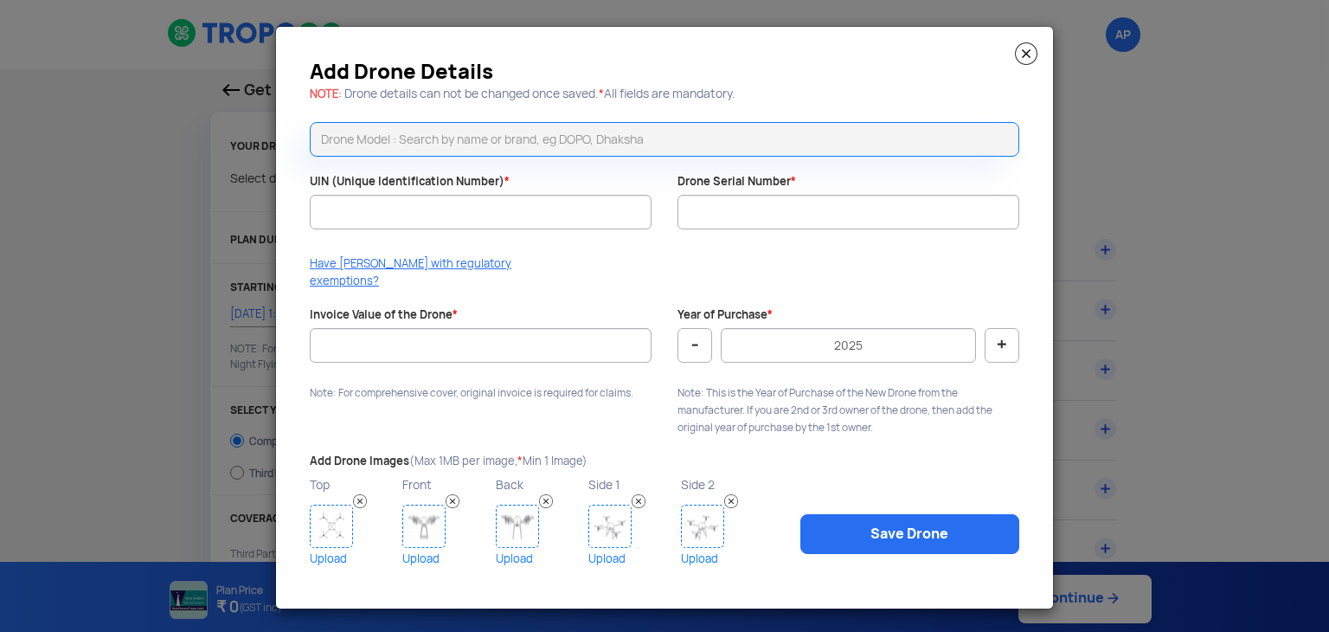
click at [475, 144] on input "text" at bounding box center [664, 139] width 709 height 35
click at [453, 185] on li "Syfero Synergetics Beta610" at bounding box center [665, 176] width 708 height 39
type input "Syfero Synergetics Beta610"
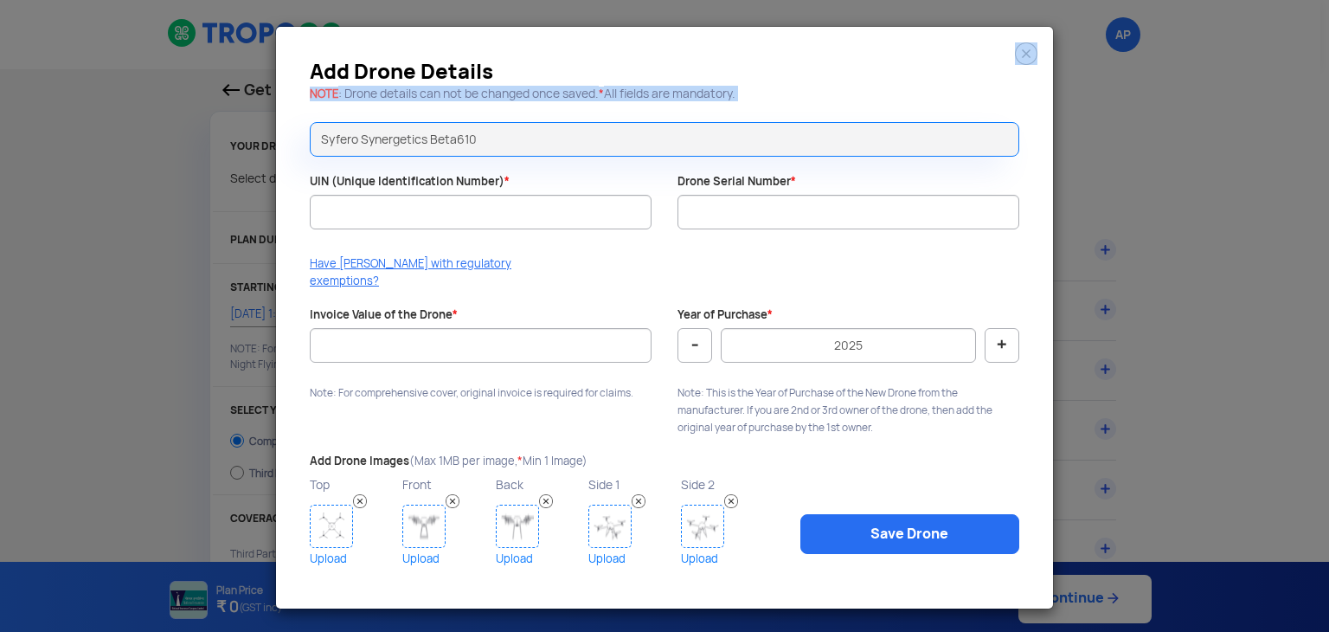
drag, startPoint x: 1013, startPoint y: 61, endPoint x: 1036, endPoint y: 65, distance: 23.8
click at [1032, 65] on div "Add Drone Details NOTE : Drone details can not be changed once saved. * All fie…" at bounding box center [664, 78] width 735 height 61
click at [1036, 65] on img at bounding box center [1026, 53] width 22 height 22
